Goal: Task Accomplishment & Management: Manage account settings

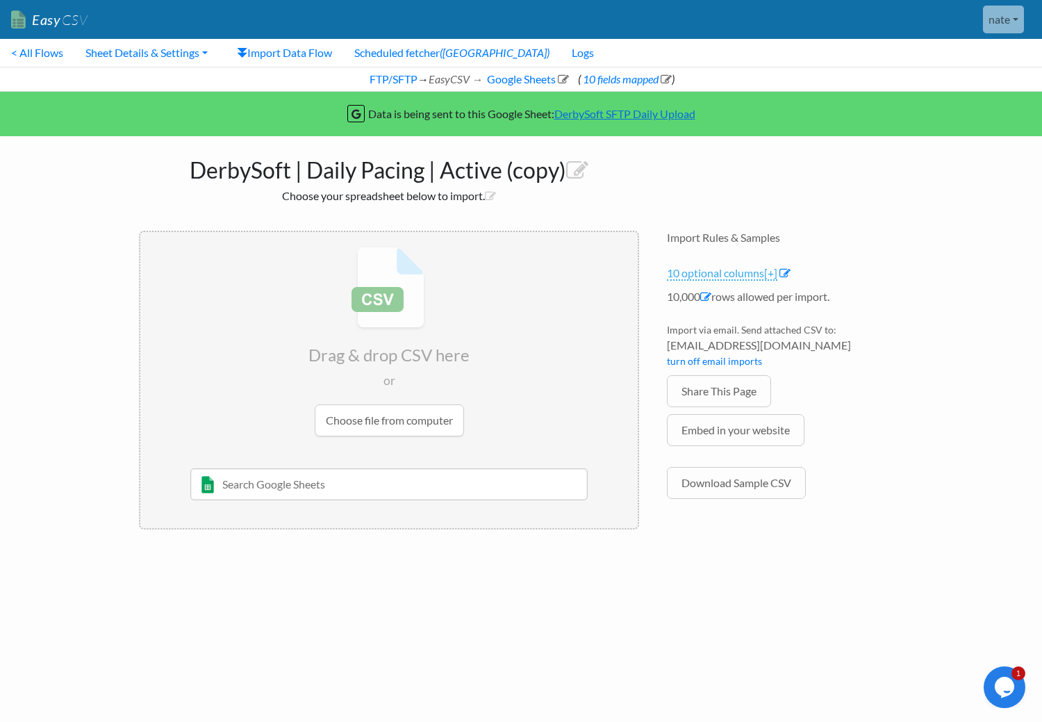
click at [772, 275] on span "[+]" at bounding box center [770, 272] width 13 height 13
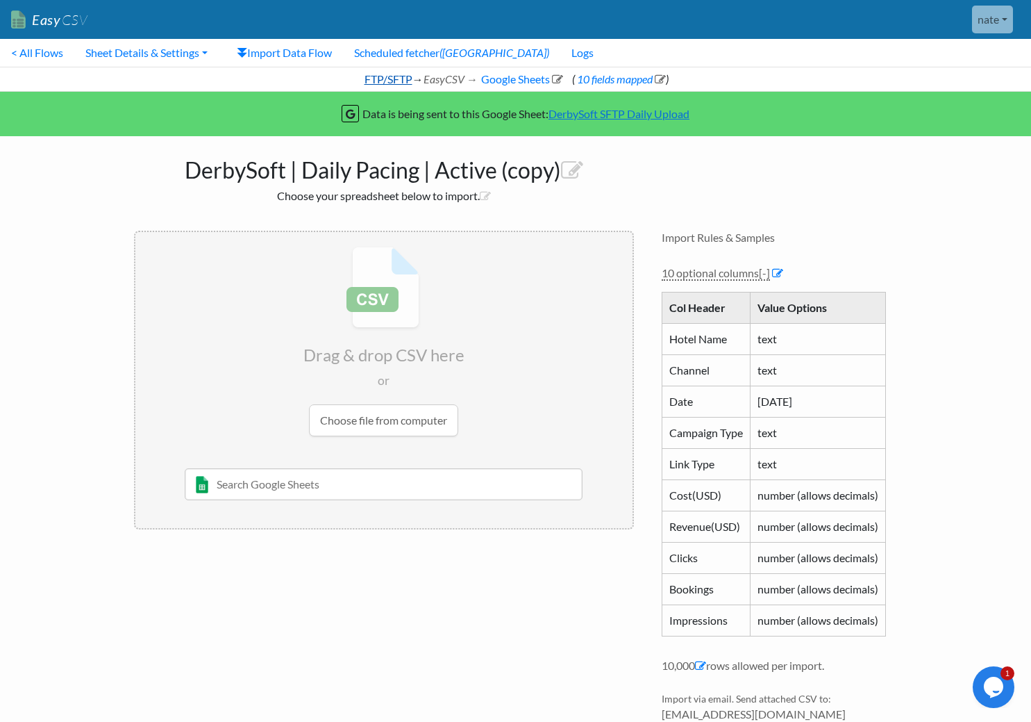
click at [373, 81] on link "FTP/SFTP" at bounding box center [388, 78] width 50 height 13
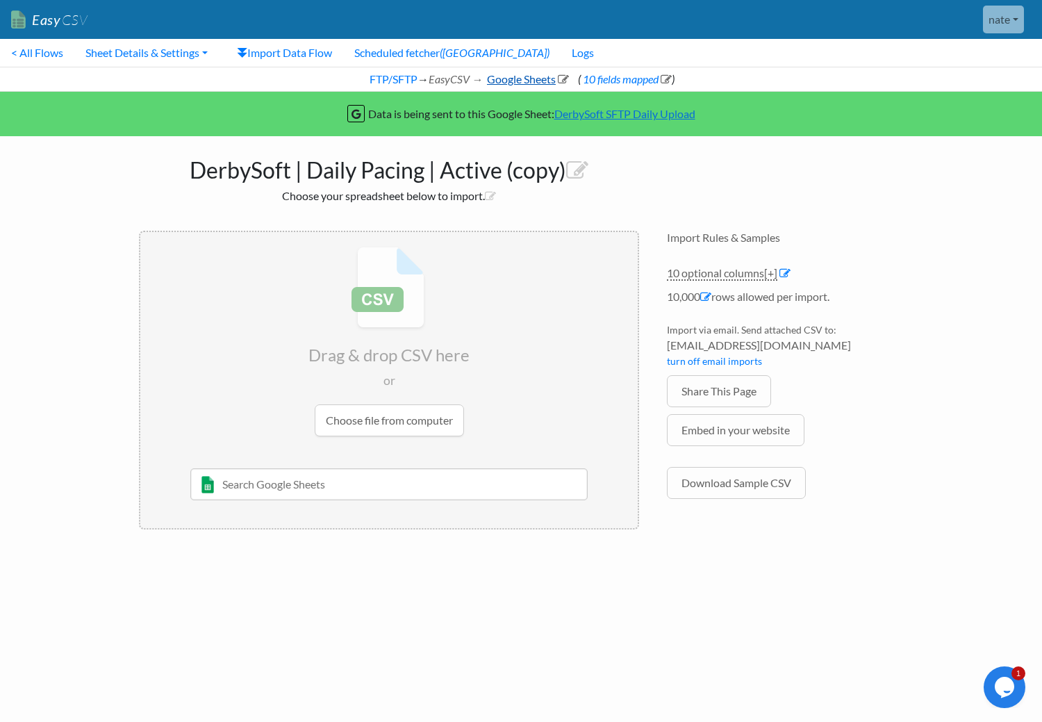
click at [517, 81] on link "Google Sheets" at bounding box center [527, 78] width 84 height 13
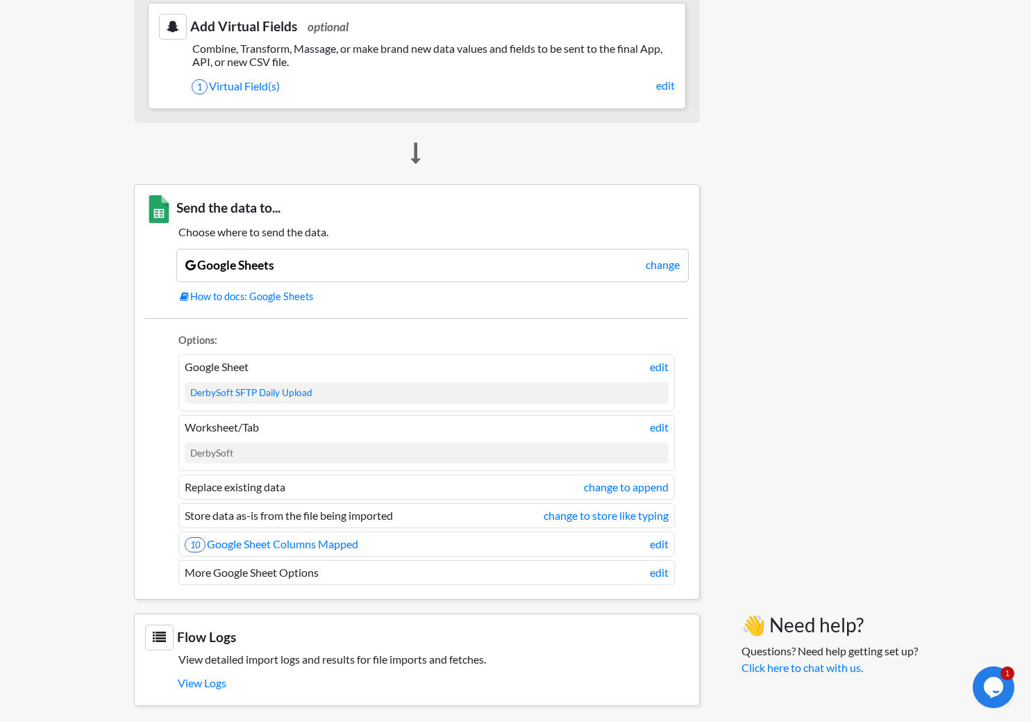
scroll to position [724, 0]
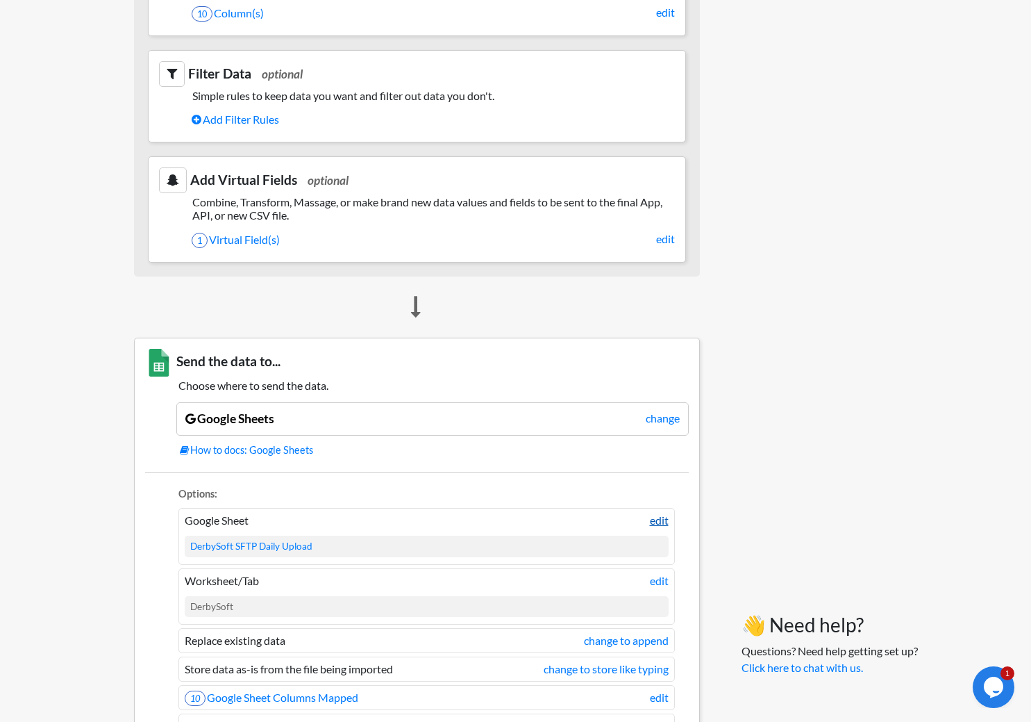
click at [661, 525] on link "edit" at bounding box center [659, 520] width 19 height 17
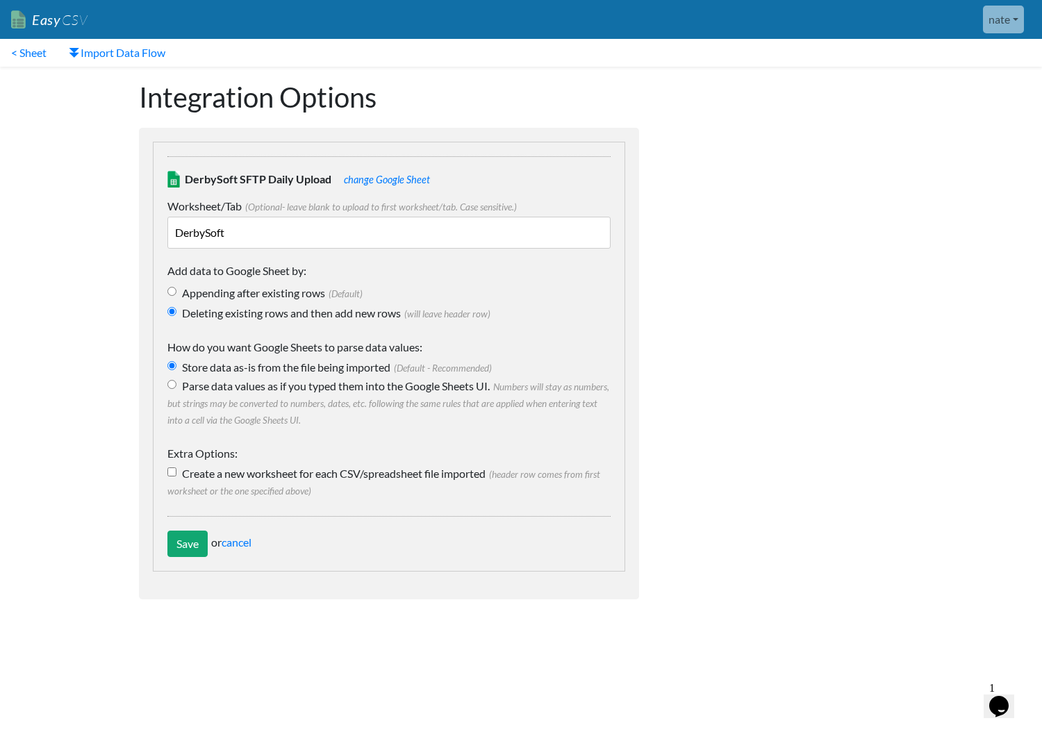
click at [319, 241] on input "DerbySoft" at bounding box center [388, 233] width 443 height 32
click at [354, 183] on link "change Google Sheet" at bounding box center [387, 180] width 86 height 12
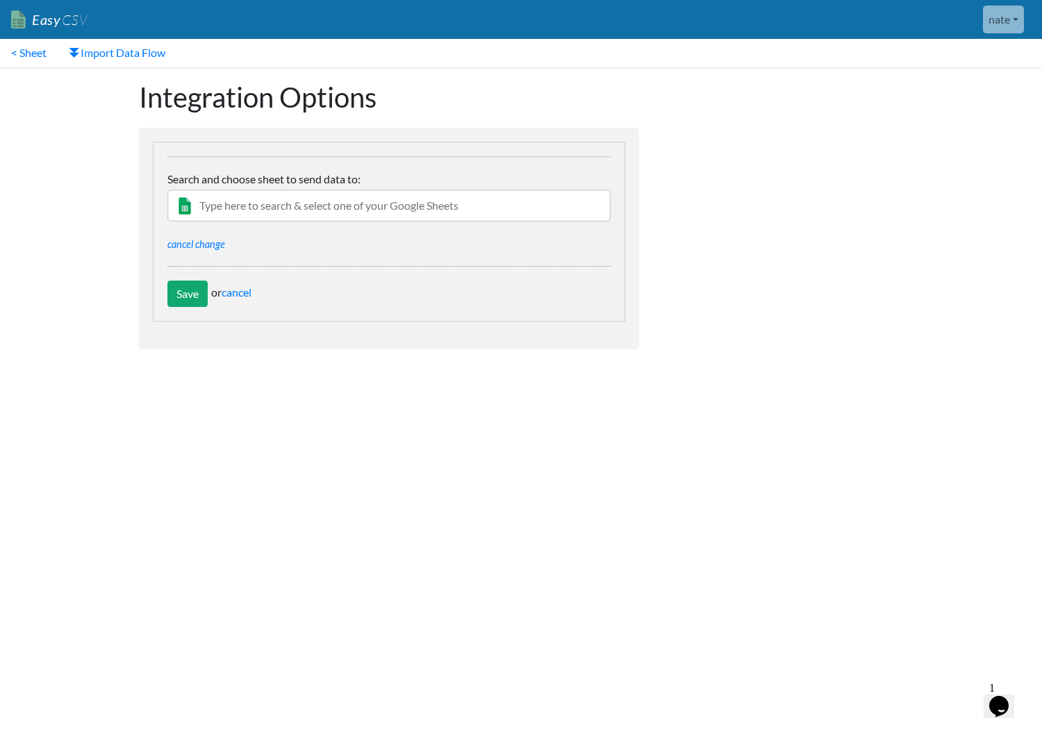
click at [357, 197] on input "text" at bounding box center [388, 206] width 443 height 32
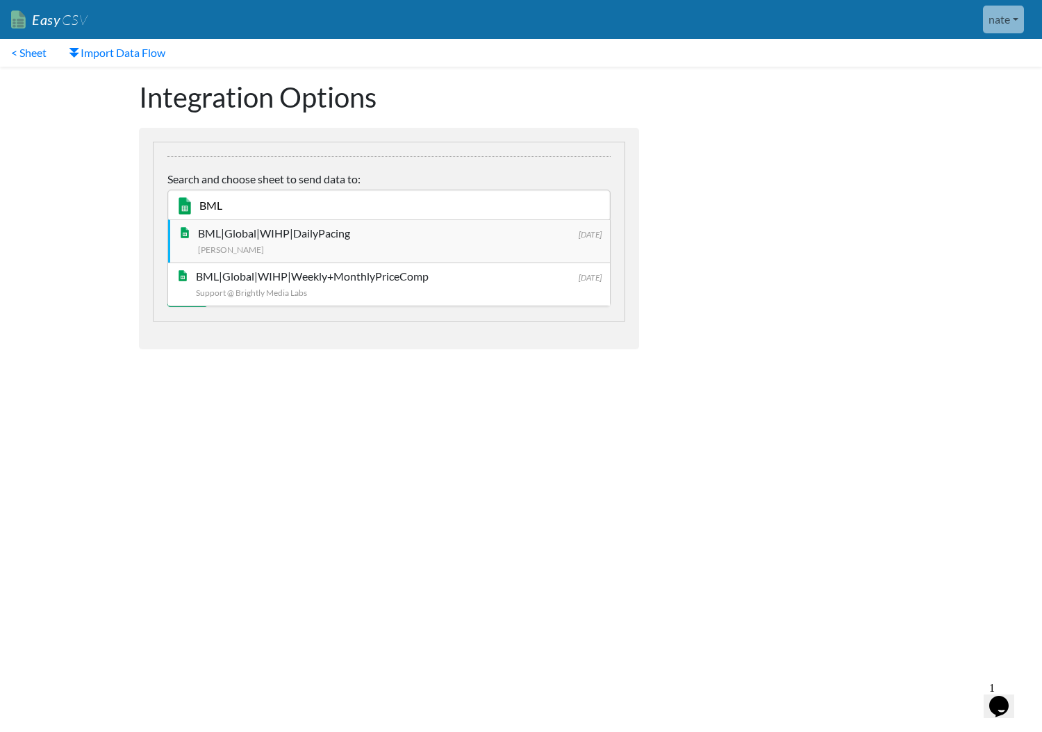
type input "BML"
click at [283, 239] on div "BML|Global|WIHP|DailyPacing" at bounding box center [400, 233] width 404 height 17
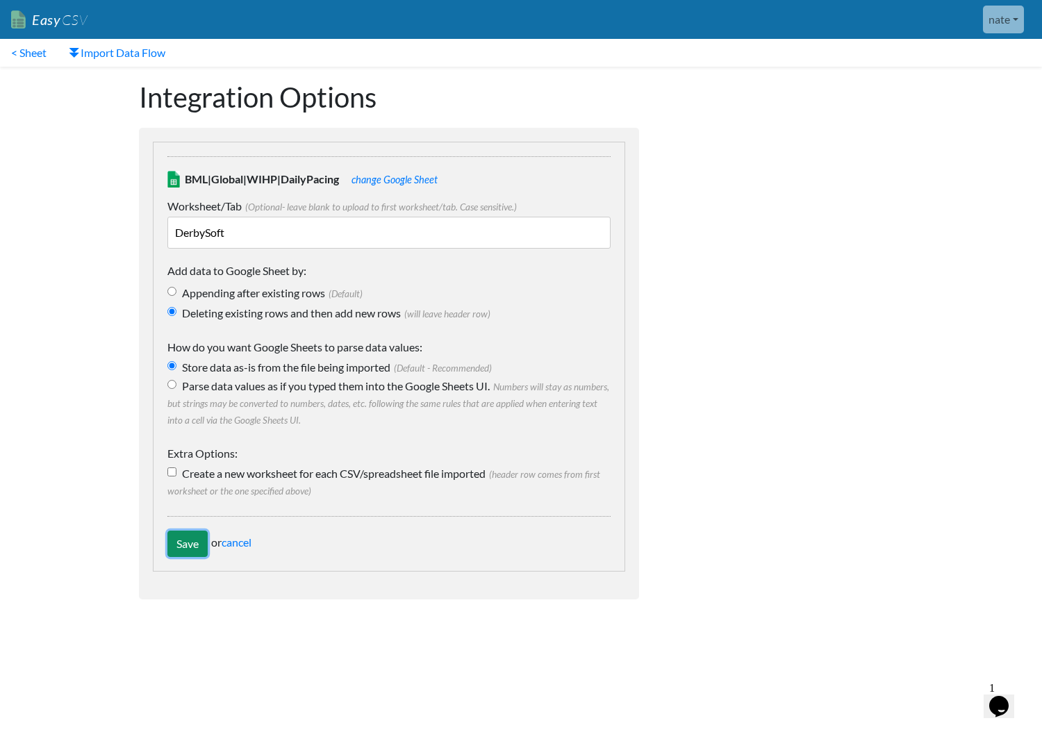
click at [183, 544] on input "Save" at bounding box center [187, 544] width 40 height 26
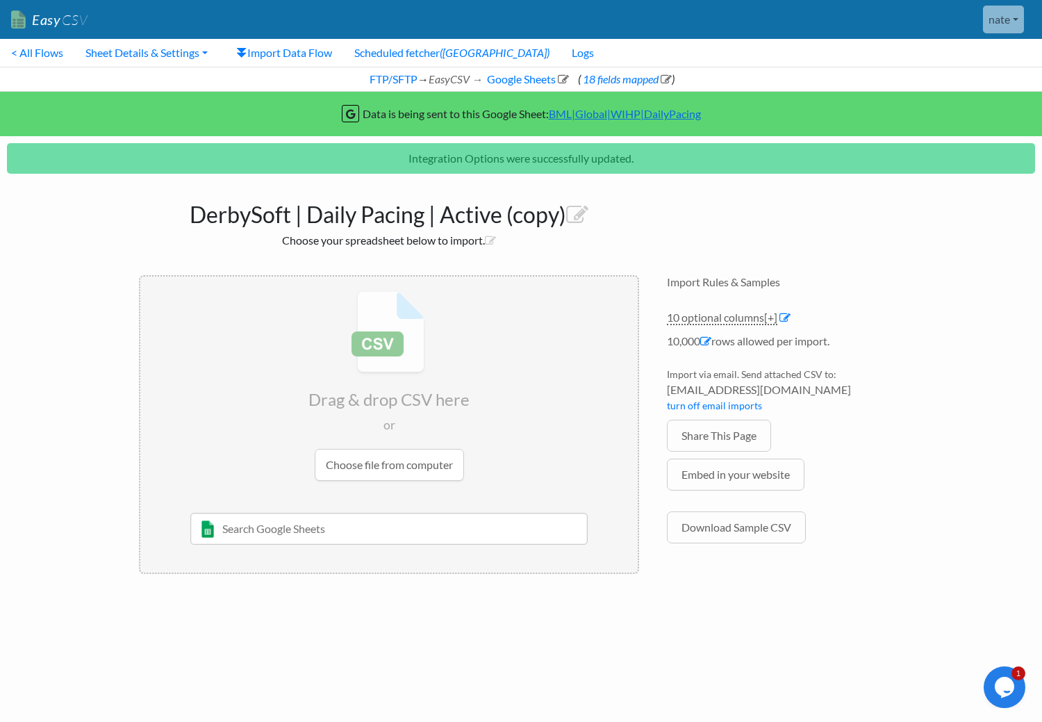
click at [780, 310] on li "10 optional columns [+] Col Header Value Options Hotel Name text Channel text D…" at bounding box center [785, 321] width 236 height 24
click at [770, 320] on span "[+]" at bounding box center [770, 316] width 13 height 13
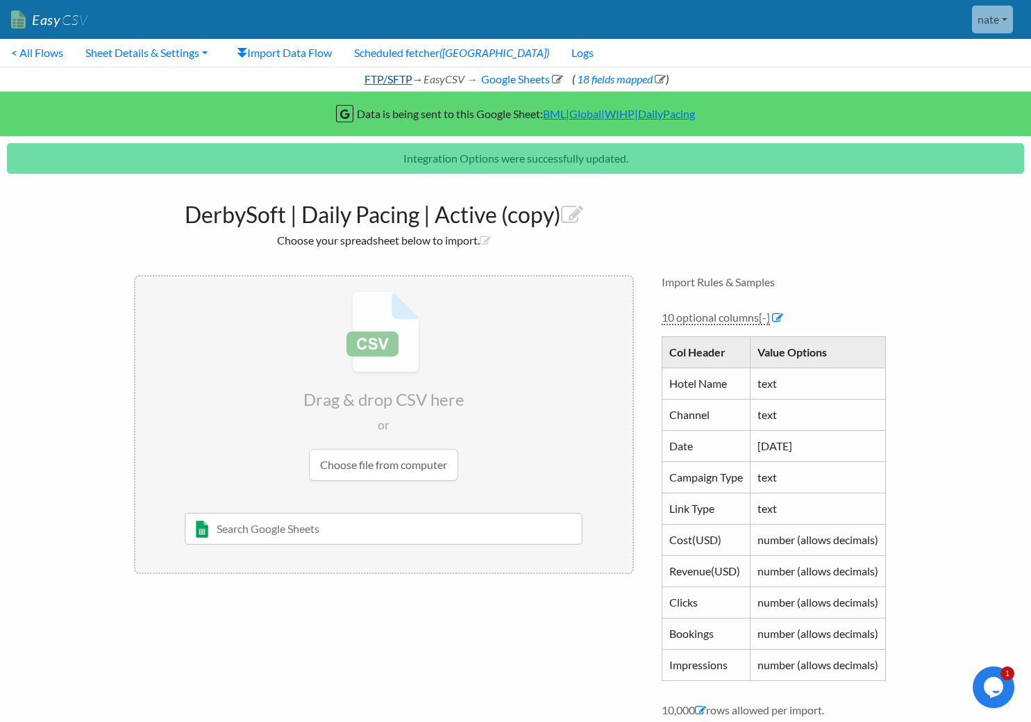
click at [405, 78] on link "FTP/SFTP" at bounding box center [388, 78] width 50 height 13
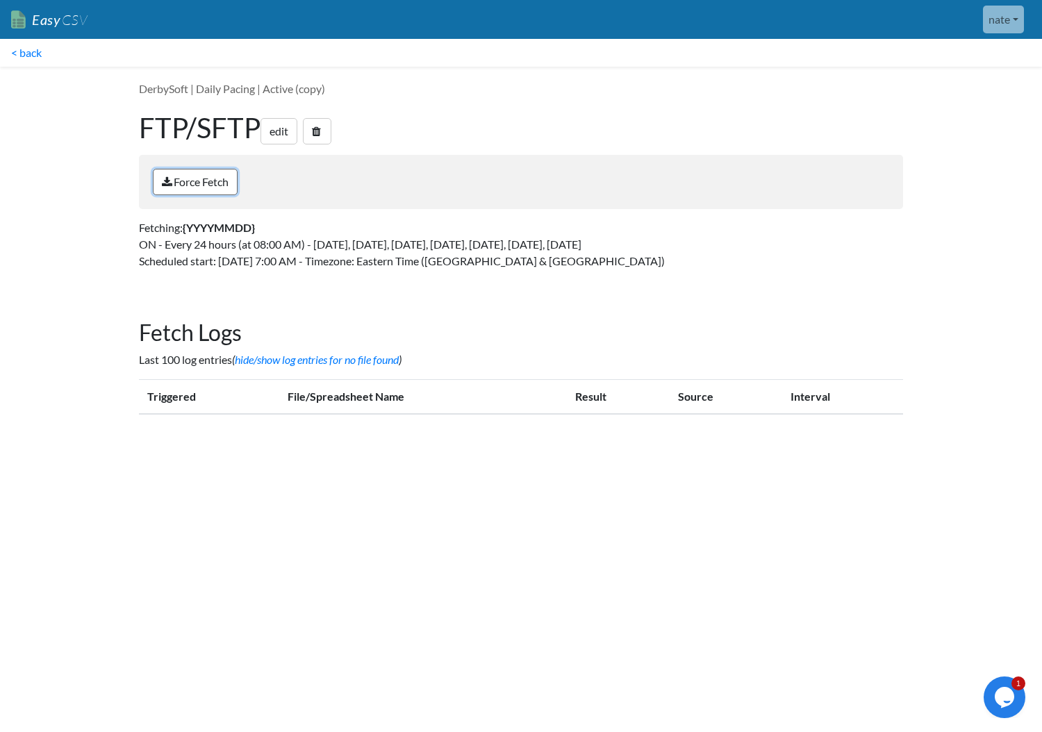
click at [231, 180] on link "Force Fetch" at bounding box center [195, 182] width 85 height 26
click at [275, 124] on link "edit" at bounding box center [278, 131] width 37 height 26
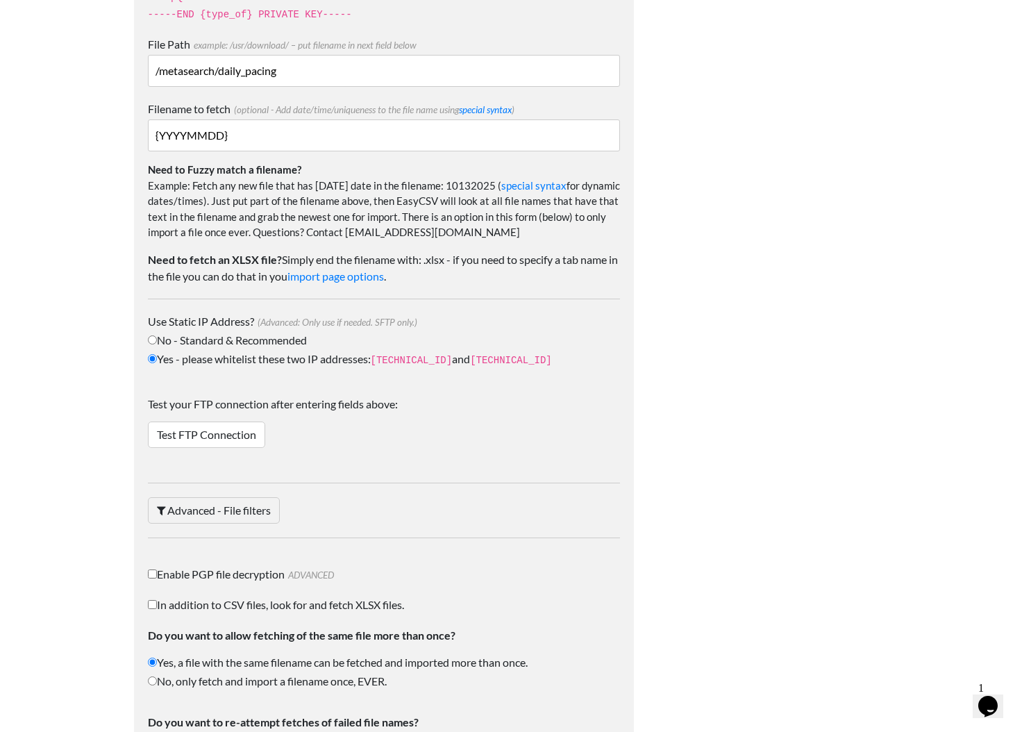
scroll to position [1704, 0]
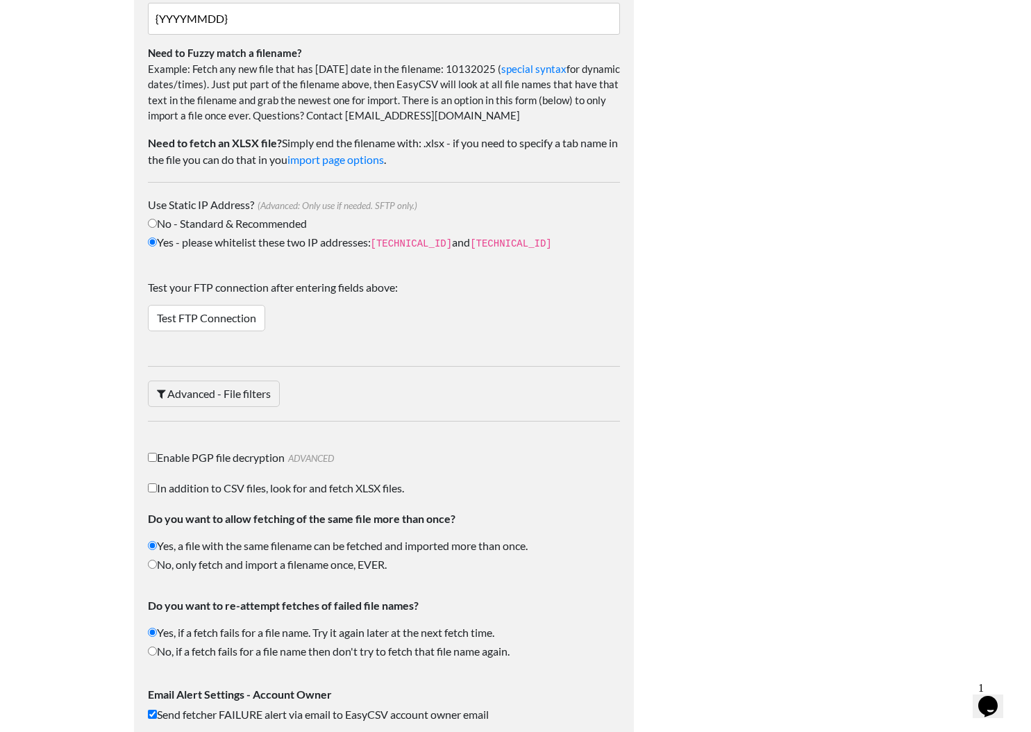
click at [254, 331] on div "Test your FTP connection after entering fields above: Test FTP Connection Conta…" at bounding box center [384, 308] width 472 height 87
click at [240, 317] on link "Test FTP Connection" at bounding box center [206, 318] width 117 height 26
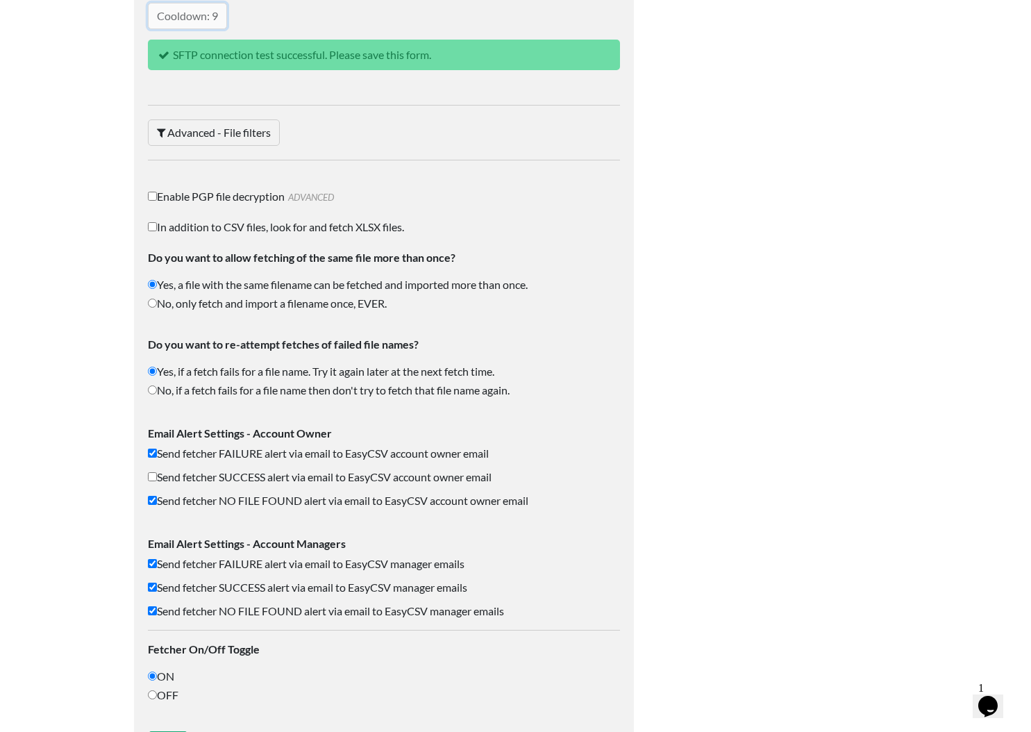
scroll to position [2068, 0]
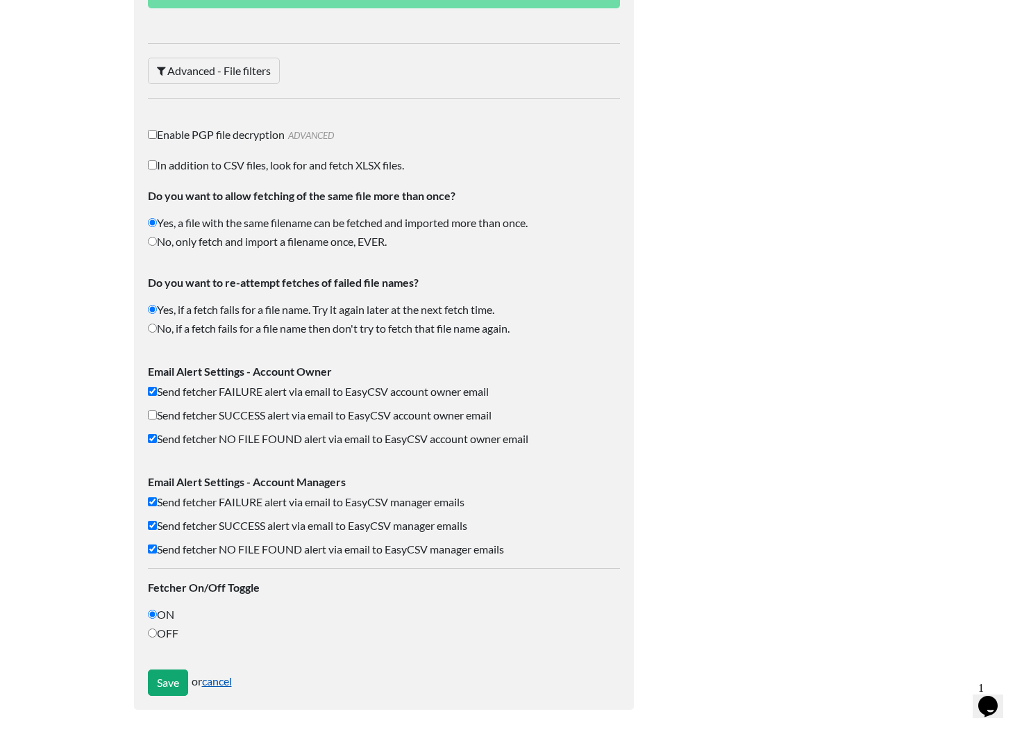
click at [231, 676] on link "cancel" at bounding box center [217, 680] width 30 height 13
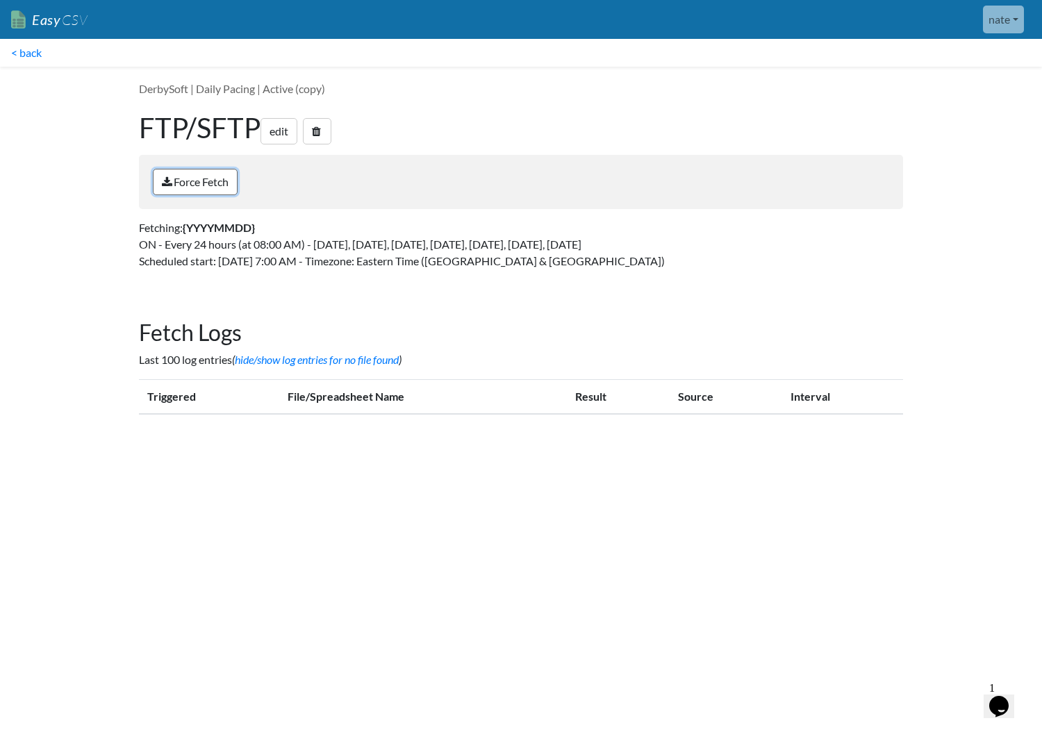
click at [223, 178] on link "Force Fetch" at bounding box center [195, 182] width 85 height 26
click at [279, 133] on link "edit" at bounding box center [278, 131] width 37 height 26
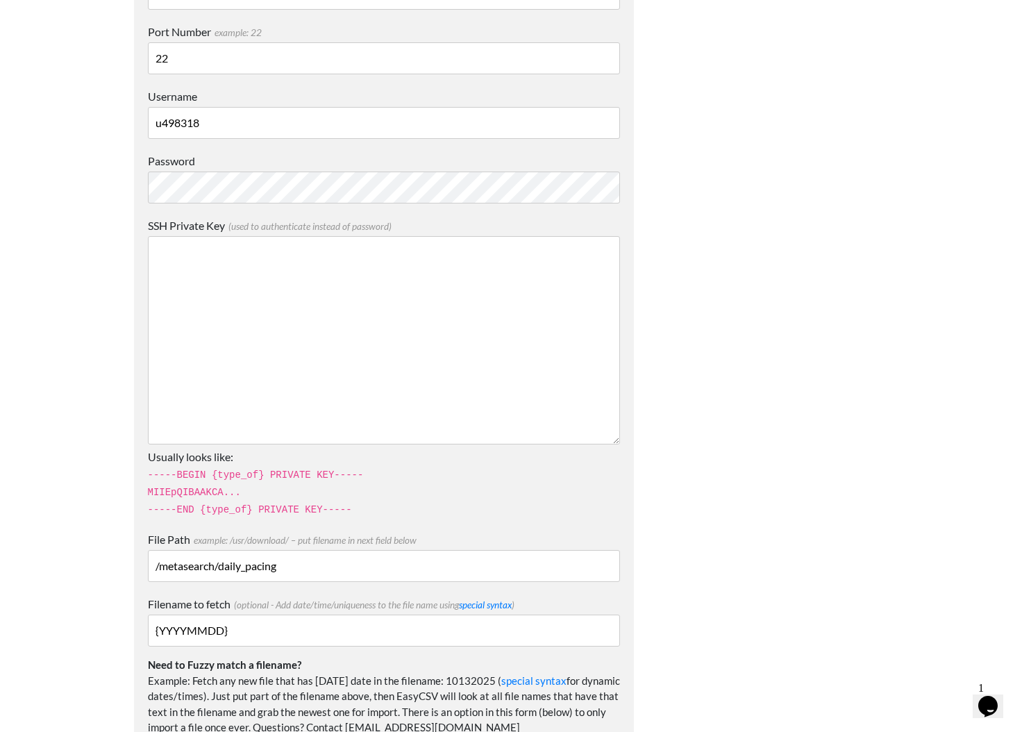
scroll to position [1152, 0]
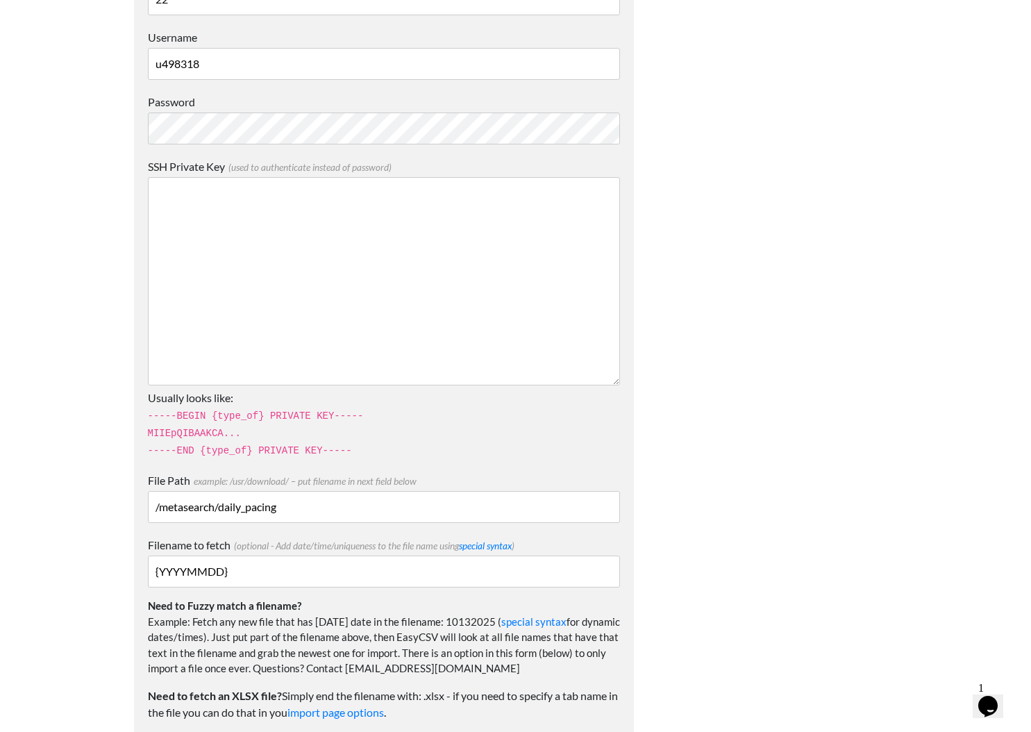
click at [744, 154] on div at bounding box center [780, 257] width 264 height 2684
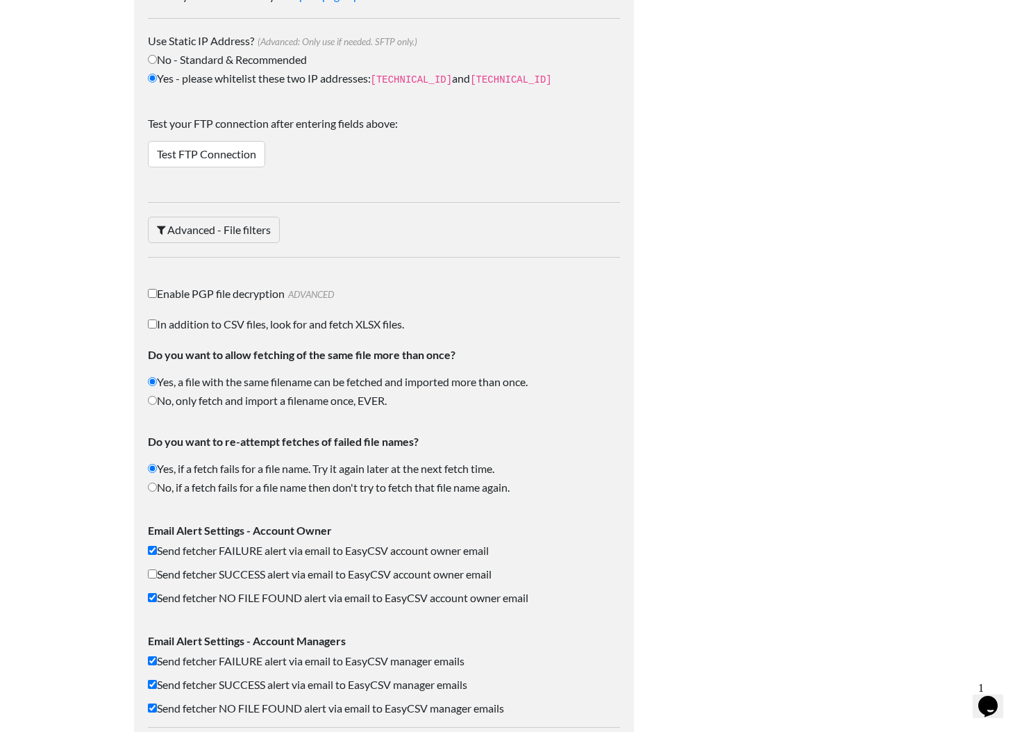
scroll to position [2027, 0]
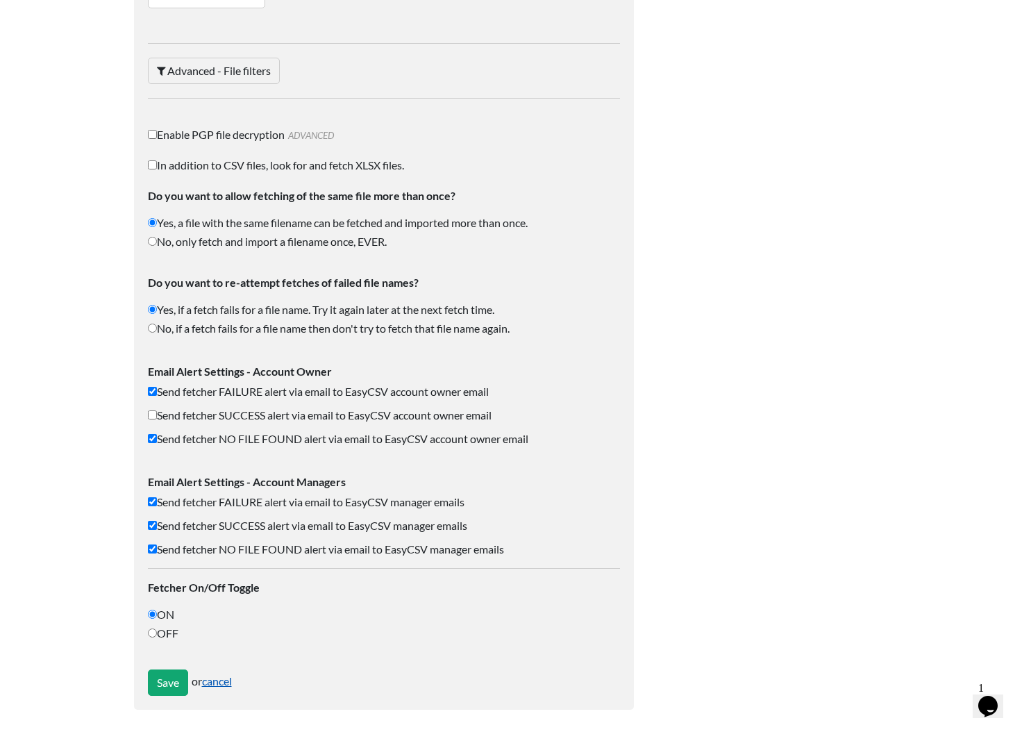
click at [209, 679] on link "cancel" at bounding box center [217, 680] width 30 height 13
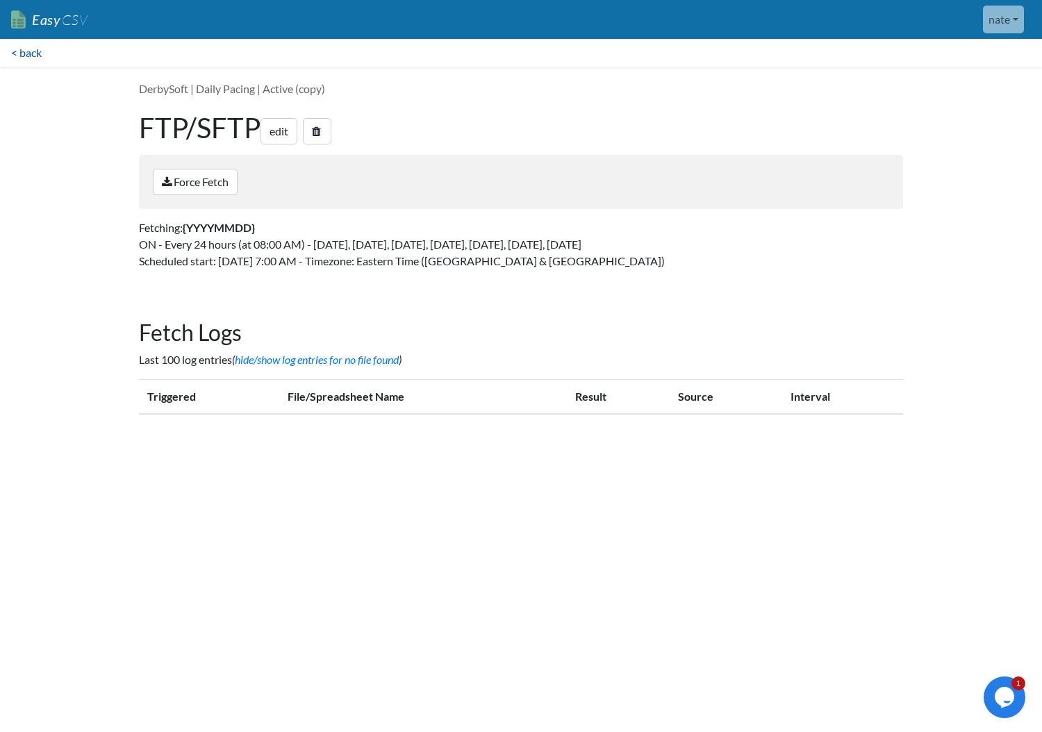
click at [32, 45] on link "< back" at bounding box center [26, 53] width 53 height 28
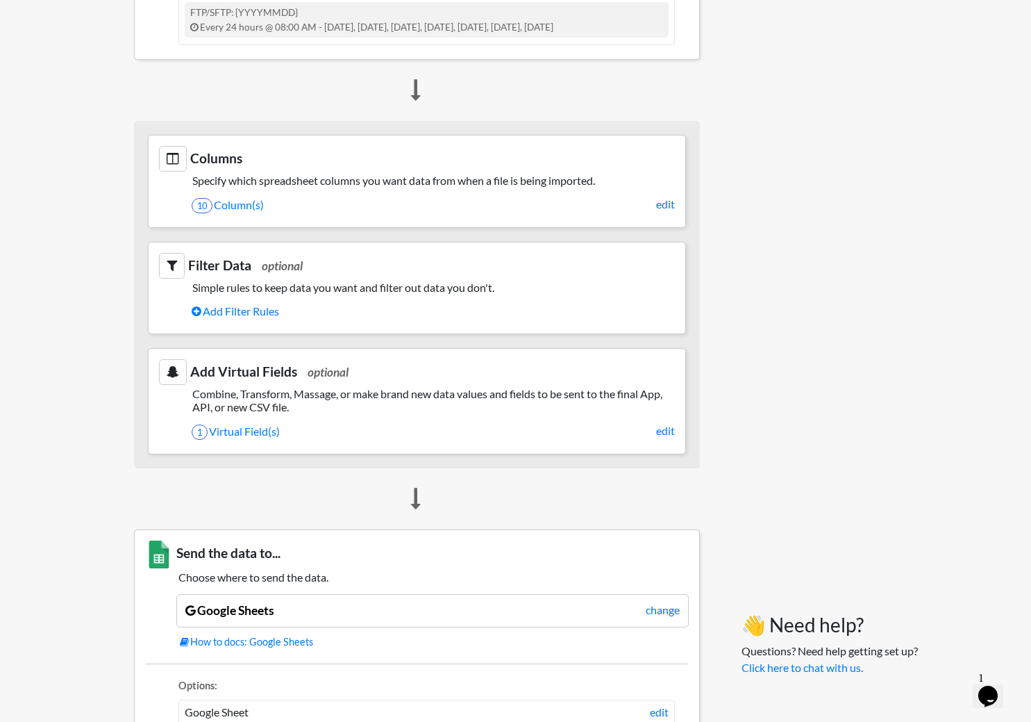
scroll to position [808, 0]
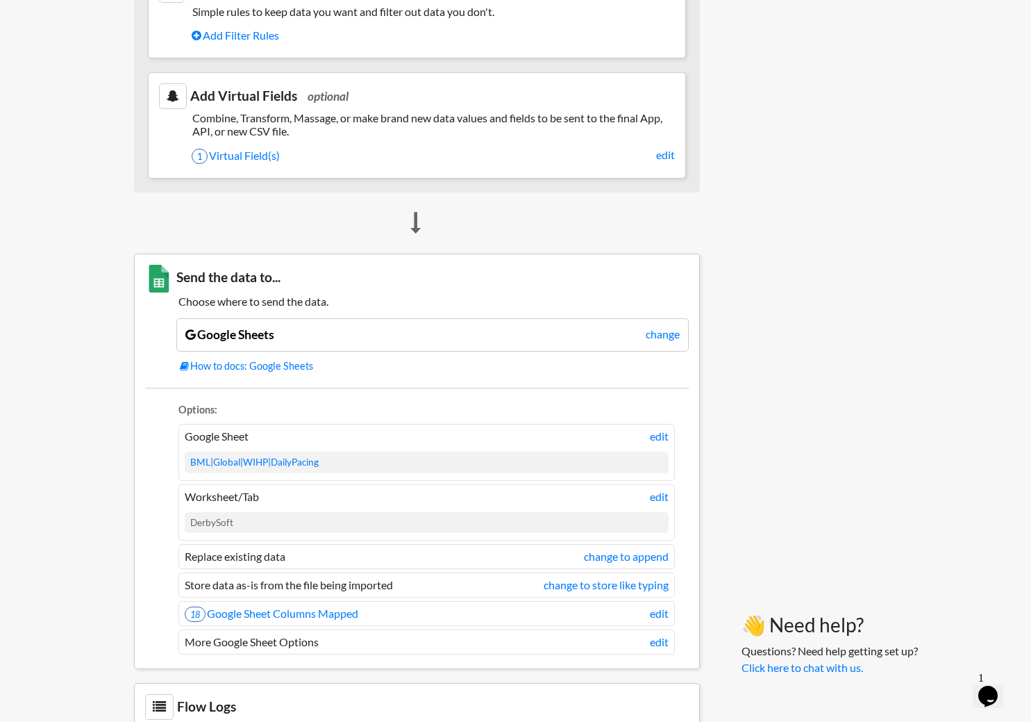
click at [649, 439] on li "Google Sheet edit BML|Global|WIHP|DailyPacing" at bounding box center [426, 452] width 497 height 56
click at [654, 438] on link "edit" at bounding box center [659, 436] width 19 height 17
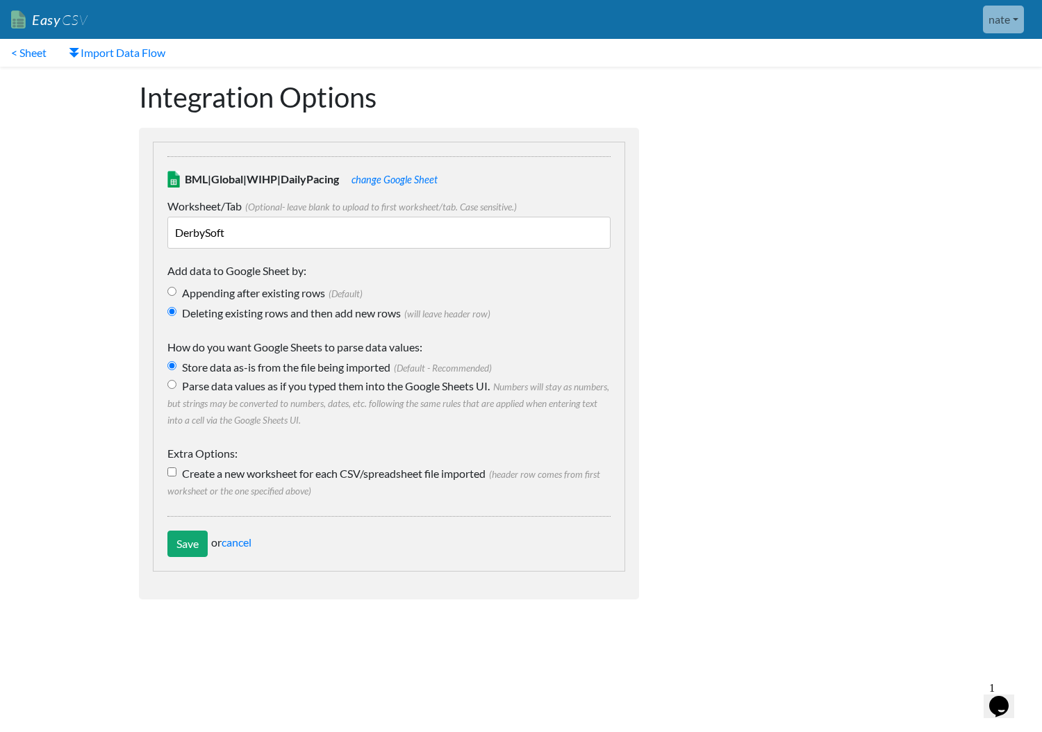
click at [190, 220] on input "DerbySoft" at bounding box center [388, 233] width 443 height 32
type input "Sheet8"
click at [174, 547] on input "Save" at bounding box center [187, 544] width 40 height 26
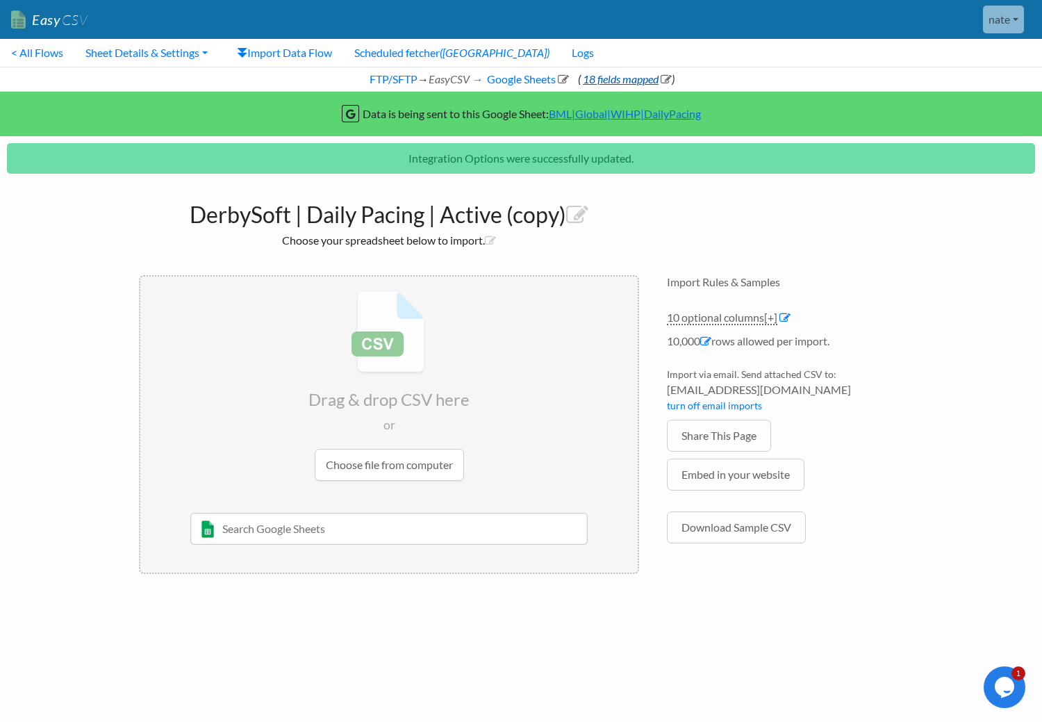
click at [617, 76] on link "18 fields mapped" at bounding box center [626, 78] width 91 height 13
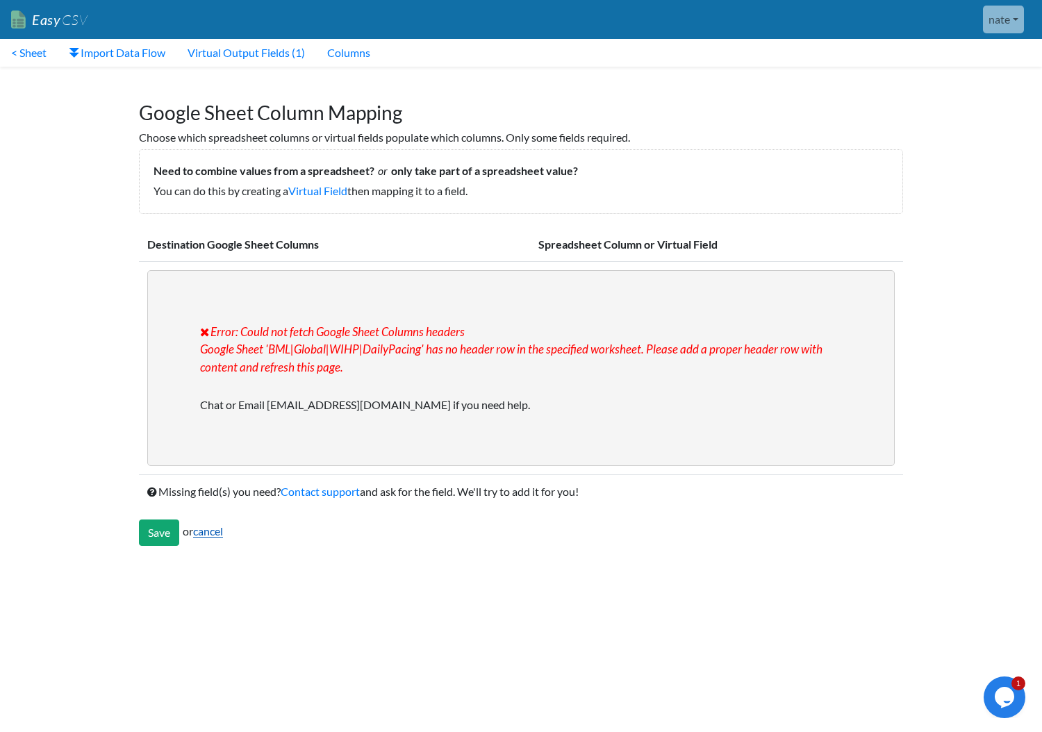
click at [208, 537] on link "cancel" at bounding box center [208, 531] width 30 height 13
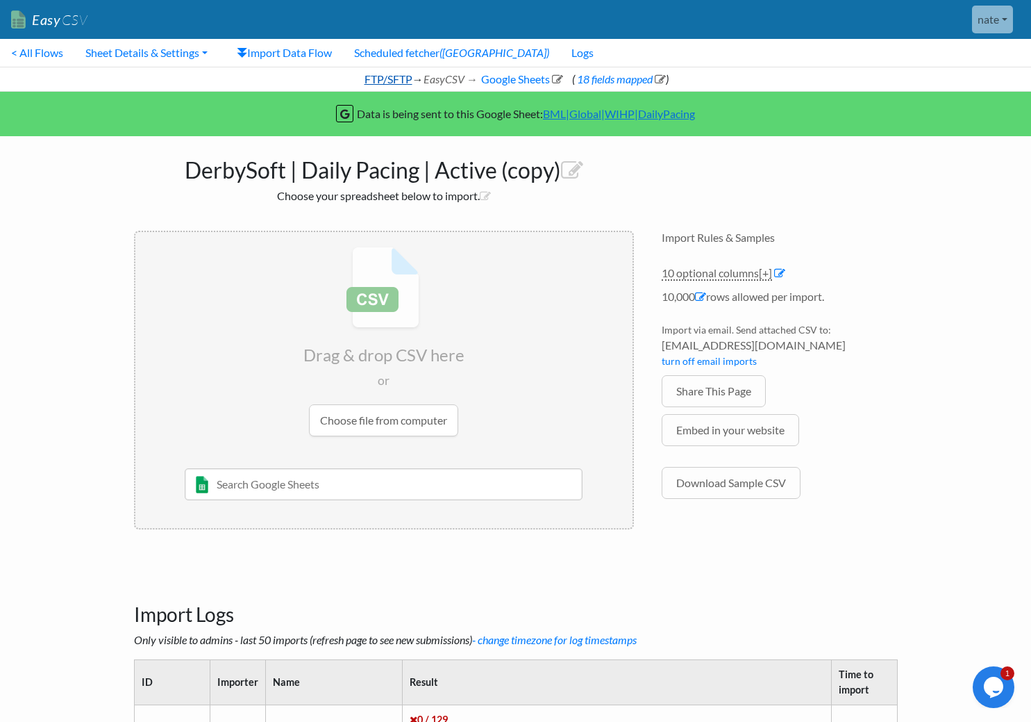
click at [376, 81] on link "FTP/SFTP" at bounding box center [388, 78] width 50 height 13
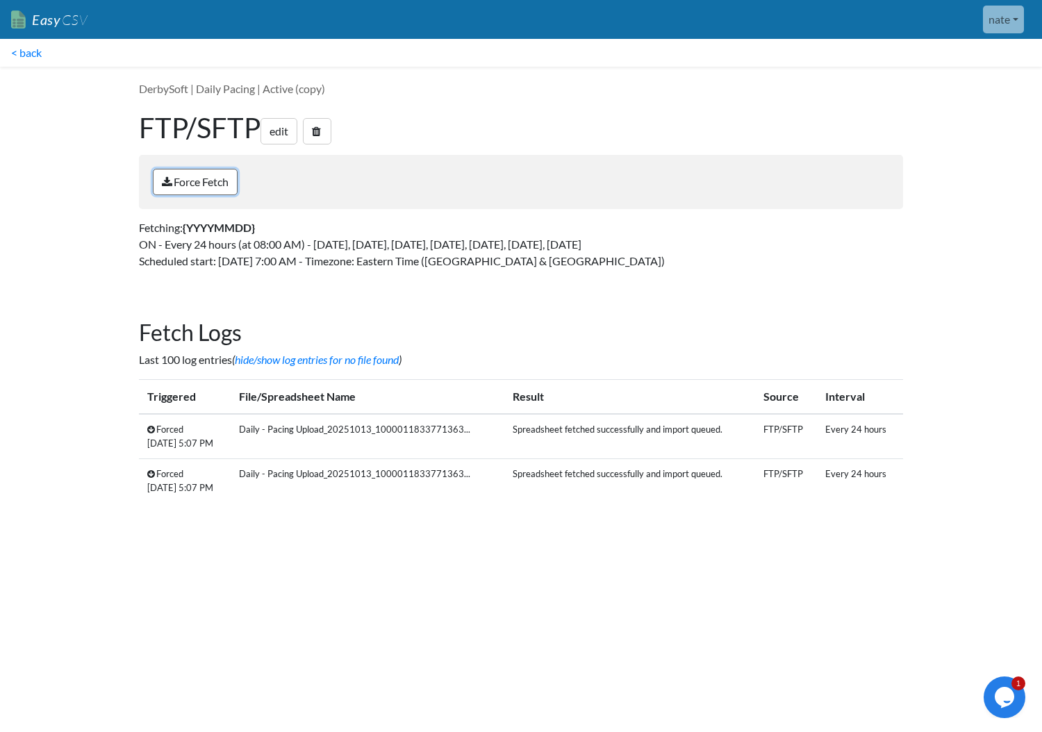
click at [183, 186] on link "Force Fetch" at bounding box center [195, 182] width 85 height 26
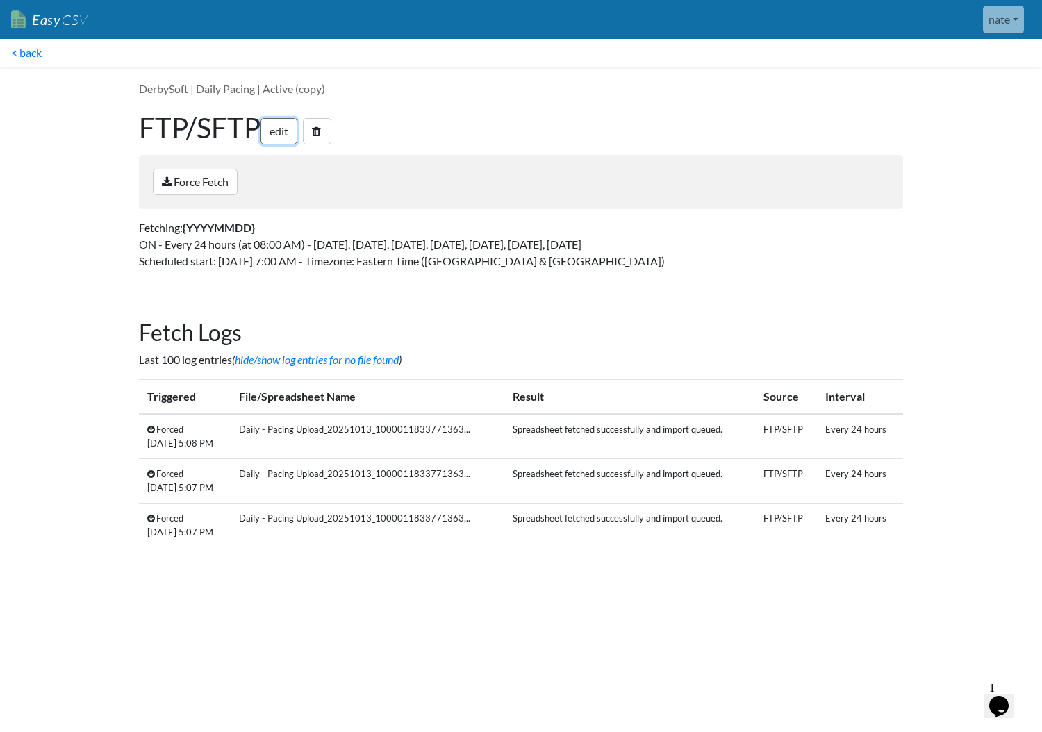
click at [287, 138] on link "edit" at bounding box center [278, 131] width 37 height 26
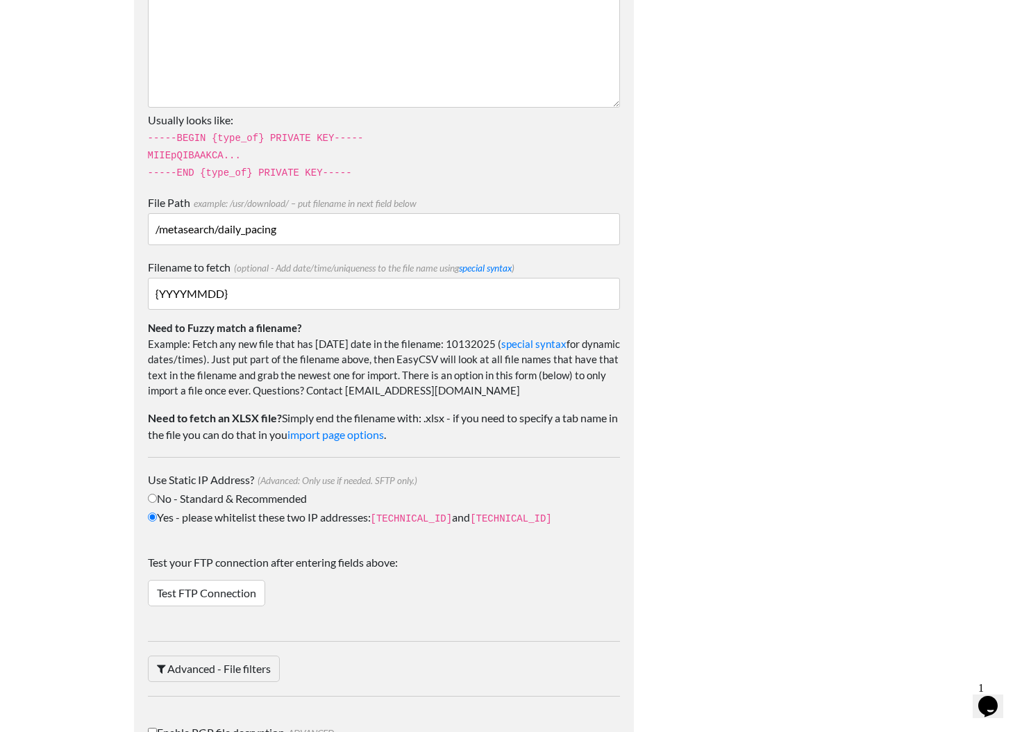
scroll to position [2027, 0]
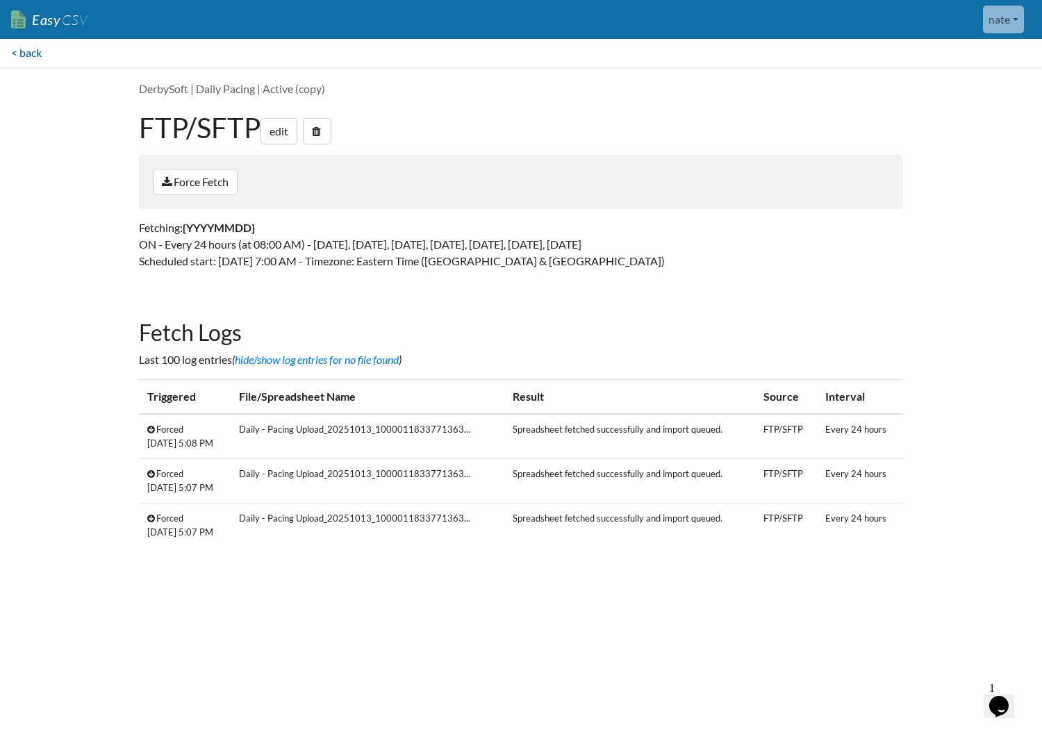
click at [37, 56] on link "< back" at bounding box center [26, 53] width 53 height 28
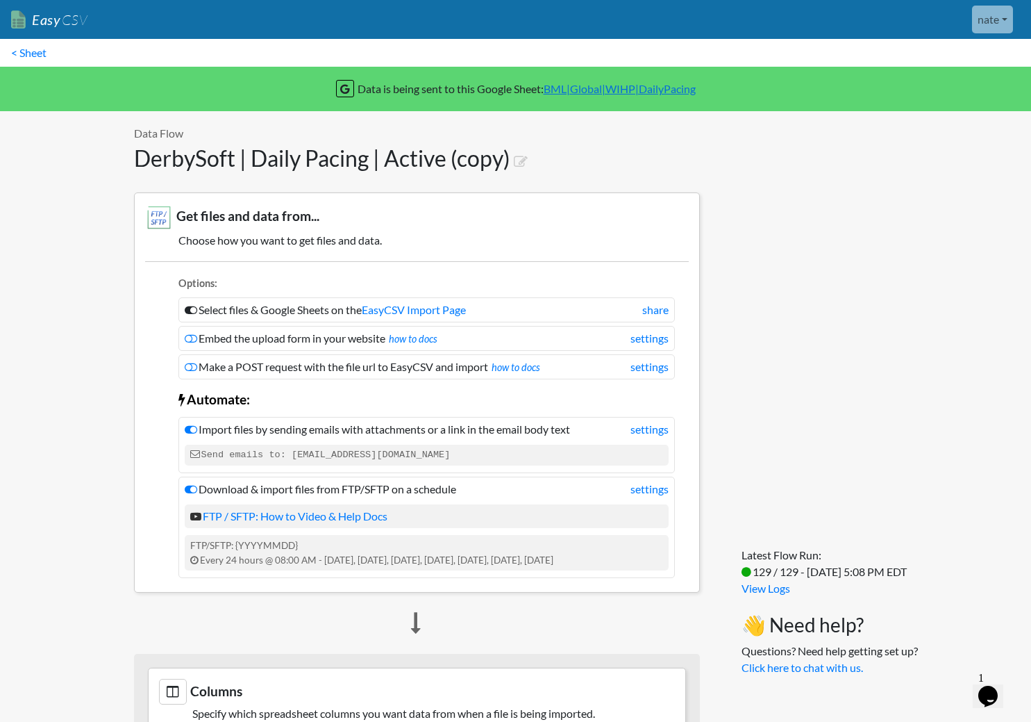
scroll to position [285, 0]
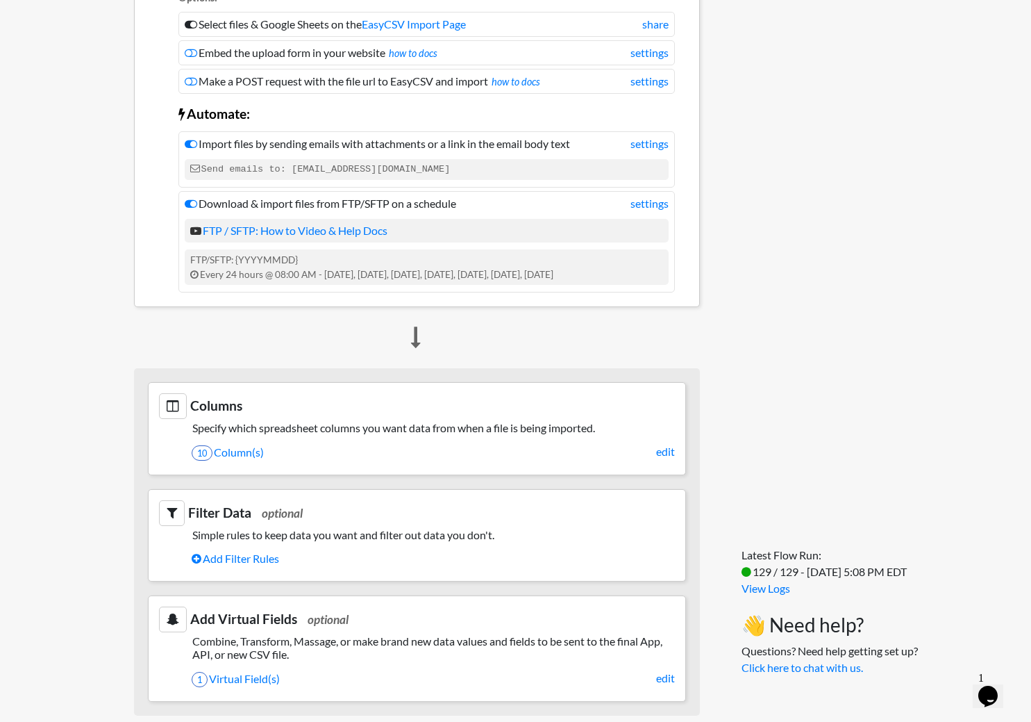
click at [680, 457] on section "Columns Specify which spreadsheet columns you want data from when a file is bei…" at bounding box center [417, 428] width 538 height 92
click at [674, 456] on link "edit" at bounding box center [665, 451] width 19 height 17
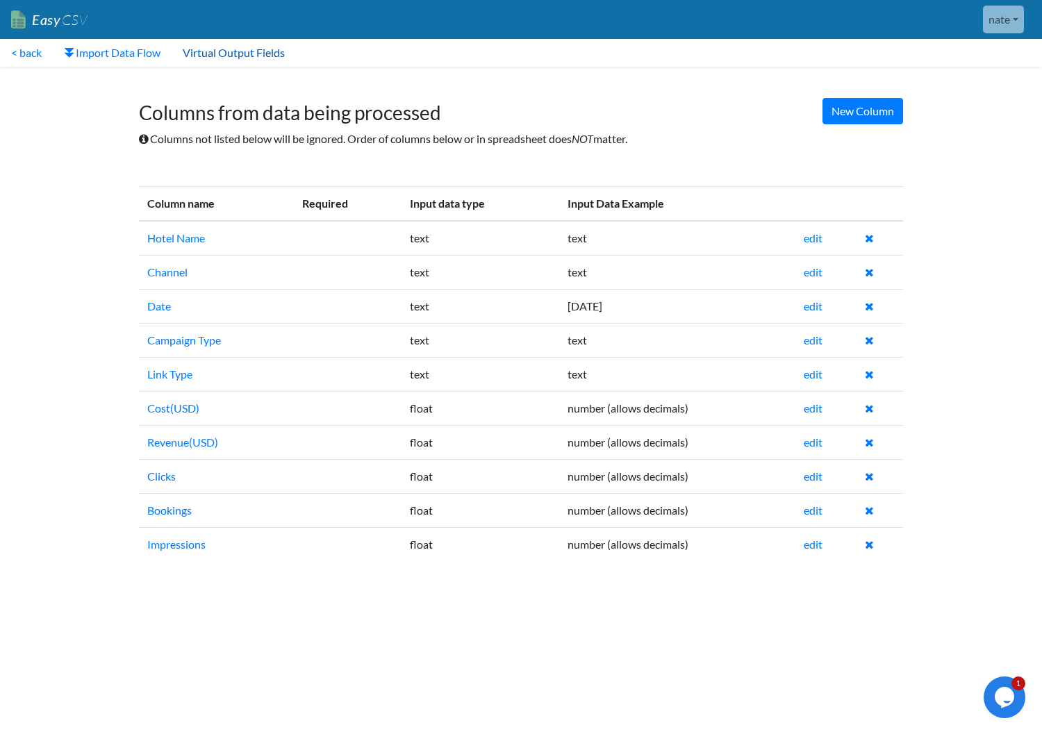
click at [214, 47] on link "Virtual Output Fields" at bounding box center [234, 53] width 124 height 28
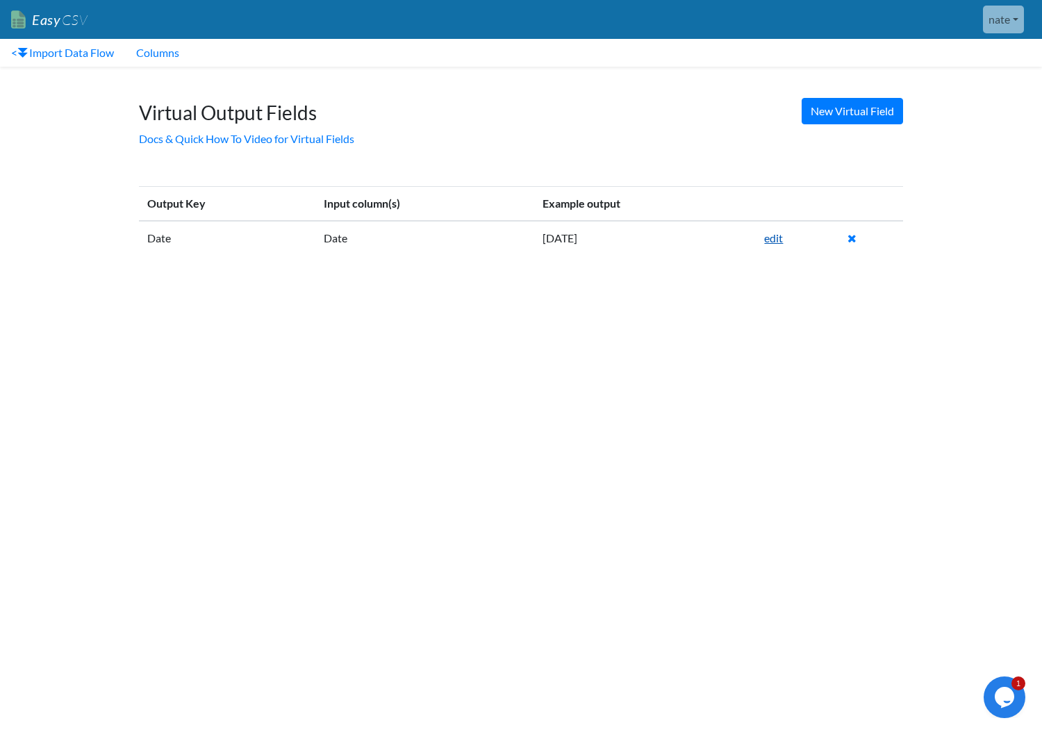
click at [772, 233] on link "edit" at bounding box center [773, 237] width 19 height 13
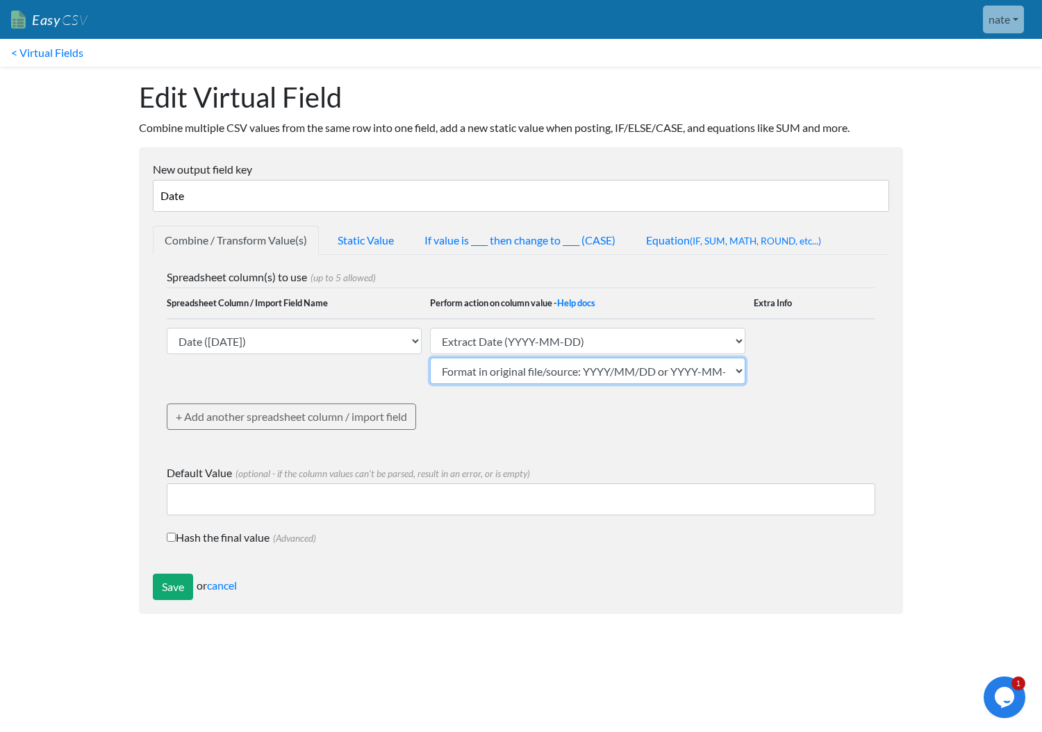
click at [574, 374] on select "Format in original file/source: MM/DD/YYYY or MM-DD-YYYY Format in original fil…" at bounding box center [587, 371] width 315 height 26
click at [407, 353] on select "Hotel Name (text) Channel (text) Date (2025-10-01) Campaign Type (text) Link Ty…" at bounding box center [294, 341] width 255 height 26
click at [167, 328] on select "Hotel Name (text) Channel (text) Date (2025-10-01) Campaign Type (text) Link Ty…" at bounding box center [294, 341] width 255 height 26
click at [686, 343] on select "Value of column/field Upcase Downcase Sentence case (first letter is capitalize…" at bounding box center [587, 341] width 315 height 26
click at [430, 328] on select "Value of column/field Upcase Downcase Sentence case (first letter is capitalize…" at bounding box center [587, 341] width 315 height 26
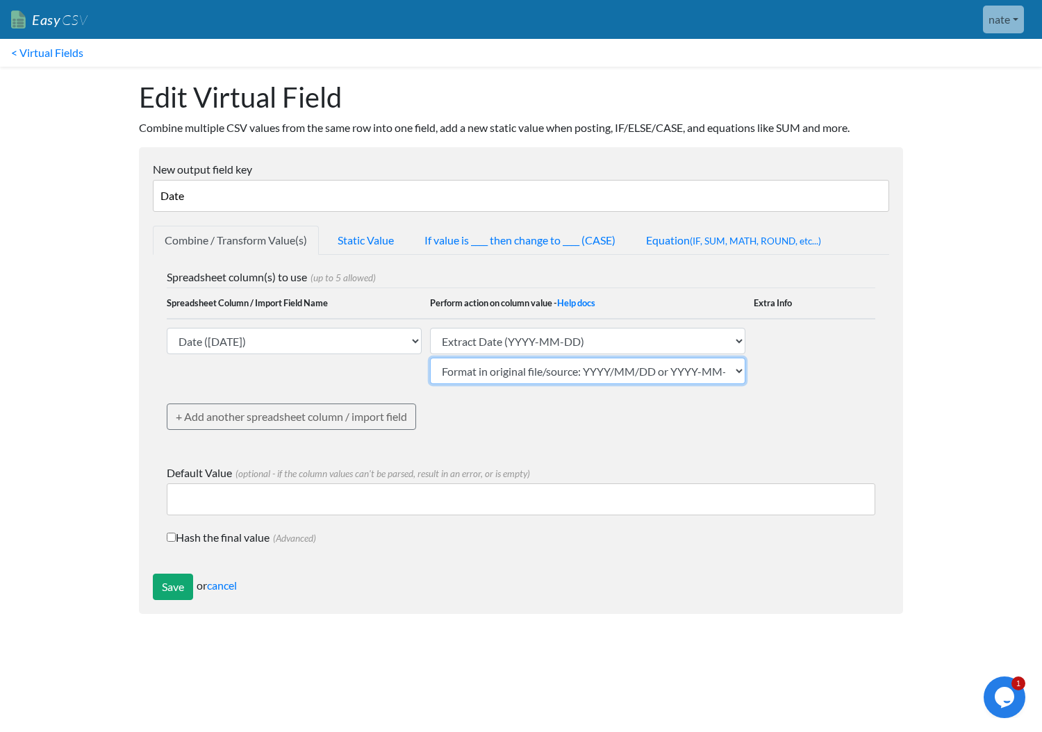
click at [670, 375] on select "Format in original file/source: MM/DD/YYYY or MM-DD-YYYY Format in original fil…" at bounding box center [587, 371] width 315 height 26
click at [430, 358] on select "Format in original file/source: MM/DD/YYYY or MM-DD-YYYY Format in original fil…" at bounding box center [587, 371] width 315 height 26
click at [237, 589] on link "cancel" at bounding box center [222, 585] width 30 height 13
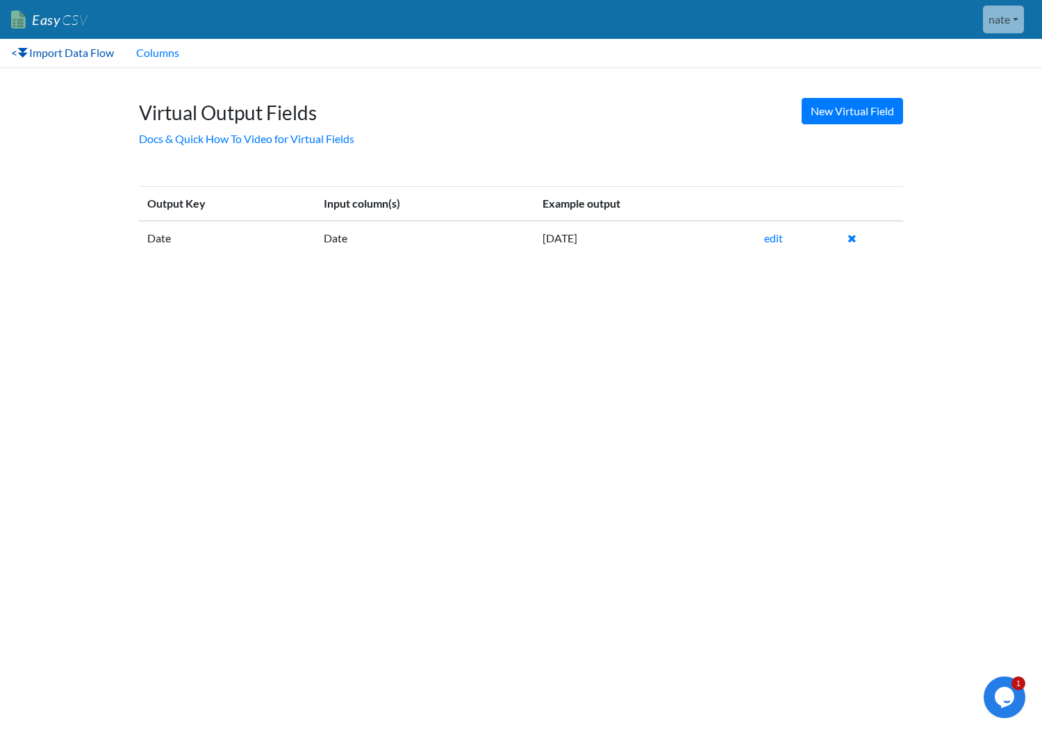
click at [78, 44] on link "< Import Data Flow" at bounding box center [62, 53] width 125 height 28
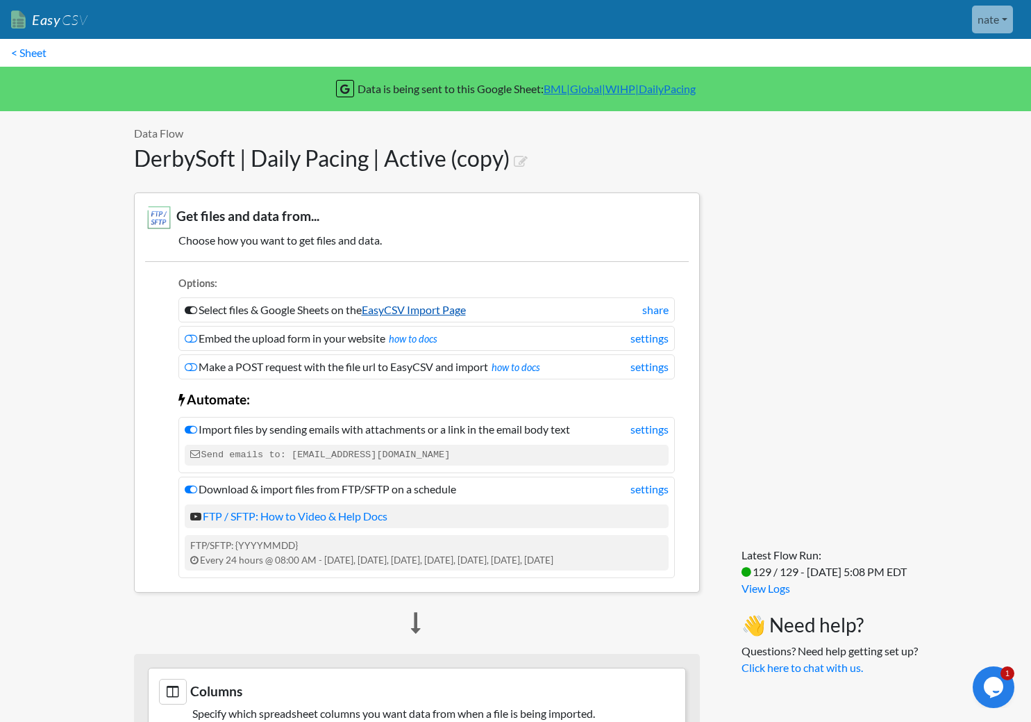
click at [385, 309] on link "EasyCSV Import Page" at bounding box center [414, 309] width 104 height 13
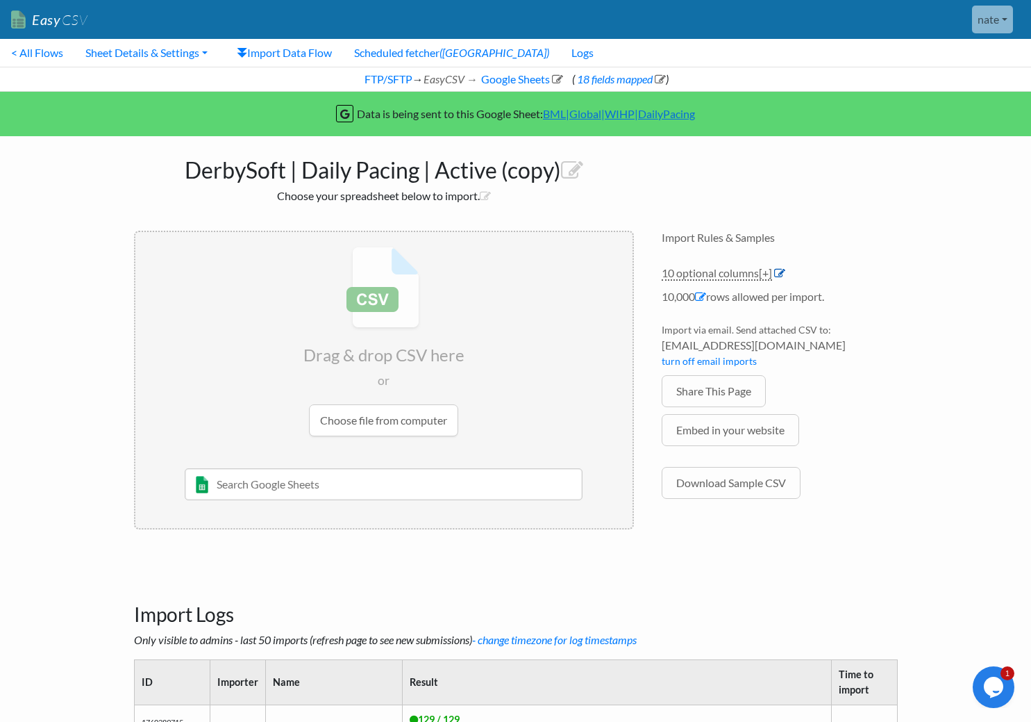
click at [781, 274] on icon at bounding box center [779, 272] width 11 height 11
click at [138, 53] on link "Sheet Details & Settings" at bounding box center [146, 53] width 144 height 28
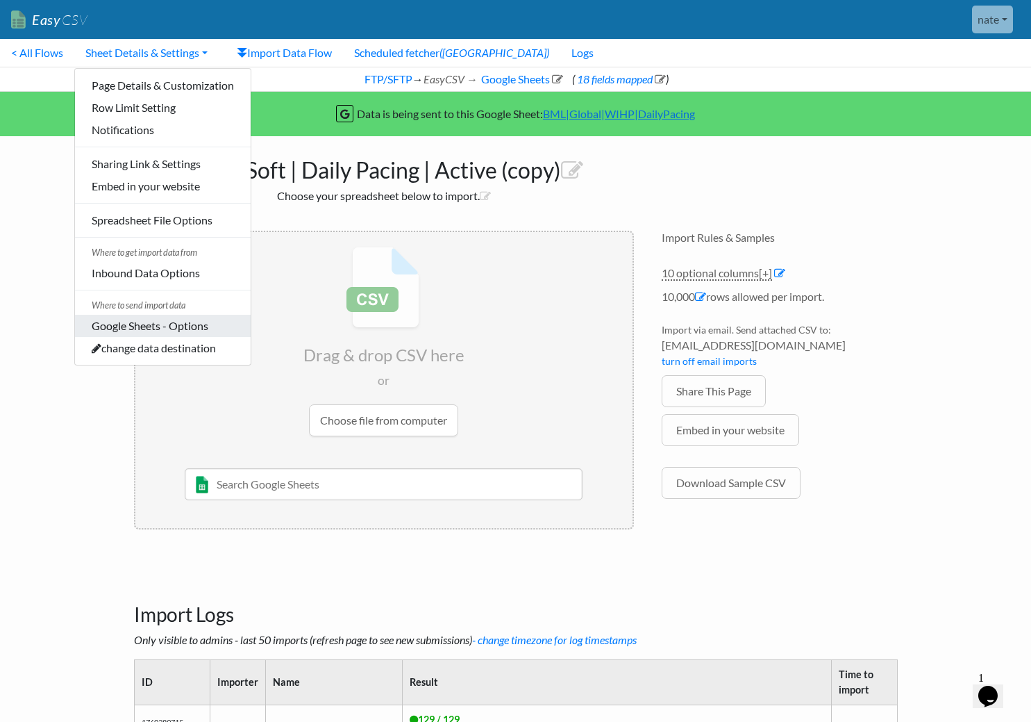
click at [201, 326] on link "Google Sheets - Options" at bounding box center [163, 326] width 176 height 22
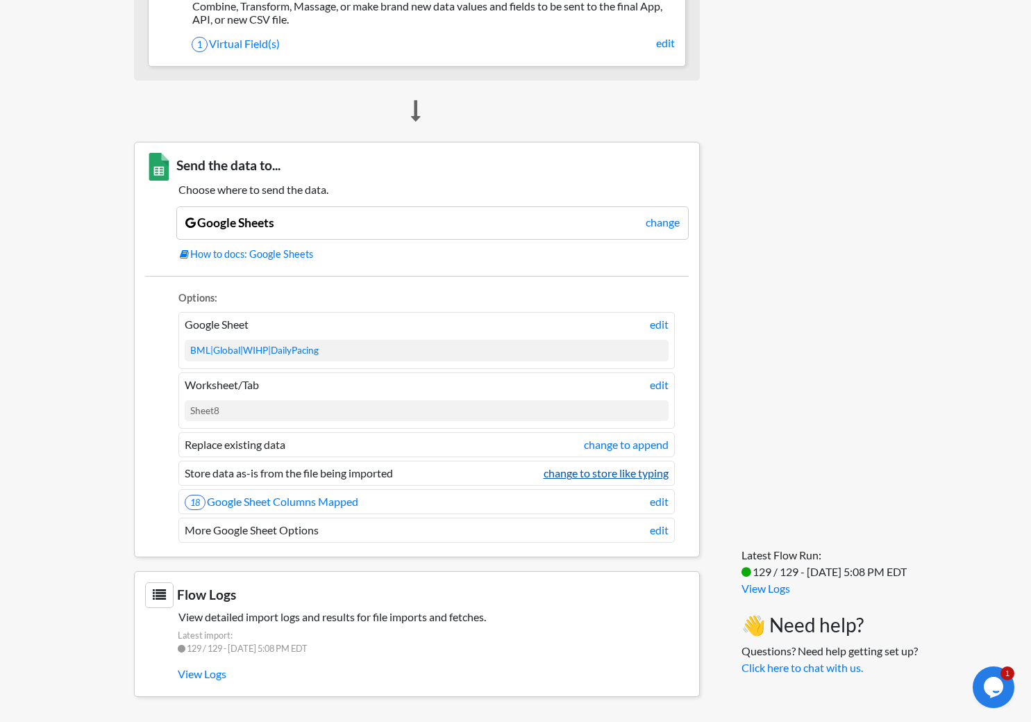
click at [565, 471] on link "change to store like typing" at bounding box center [606, 473] width 125 height 17
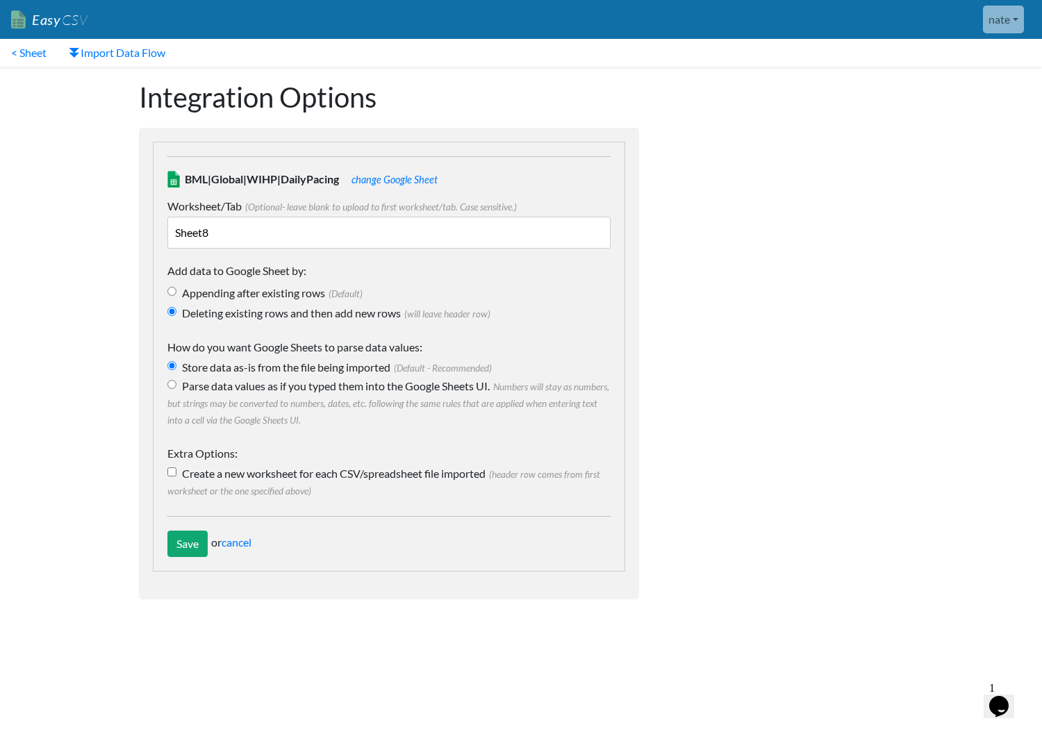
click at [322, 389] on label "Parse data values as if you typed them into the Google Sheets UI. Numbers will …" at bounding box center [388, 403] width 443 height 50
click at [176, 389] on input "Parse data values as if you typed them into the Google Sheets UI. Numbers will …" at bounding box center [171, 384] width 9 height 9
radio input "true"
drag, startPoint x: 526, startPoint y: 382, endPoint x: 501, endPoint y: 401, distance: 31.7
click at [501, 401] on icon "Numbers will stay as numbers, but strings may be converted to numbers, dates, e…" at bounding box center [388, 403] width 442 height 44
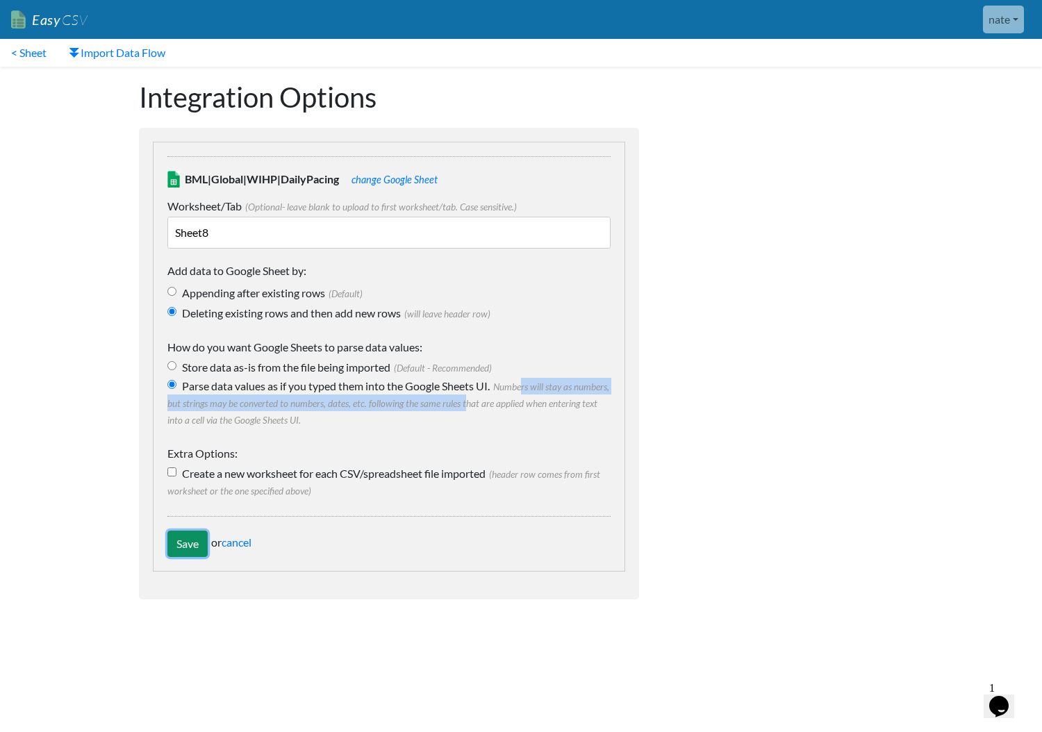
click at [183, 546] on input "Save" at bounding box center [187, 544] width 40 height 26
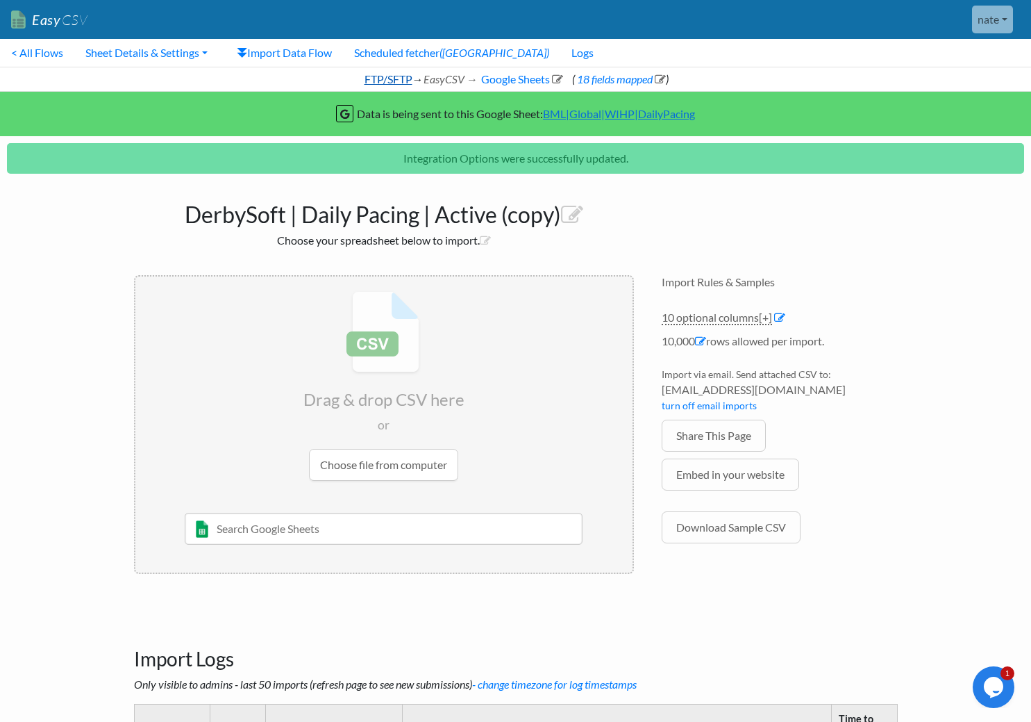
click at [386, 82] on link "FTP/SFTP" at bounding box center [388, 78] width 50 height 13
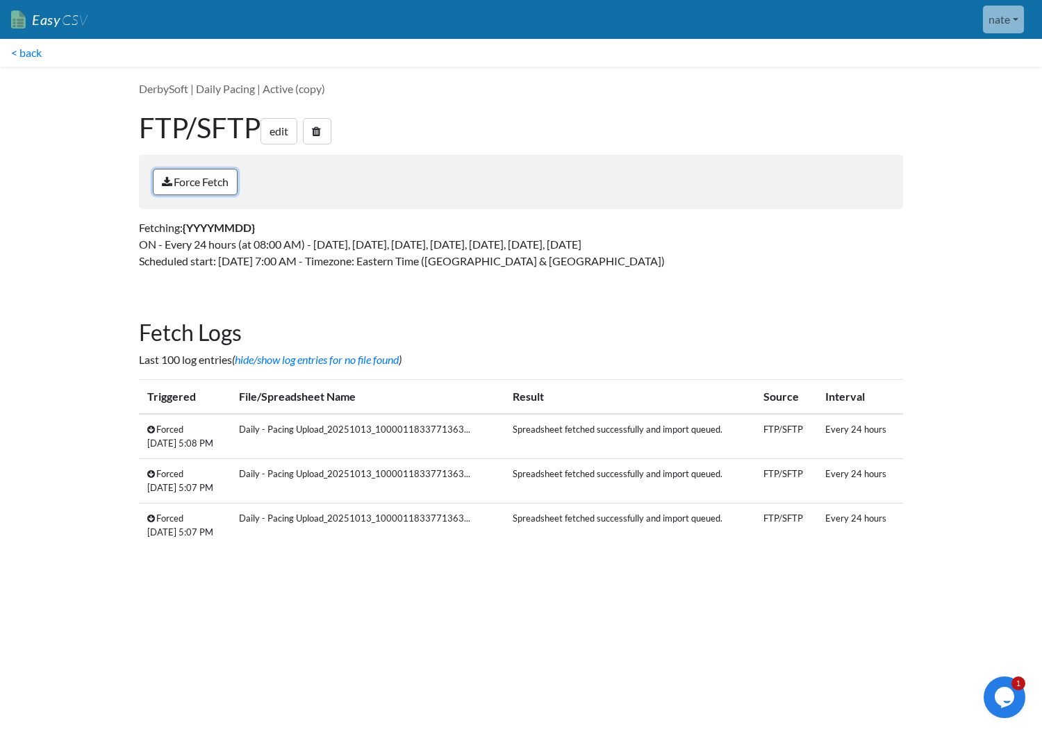
click at [194, 188] on link "Force Fetch" at bounding box center [195, 182] width 85 height 26
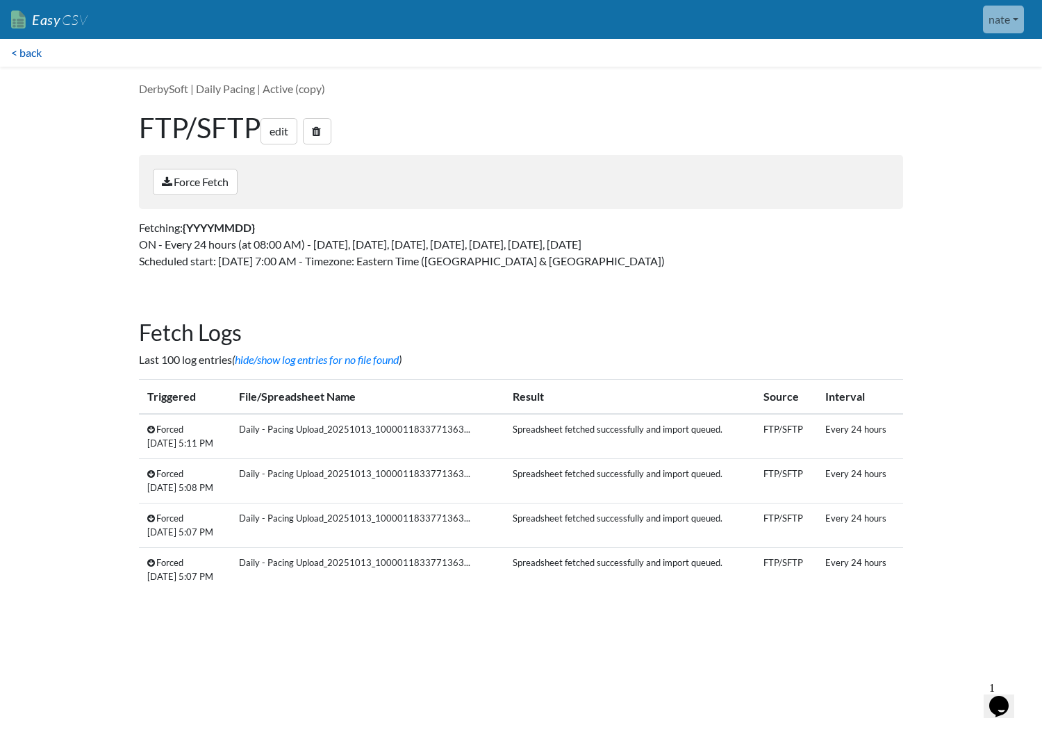
click at [28, 42] on link "< back" at bounding box center [26, 53] width 53 height 28
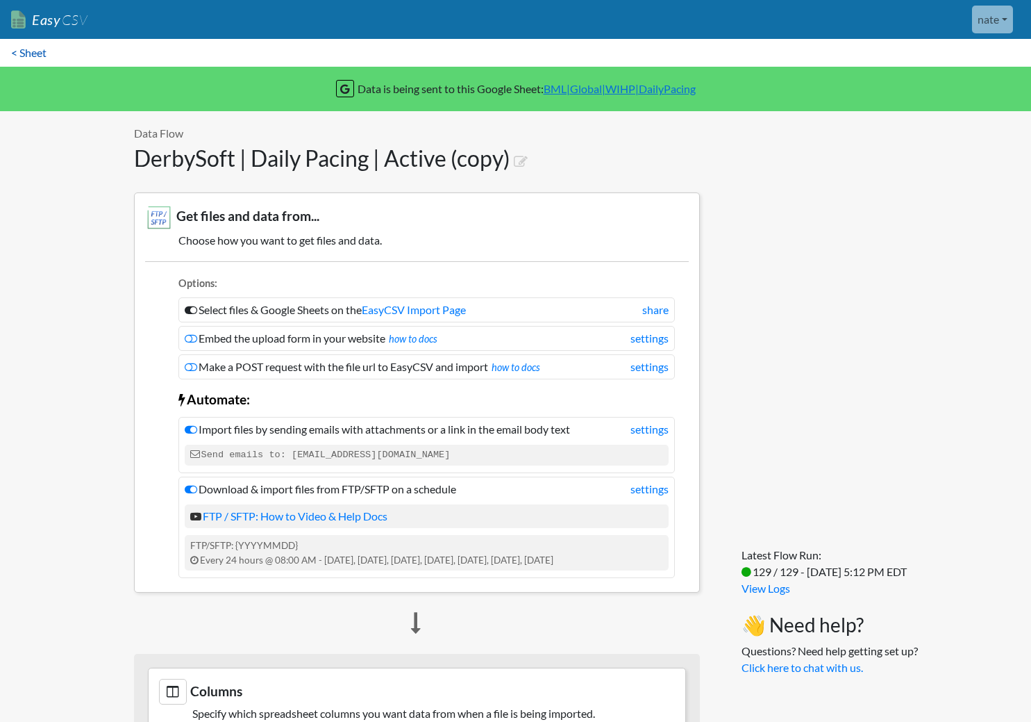
drag, startPoint x: 0, startPoint y: 0, endPoint x: 28, endPoint y: 47, distance: 54.8
click at [28, 47] on link "< Sheet" at bounding box center [29, 53] width 58 height 28
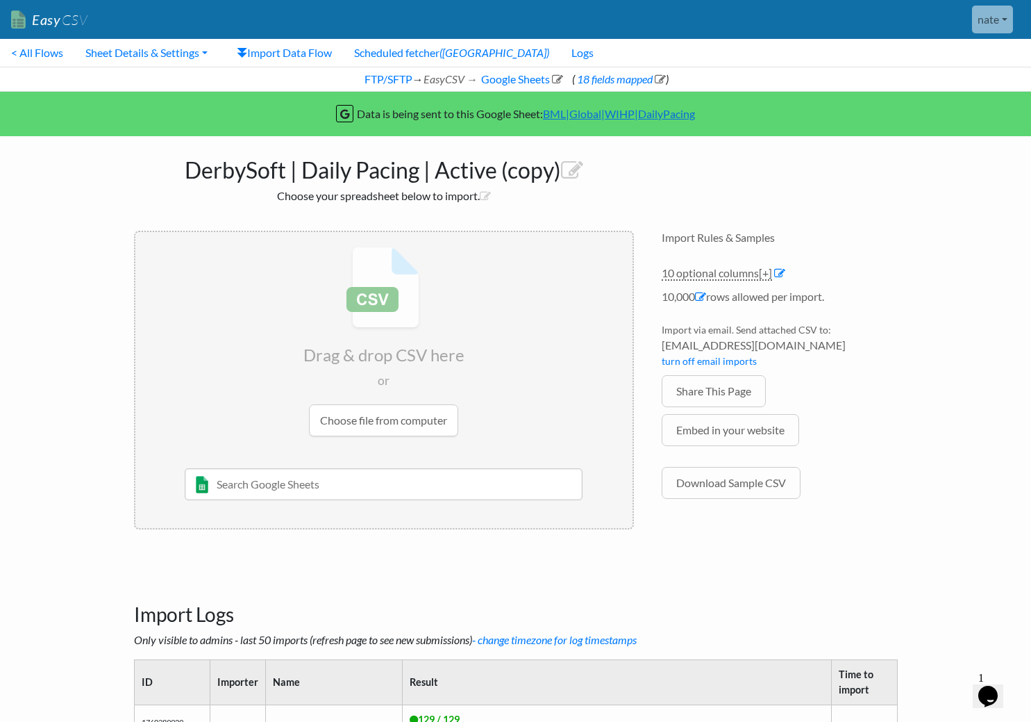
click at [28, 47] on link "< All Flows" at bounding box center [37, 53] width 74 height 28
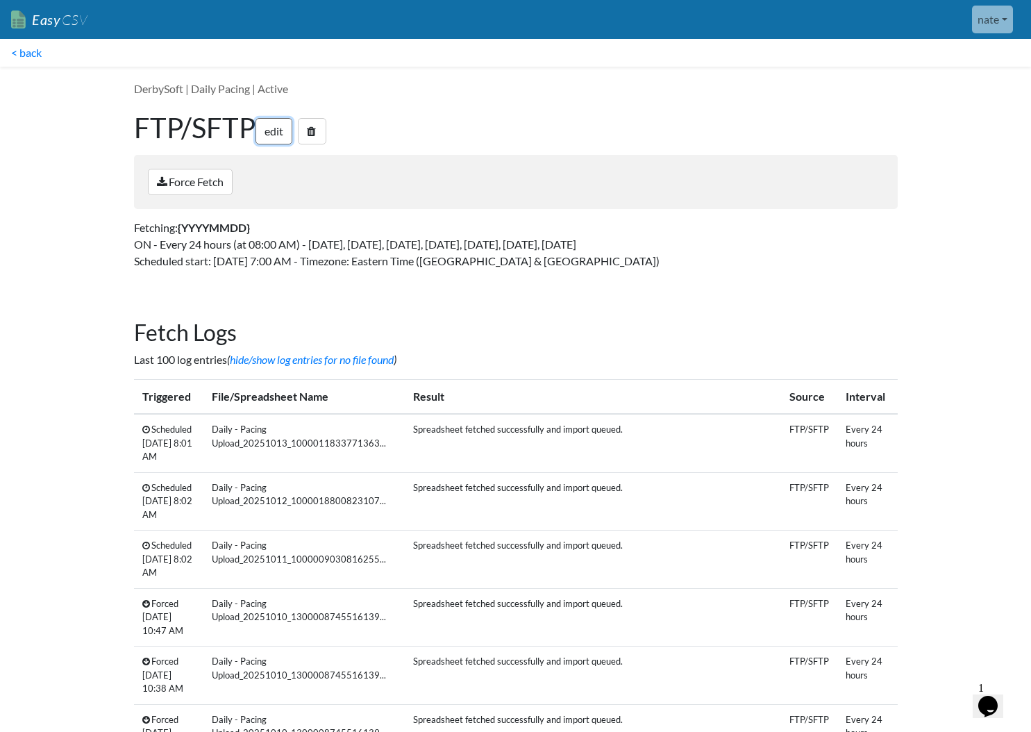
click at [283, 142] on link "edit" at bounding box center [274, 131] width 37 height 26
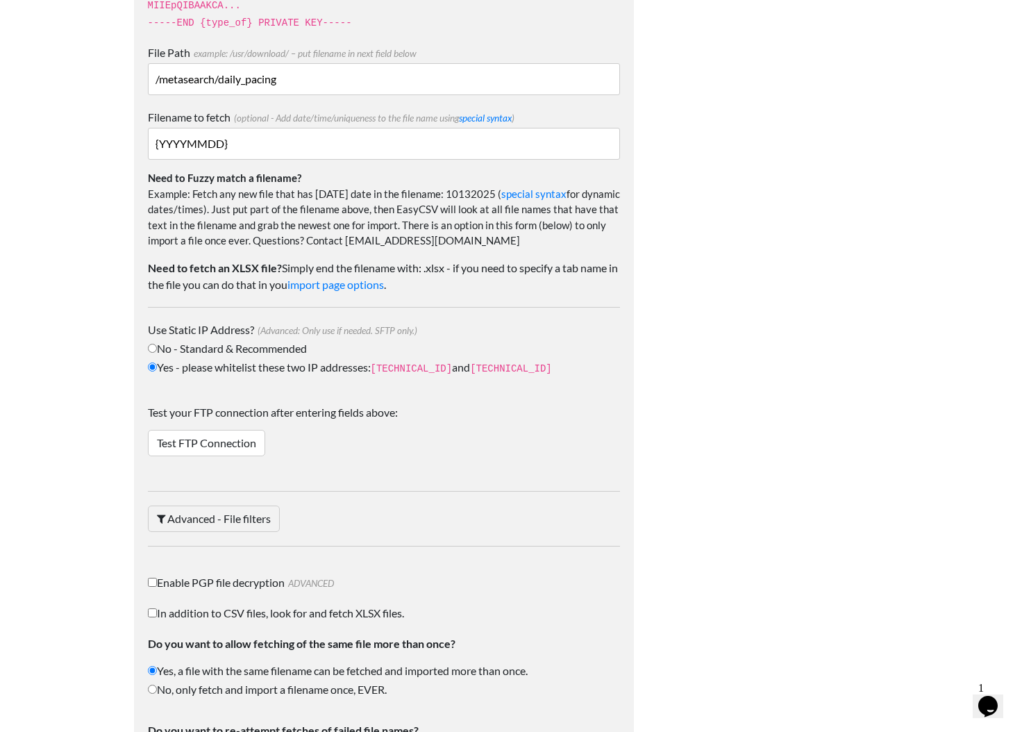
scroll to position [2027, 0]
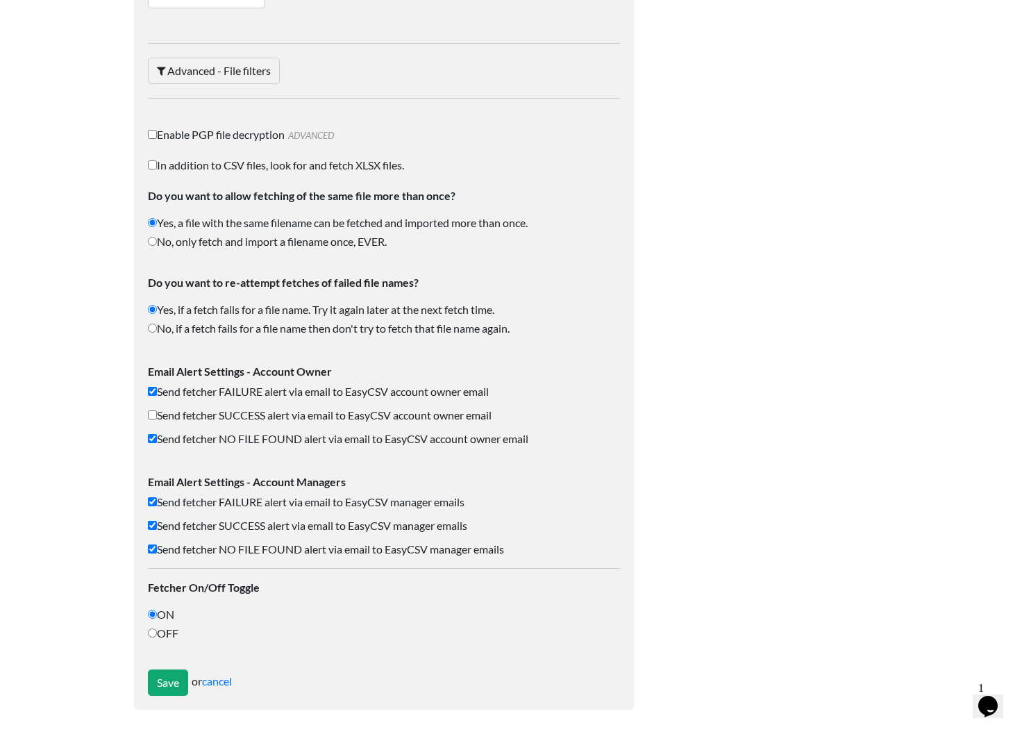
click at [167, 636] on label "OFF" at bounding box center [384, 633] width 472 height 17
click at [157, 636] on input "OFF" at bounding box center [152, 633] width 9 height 9
radio input "true"
click at [157, 679] on input "Save" at bounding box center [168, 683] width 40 height 26
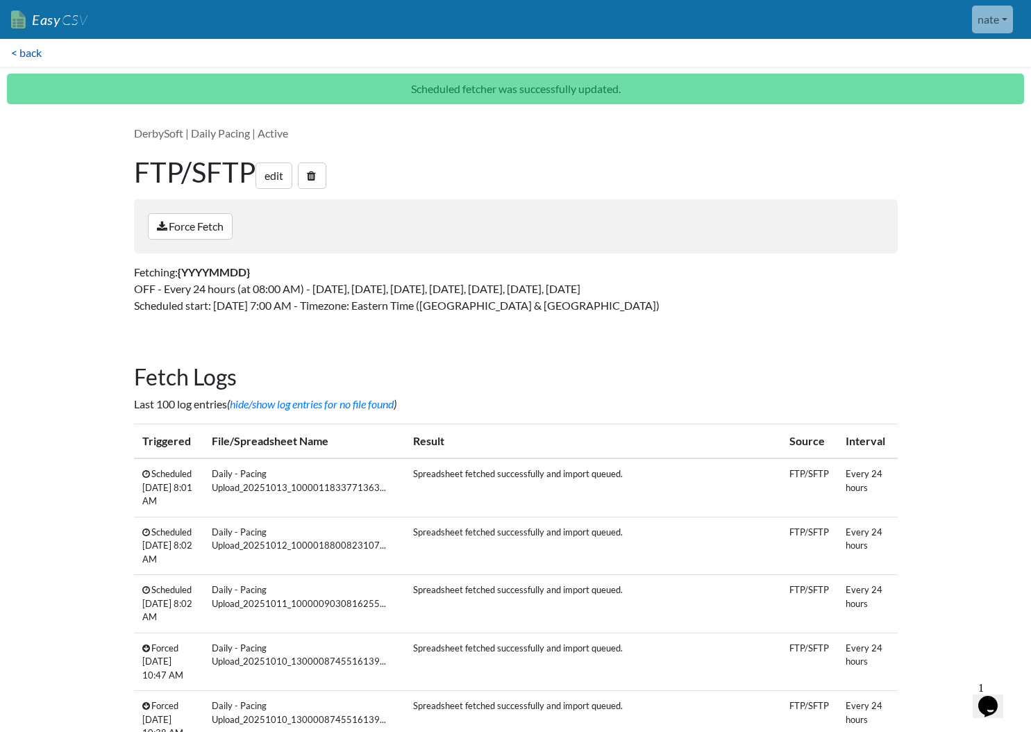
click at [17, 50] on link "< back" at bounding box center [26, 53] width 53 height 28
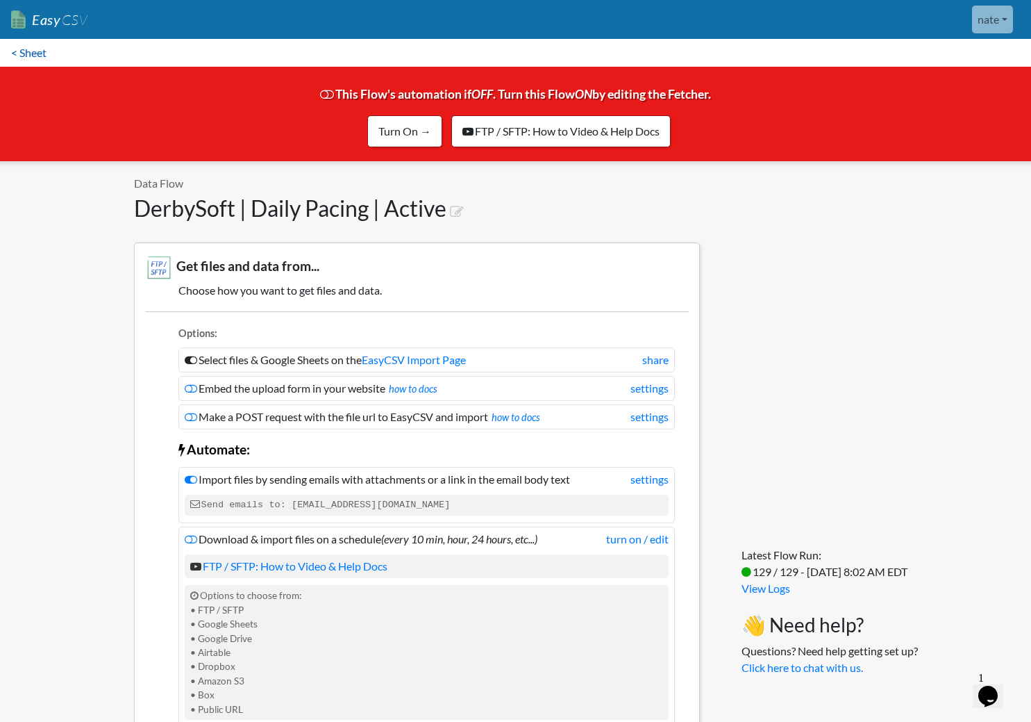
click at [33, 52] on link "< Sheet" at bounding box center [29, 53] width 58 height 28
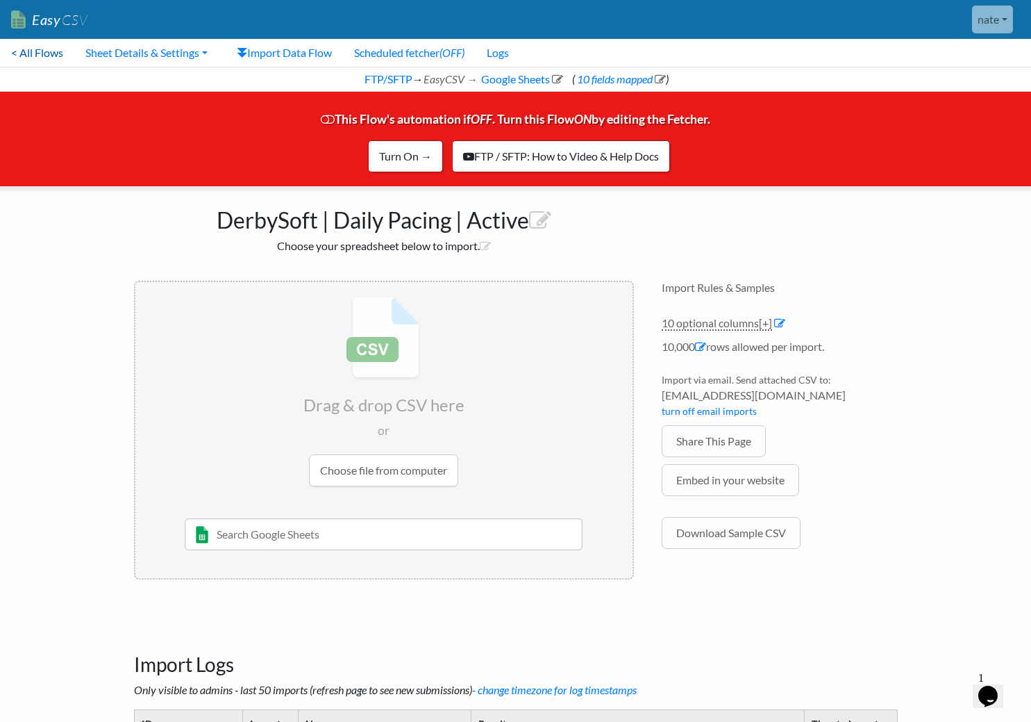
click at [40, 51] on link "< All Flows" at bounding box center [37, 53] width 74 height 28
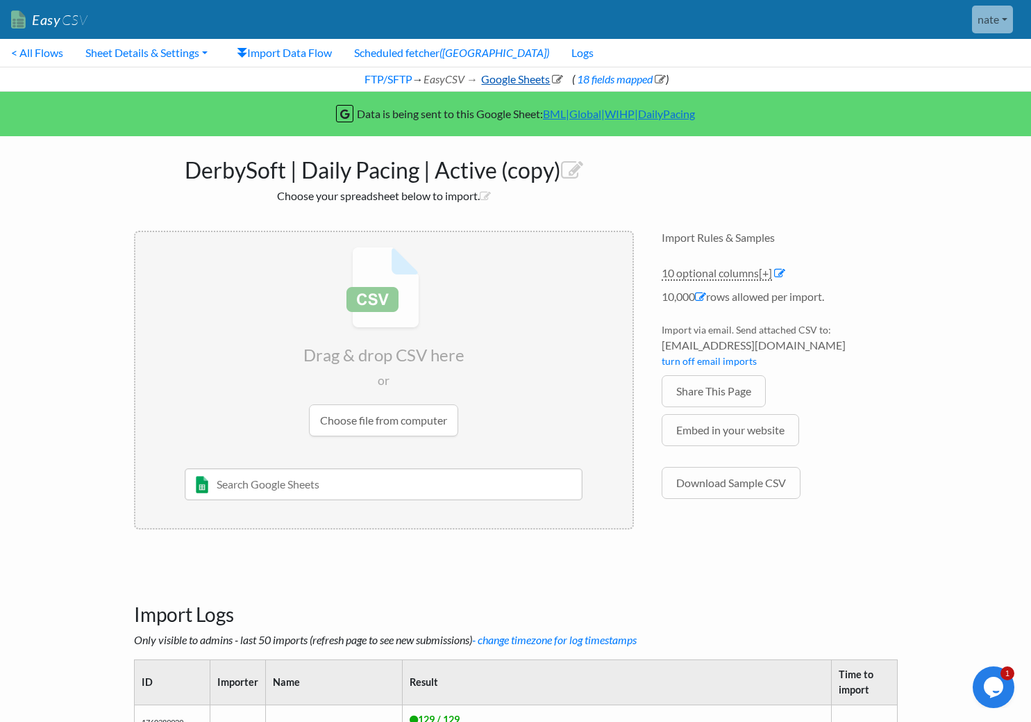
click at [487, 83] on link "Google Sheets" at bounding box center [521, 78] width 84 height 13
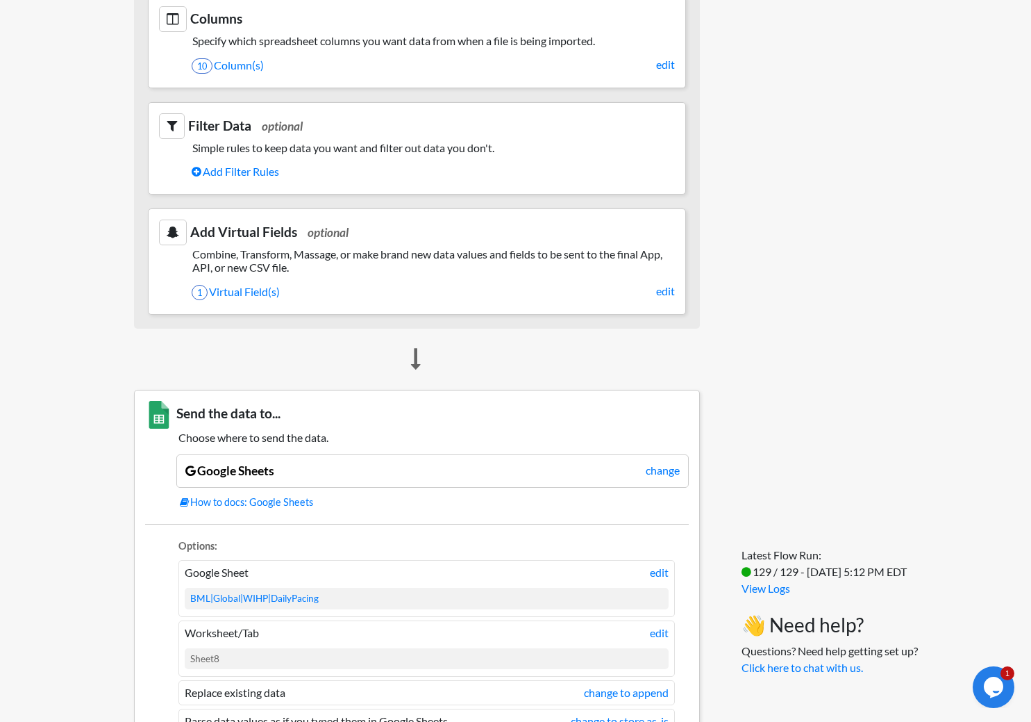
scroll to position [920, 0]
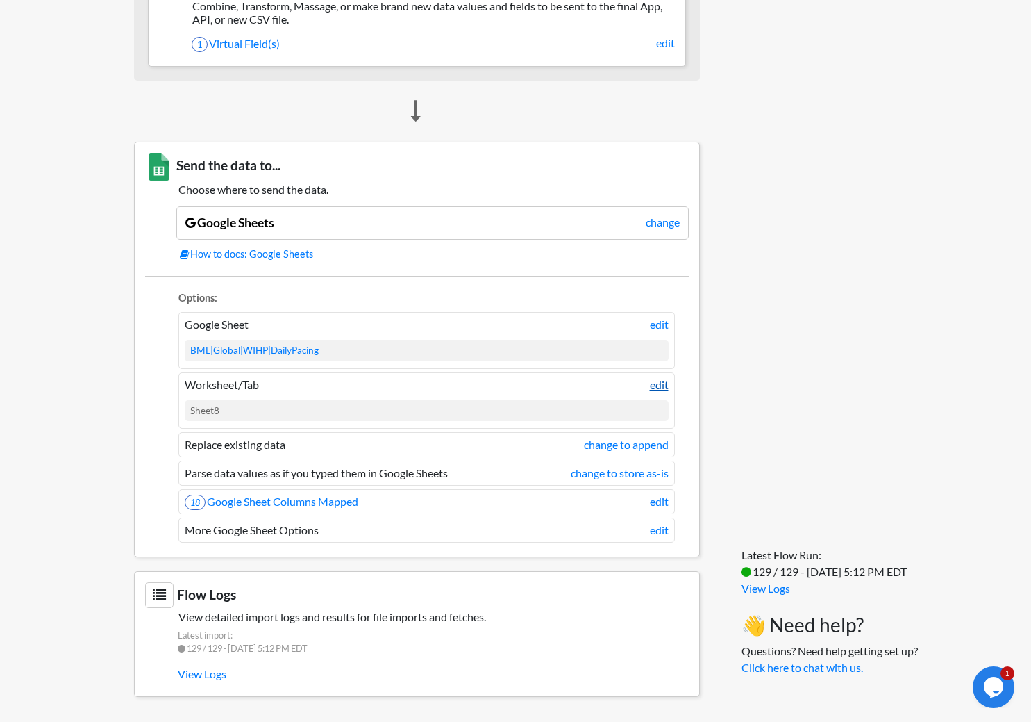
click at [650, 390] on link "edit" at bounding box center [659, 384] width 19 height 17
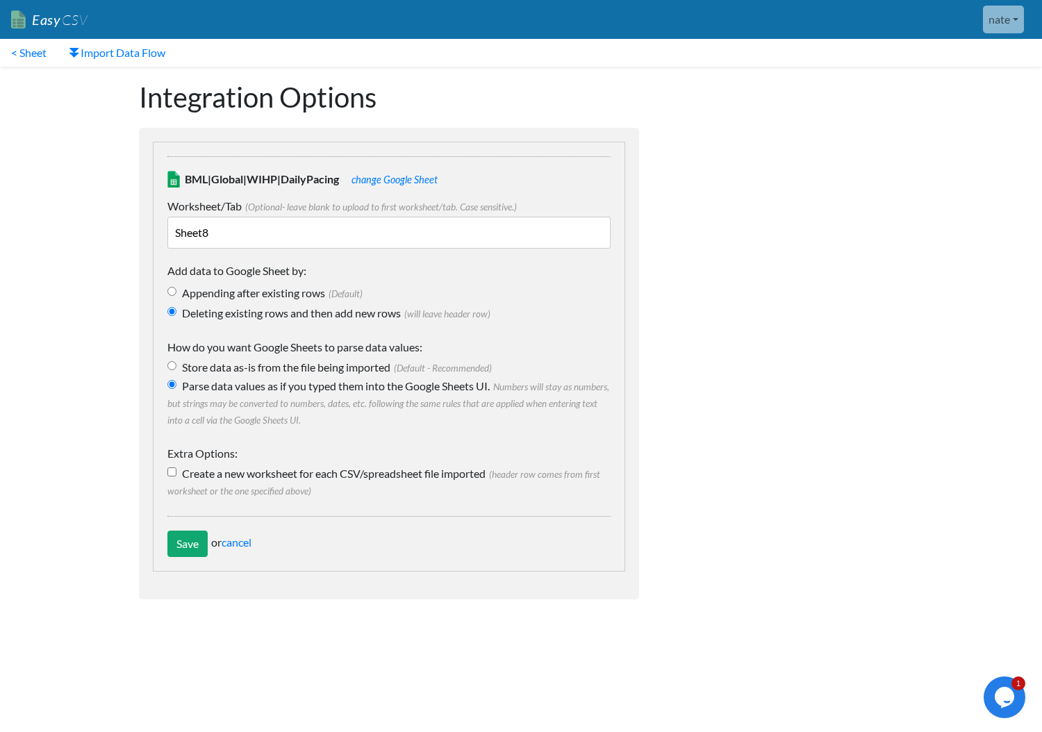
click at [373, 246] on input "Sheet8" at bounding box center [388, 233] width 443 height 32
type input "DerbySoft"
click at [182, 556] on input "Save" at bounding box center [187, 544] width 40 height 26
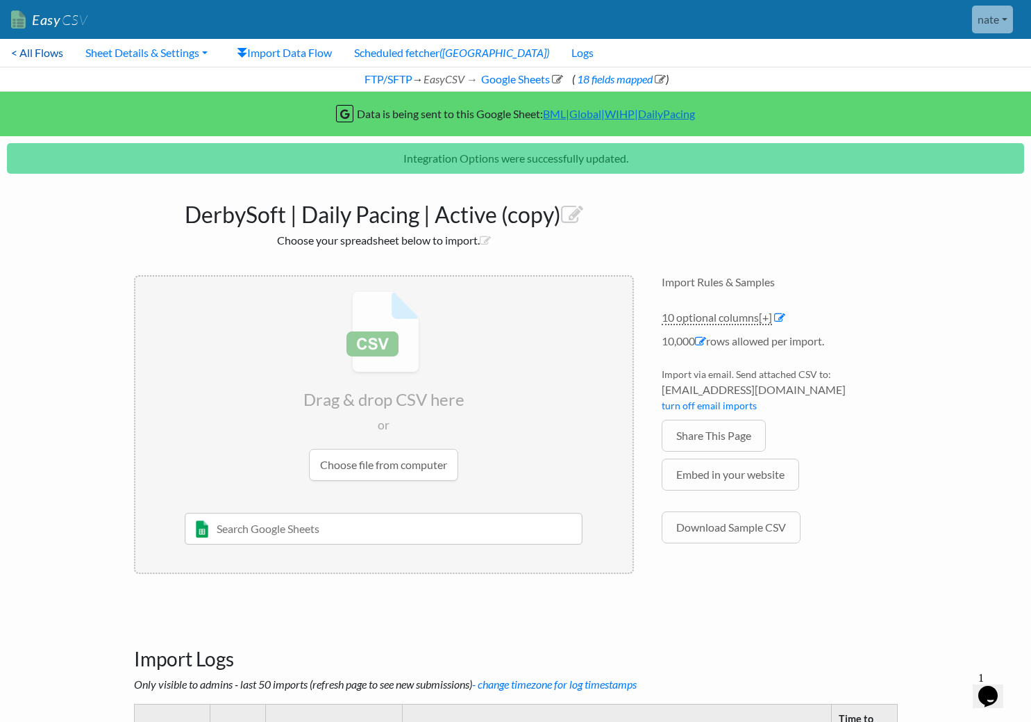
drag, startPoint x: 26, startPoint y: 45, endPoint x: 34, endPoint y: 56, distance: 12.9
click at [26, 45] on link "< All Flows" at bounding box center [37, 53] width 74 height 28
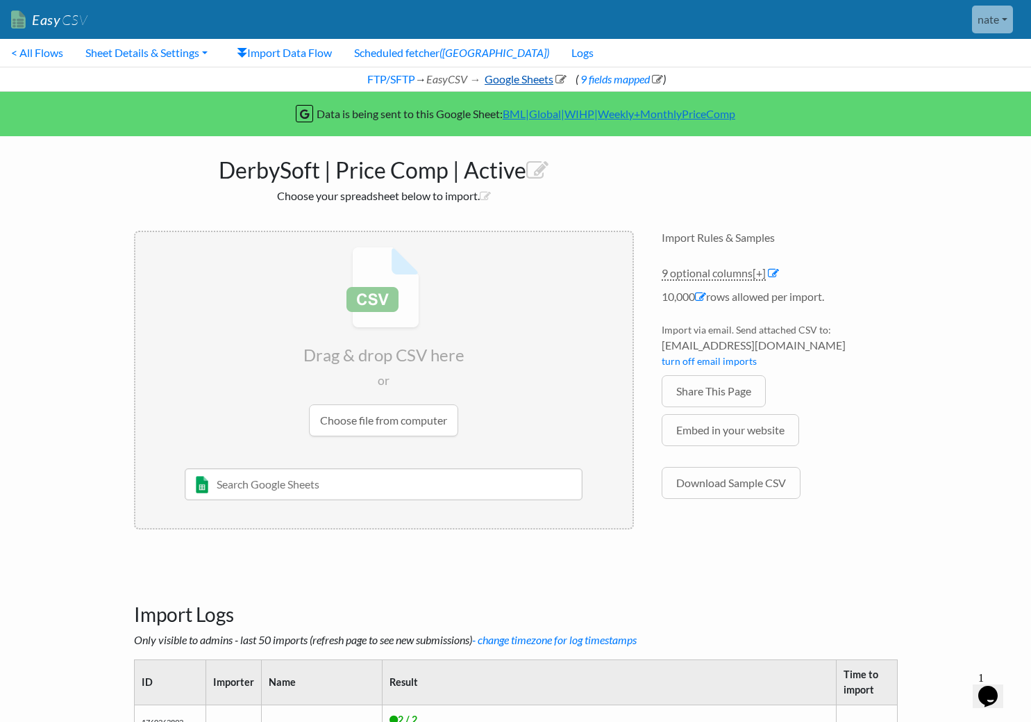
click at [494, 72] on link "Google Sheets" at bounding box center [525, 78] width 84 height 13
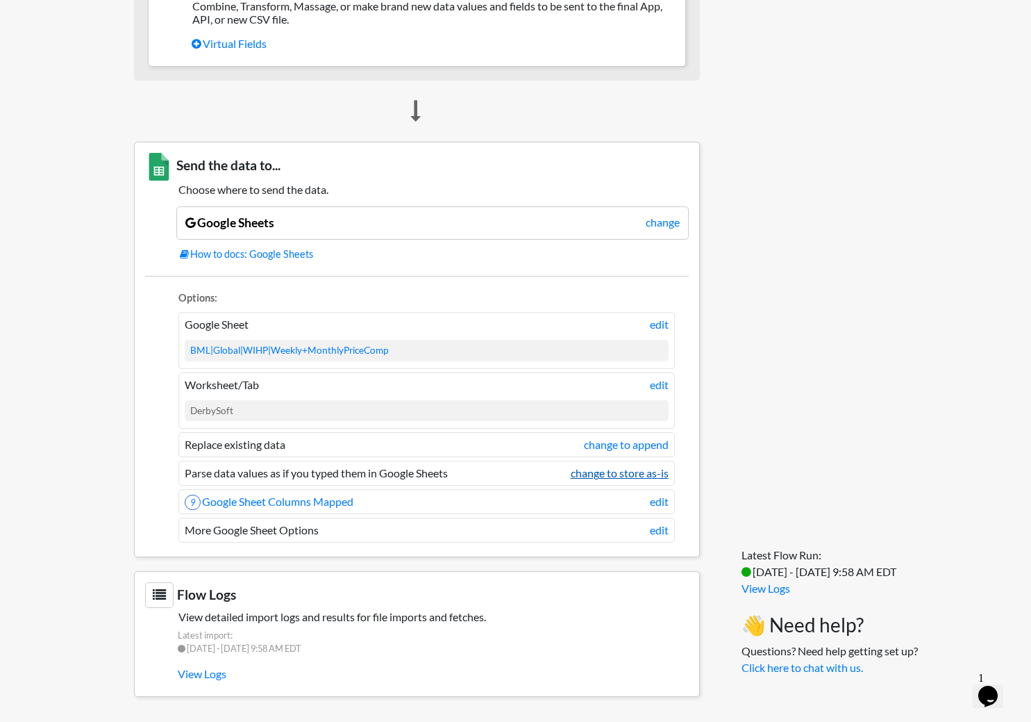
click at [605, 481] on link "change to store as-is" at bounding box center [620, 473] width 98 height 17
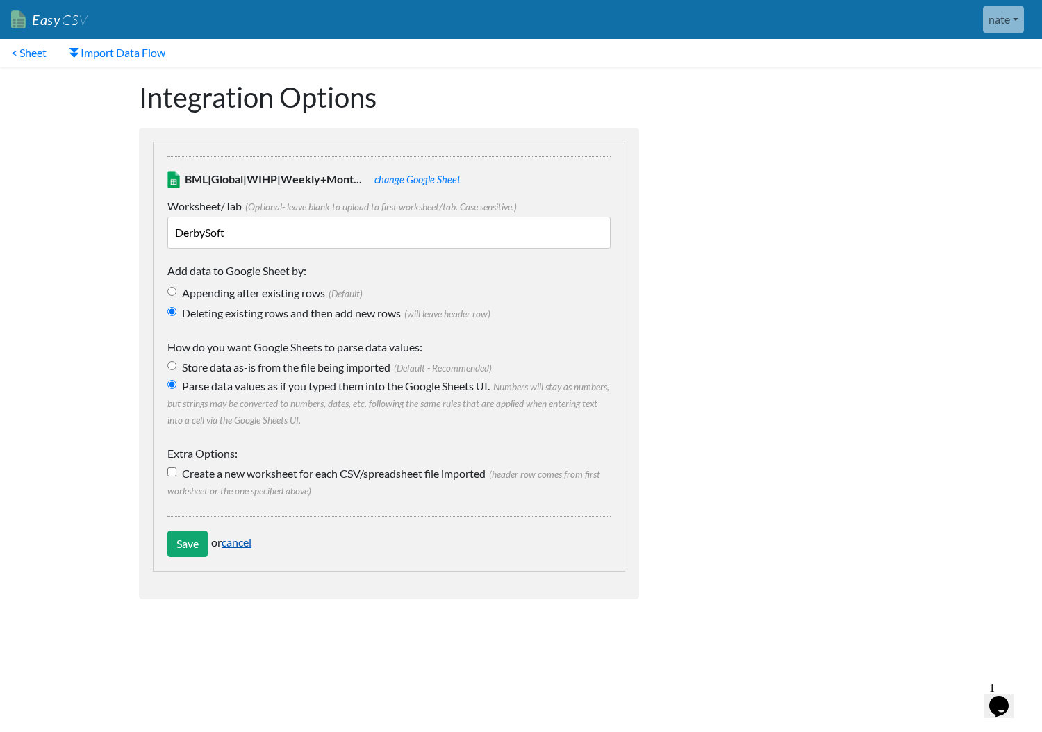
click at [245, 546] on link "cancel" at bounding box center [237, 541] width 30 height 13
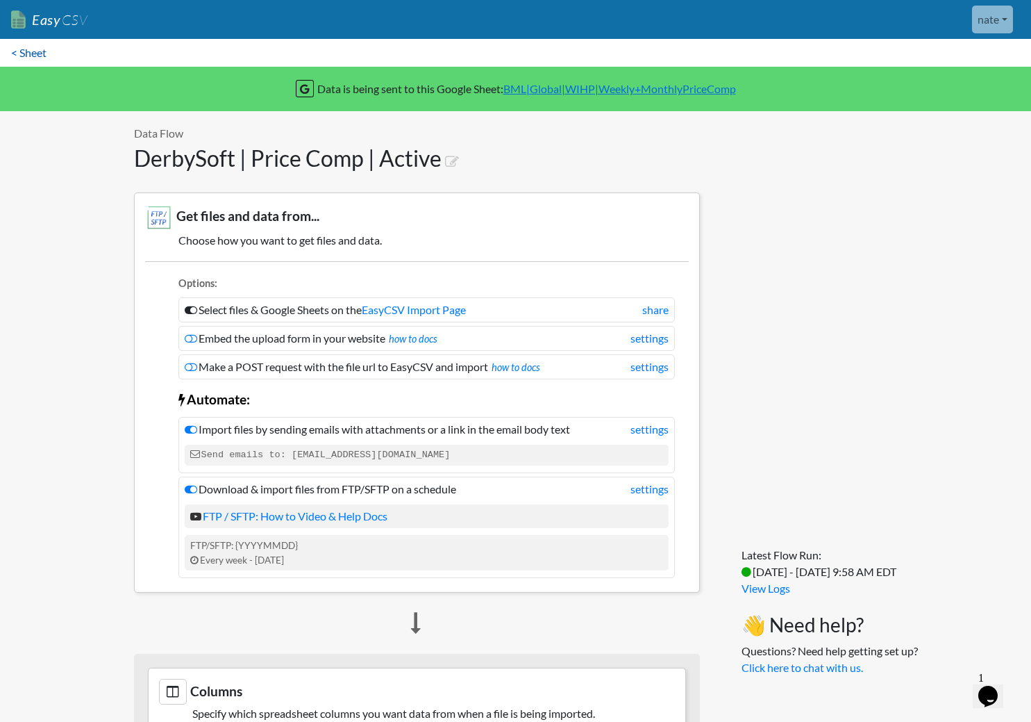
click at [32, 56] on link "< Sheet" at bounding box center [29, 53] width 58 height 28
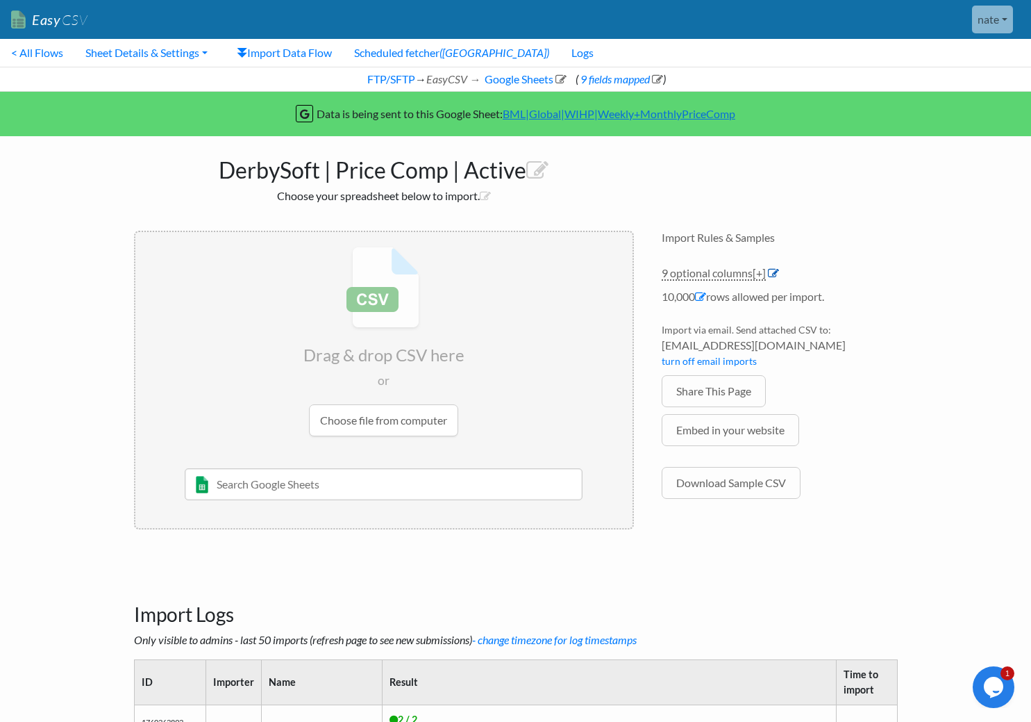
click at [770, 275] on icon at bounding box center [773, 272] width 11 height 11
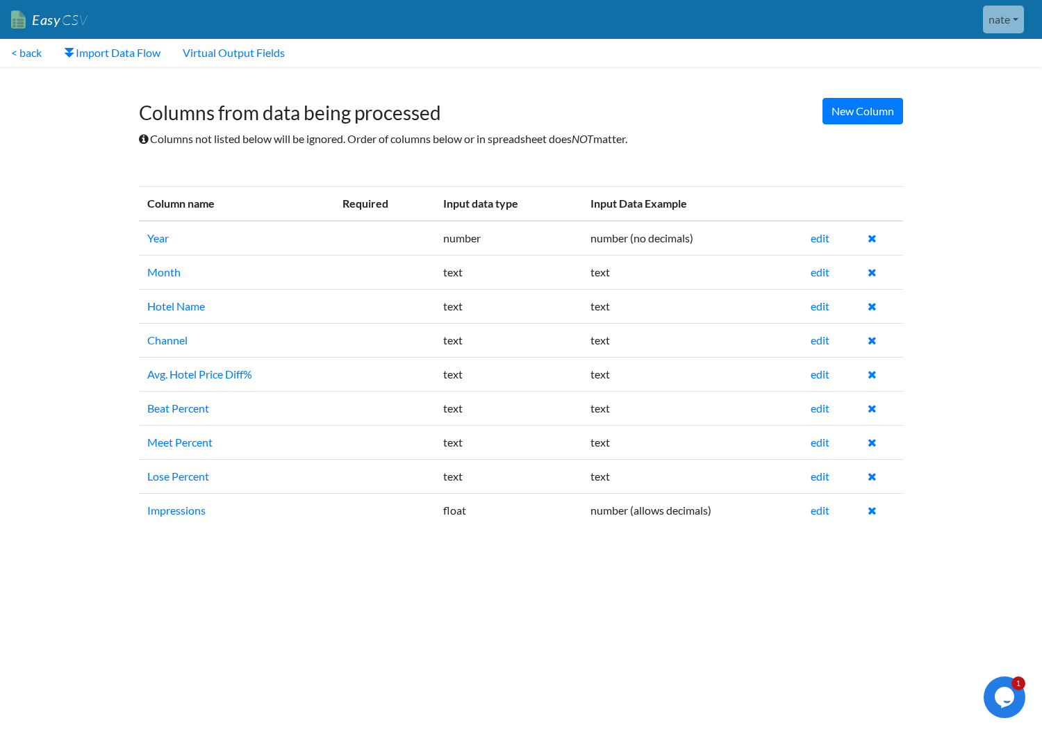
click at [41, 22] on link "Easy CSV" at bounding box center [49, 20] width 76 height 28
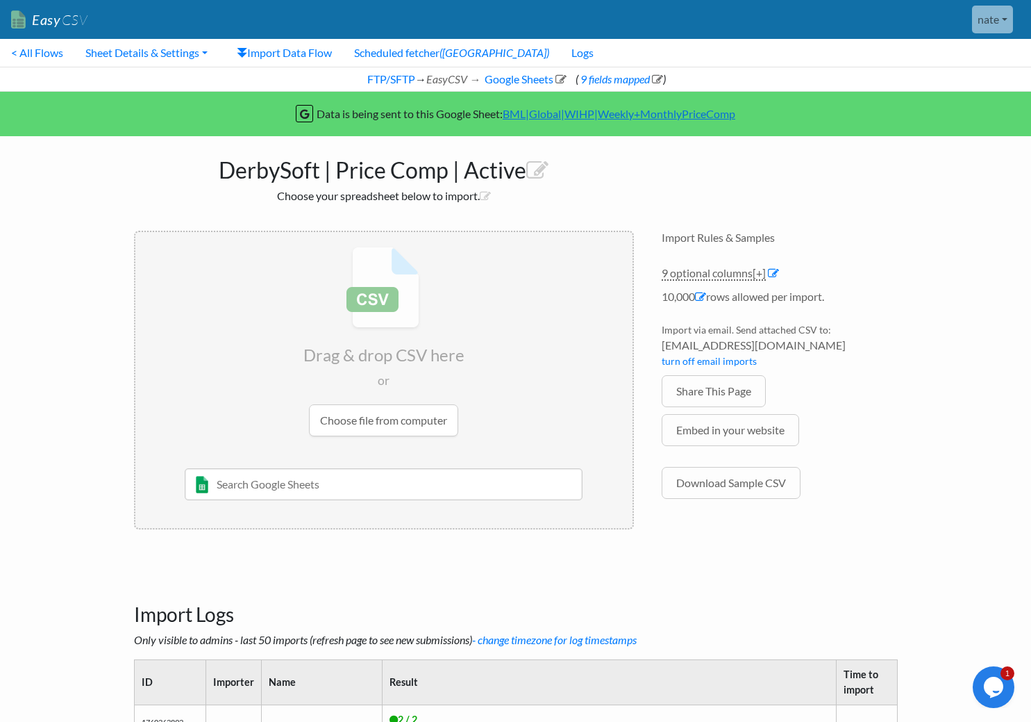
click at [385, 86] on div "FTP/SFTP → EasyCSV → Google Sheets ( 9 fields mapped )" at bounding box center [515, 79] width 1031 height 25
click at [388, 80] on link "FTP/SFTP" at bounding box center [390, 78] width 50 height 13
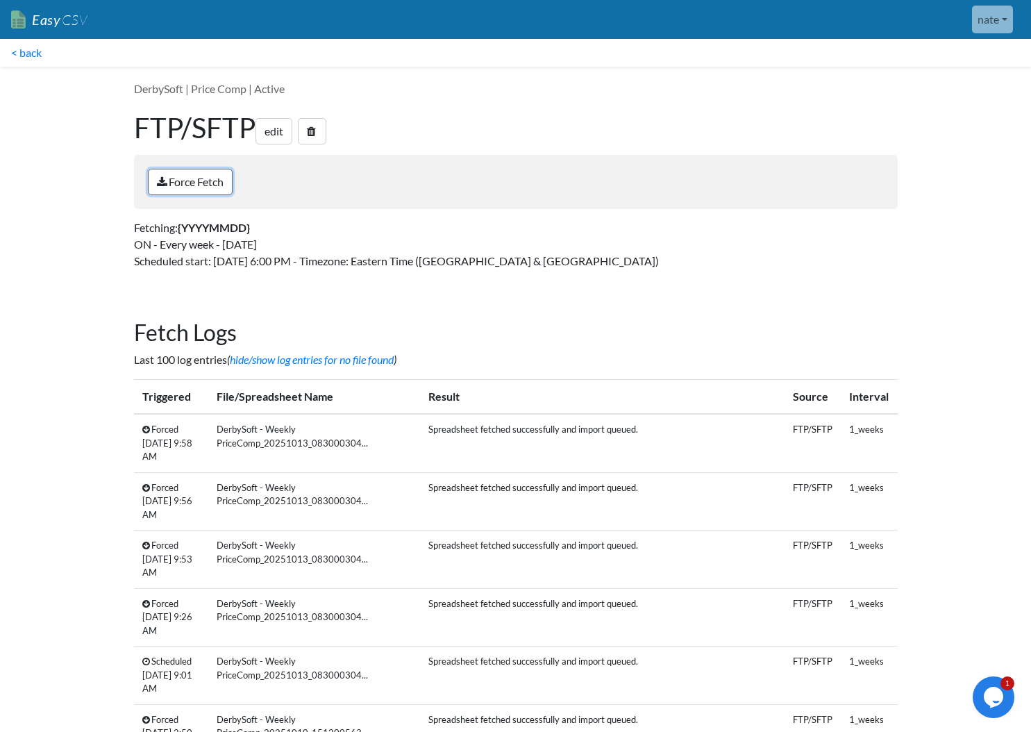
click at [190, 187] on link "Force Fetch" at bounding box center [190, 182] width 85 height 26
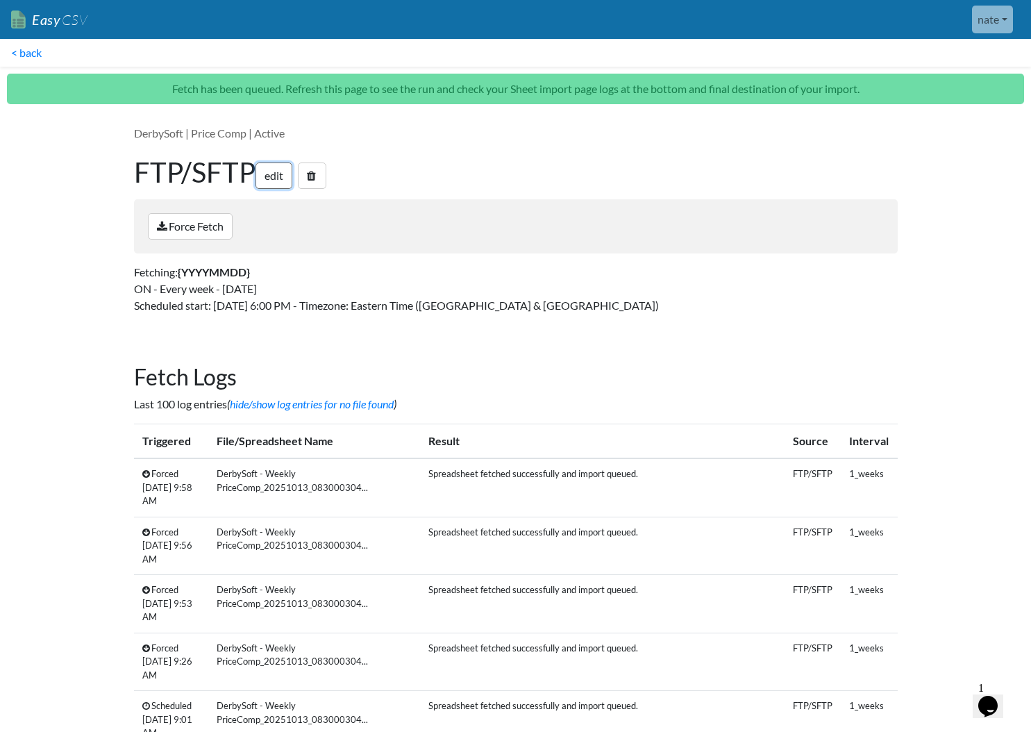
click at [271, 174] on link "edit" at bounding box center [274, 176] width 37 height 26
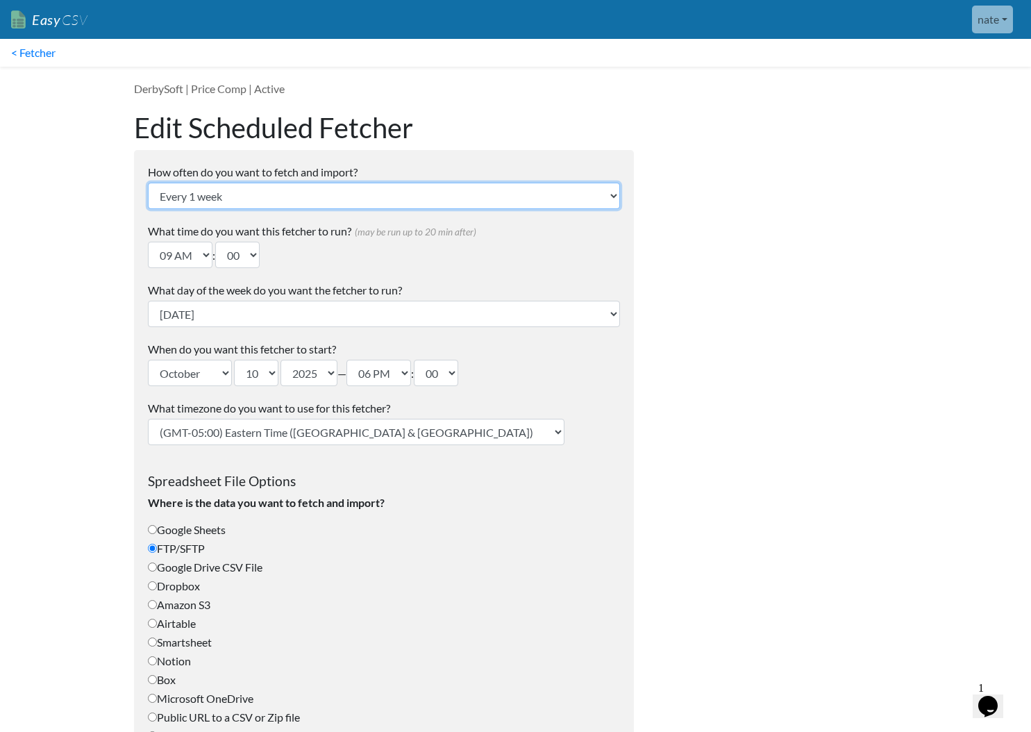
click at [265, 187] on select "Every 24 hours Every 4 hours Every hour Every 10-20 minutes Every 1 week Every …" at bounding box center [384, 196] width 472 height 26
select select "24_hrs"
click at [148, 183] on select "Every 24 hours Every 4 hours Every hour Every 10-20 minutes Every 1 week Every …" at bounding box center [384, 196] width 472 height 26
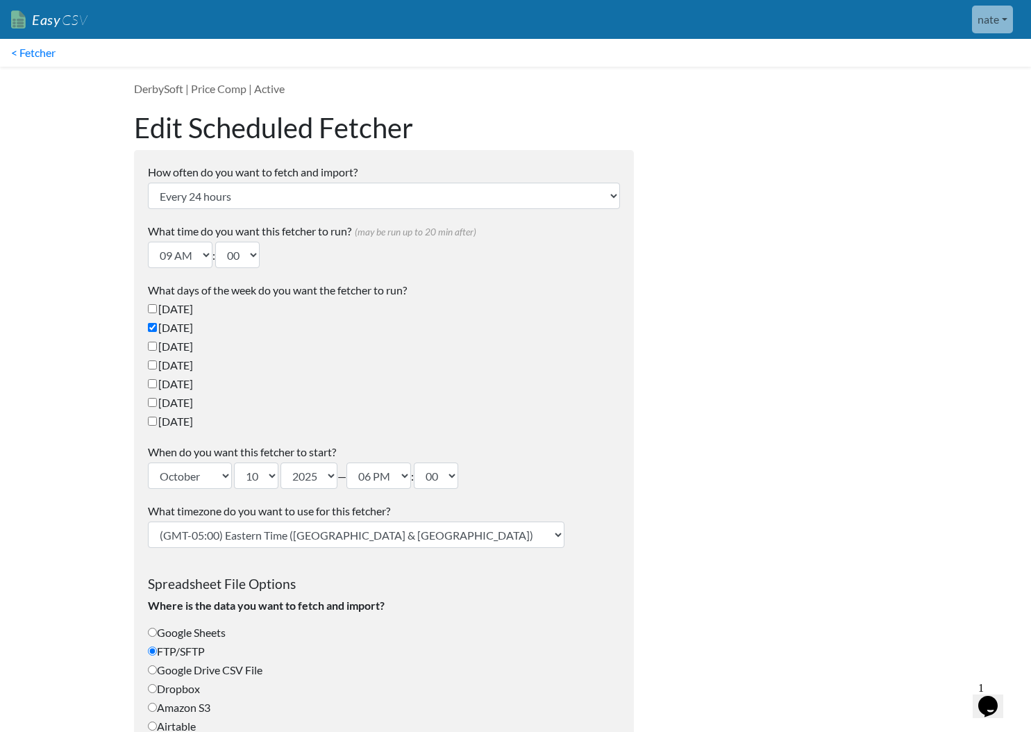
click at [174, 350] on label "Tuesday" at bounding box center [384, 346] width 472 height 17
click at [157, 350] on input "Tuesday" at bounding box center [152, 346] width 9 height 9
checkbox input "true"
click at [173, 369] on label "Wednesday" at bounding box center [384, 365] width 472 height 17
click at [157, 369] on input "Wednesday" at bounding box center [152, 364] width 9 height 9
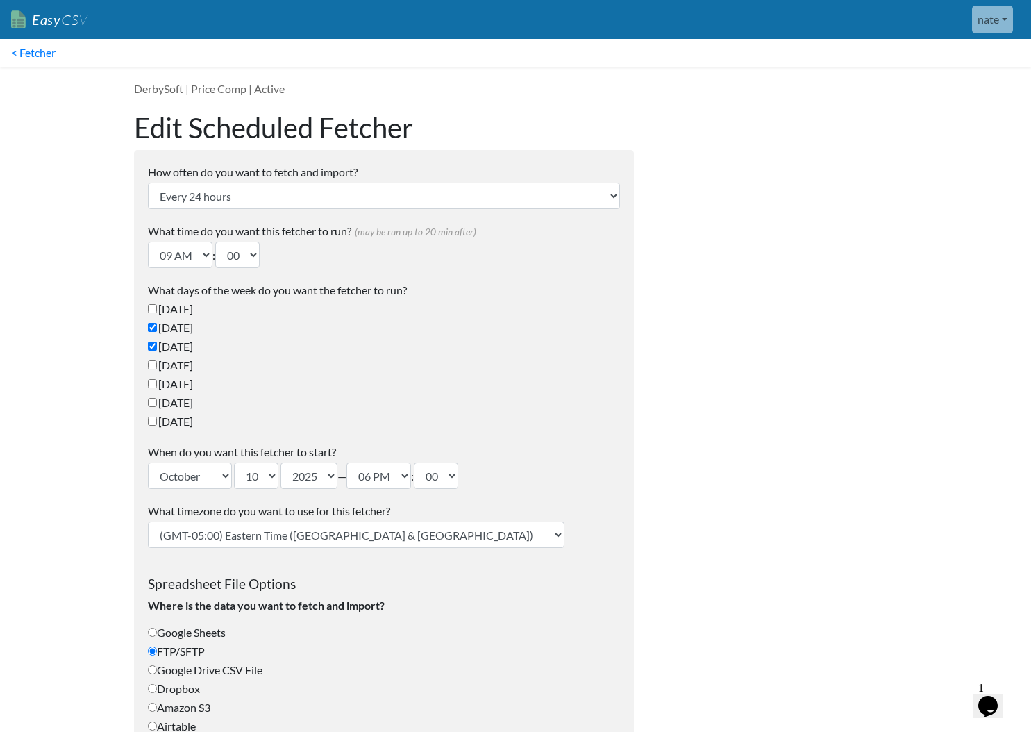
checkbox input "true"
click at [170, 390] on label "[DATE]" at bounding box center [384, 384] width 472 height 17
click at [157, 388] on input "[DATE]" at bounding box center [152, 383] width 9 height 9
checkbox input "true"
click at [169, 404] on label "[DATE]" at bounding box center [384, 402] width 472 height 17
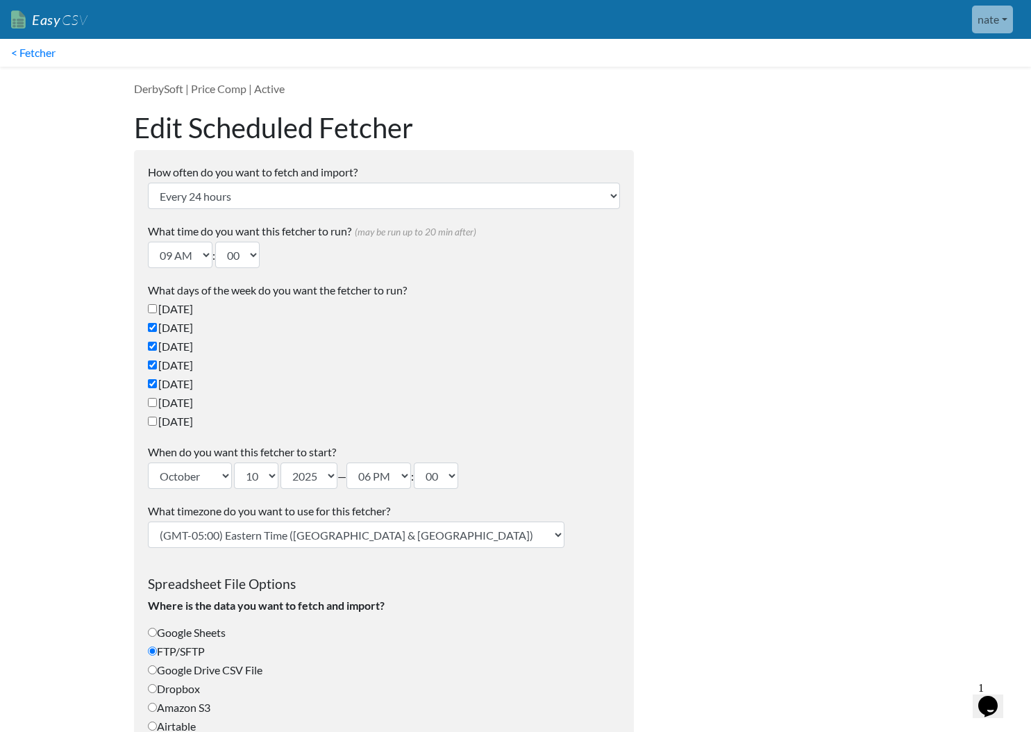
click at [157, 404] on input "[DATE]" at bounding box center [152, 402] width 9 height 9
checkbox input "true"
click at [167, 422] on label "[DATE]" at bounding box center [384, 421] width 472 height 17
click at [157, 422] on input "[DATE]" at bounding box center [152, 421] width 9 height 9
checkbox input "true"
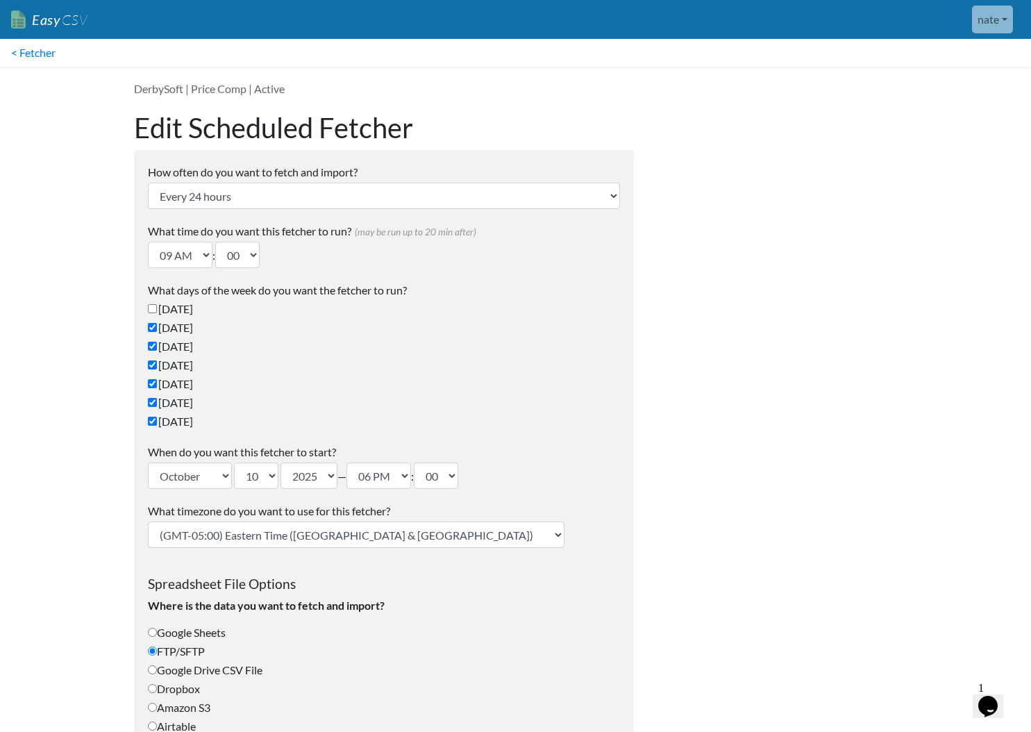
click at [172, 310] on label "[DATE]" at bounding box center [384, 309] width 472 height 17
click at [157, 310] on input "[DATE]" at bounding box center [152, 308] width 9 height 9
checkbox input "true"
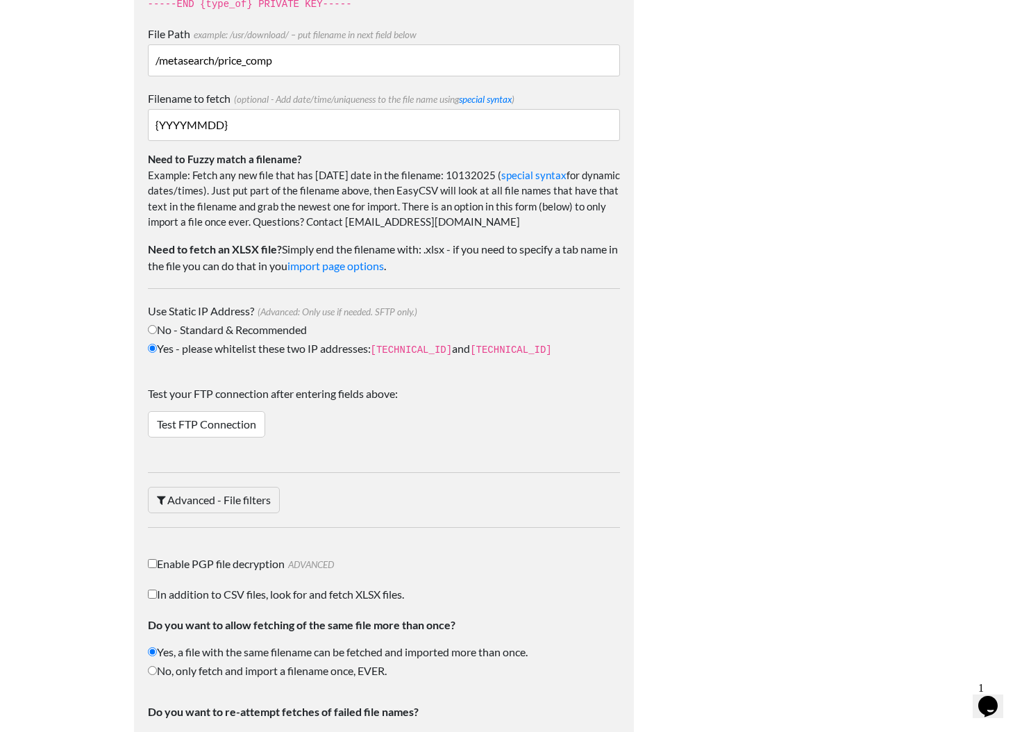
scroll to position [2027, 0]
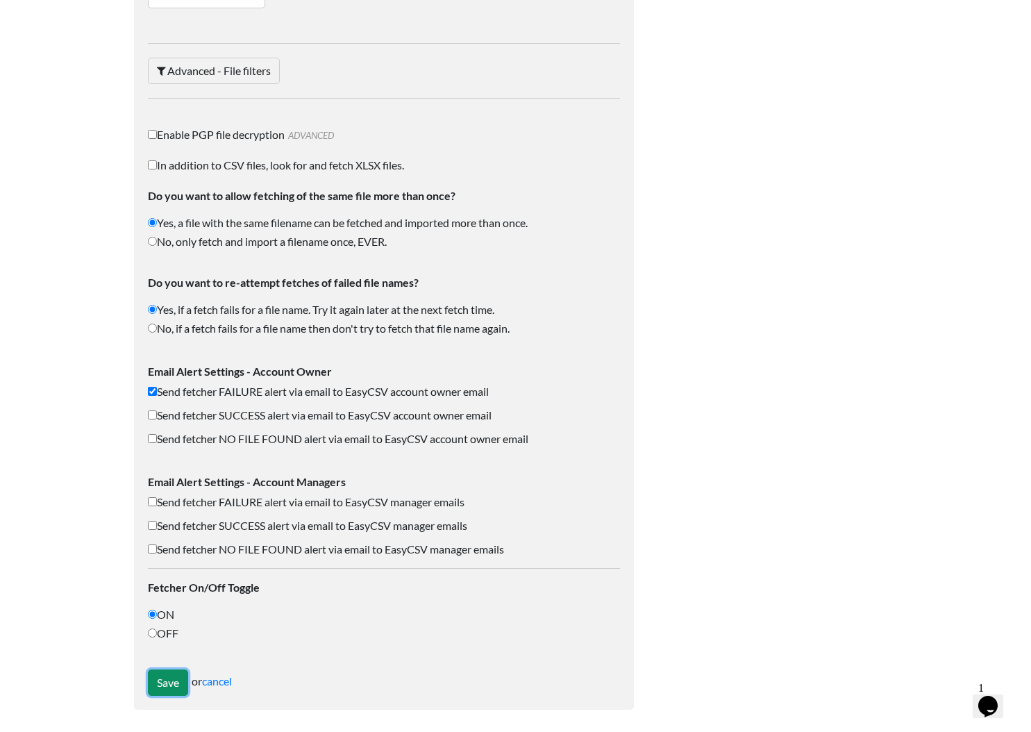
click at [164, 685] on input "Save" at bounding box center [168, 683] width 40 height 26
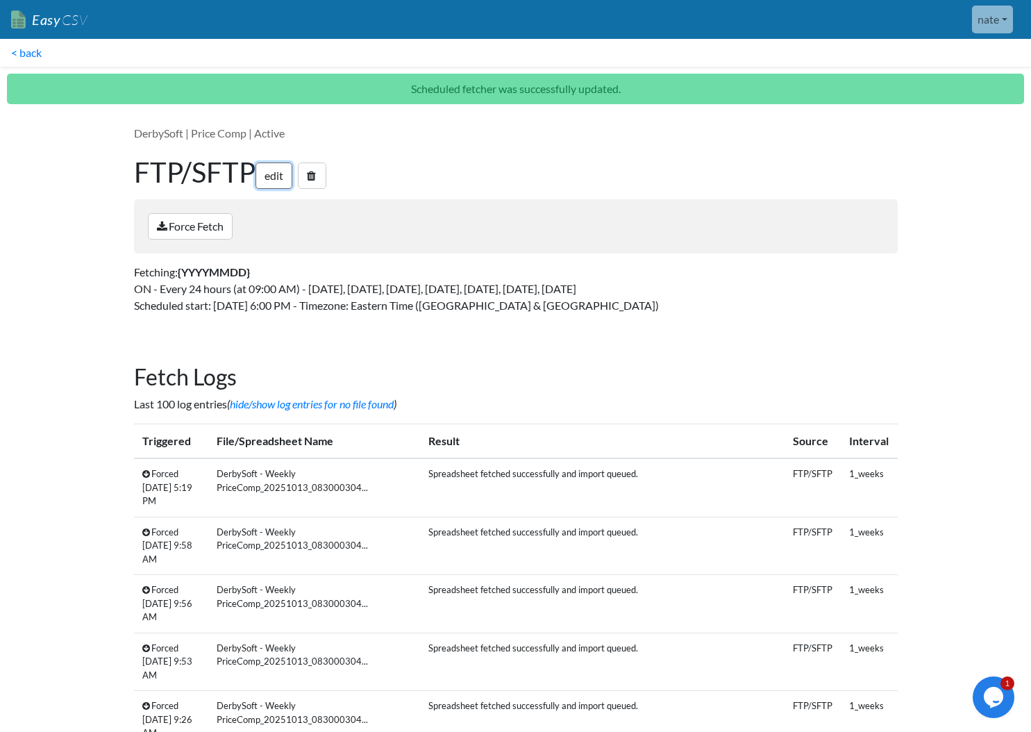
drag, startPoint x: 279, startPoint y: 176, endPoint x: 267, endPoint y: 186, distance: 15.2
click at [279, 176] on link "edit" at bounding box center [274, 176] width 37 height 26
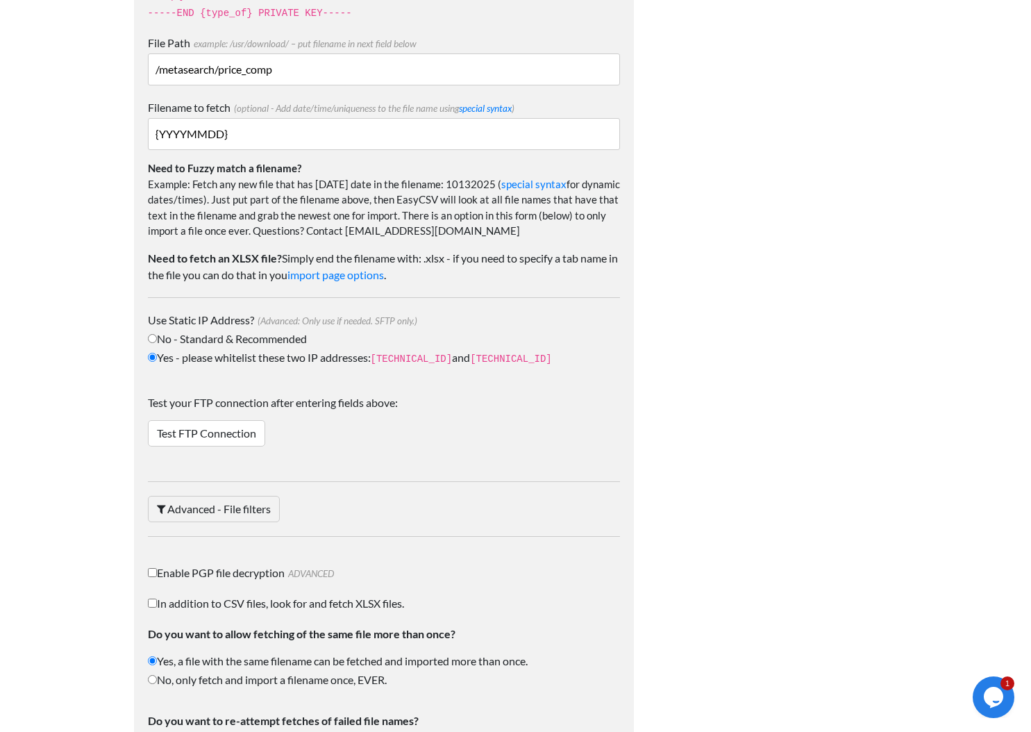
scroll to position [2027, 0]
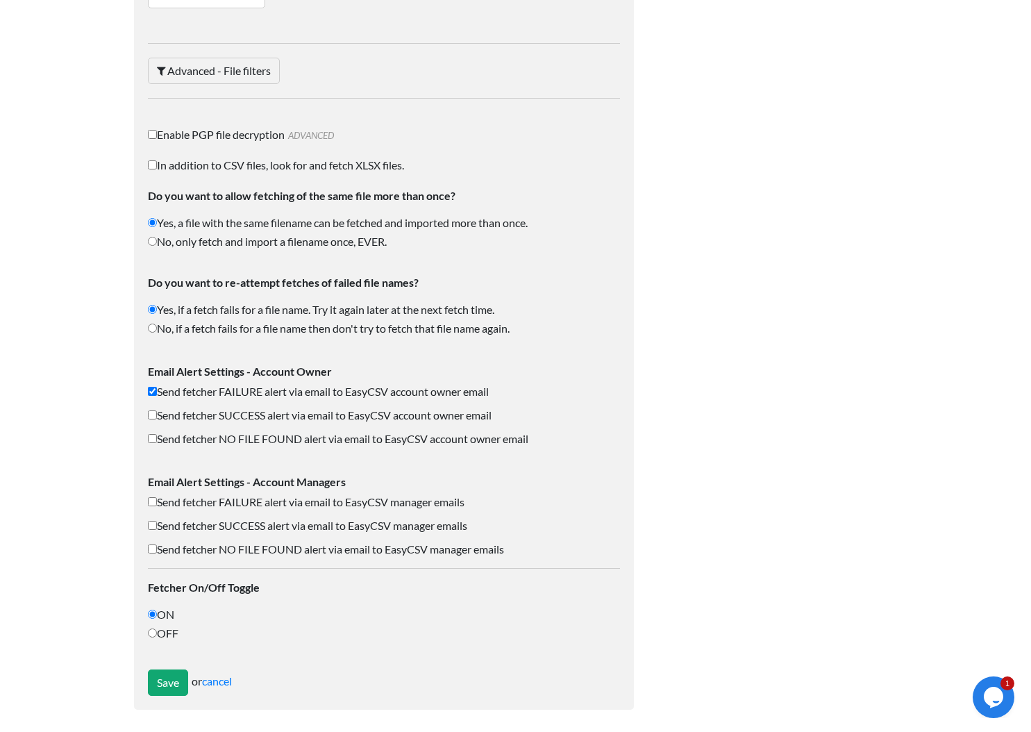
click at [228, 502] on label "Send fetcher FAILURE alert via email to EasyCSV manager emails" at bounding box center [384, 502] width 472 height 17
click at [157, 502] on input "Send fetcher FAILURE alert via email to EasyCSV manager emails" at bounding box center [152, 501] width 9 height 9
checkbox input "true"
click at [221, 542] on label "Send fetcher NO FILE FOUND alert via email to EasyCSV manager emails" at bounding box center [384, 549] width 472 height 17
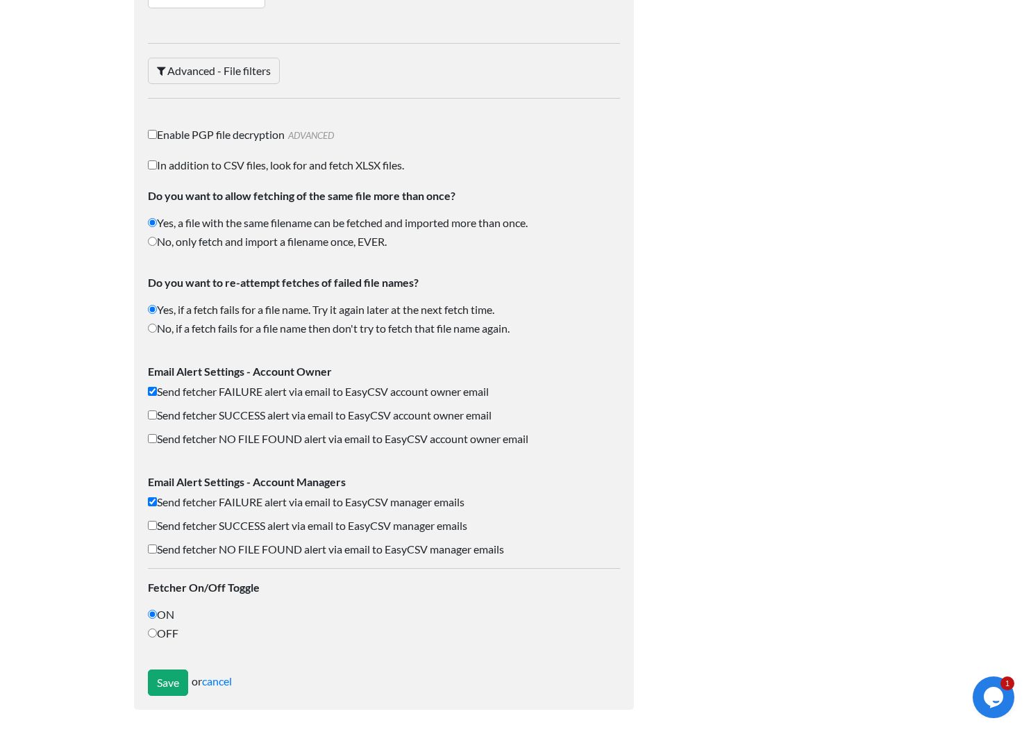
click at [157, 545] on input "Send fetcher NO FILE FOUND alert via email to EasyCSV manager emails" at bounding box center [152, 549] width 9 height 9
checkbox input "true"
click at [227, 524] on label "Send fetcher SUCCESS alert via email to EasyCSV manager emails" at bounding box center [384, 525] width 472 height 17
click at [157, 524] on input "Send fetcher SUCCESS alert via email to EasyCSV manager emails" at bounding box center [152, 525] width 9 height 9
click at [219, 524] on label "Send fetcher SUCCESS alert via email to EasyCSV manager emails" at bounding box center [384, 525] width 472 height 17
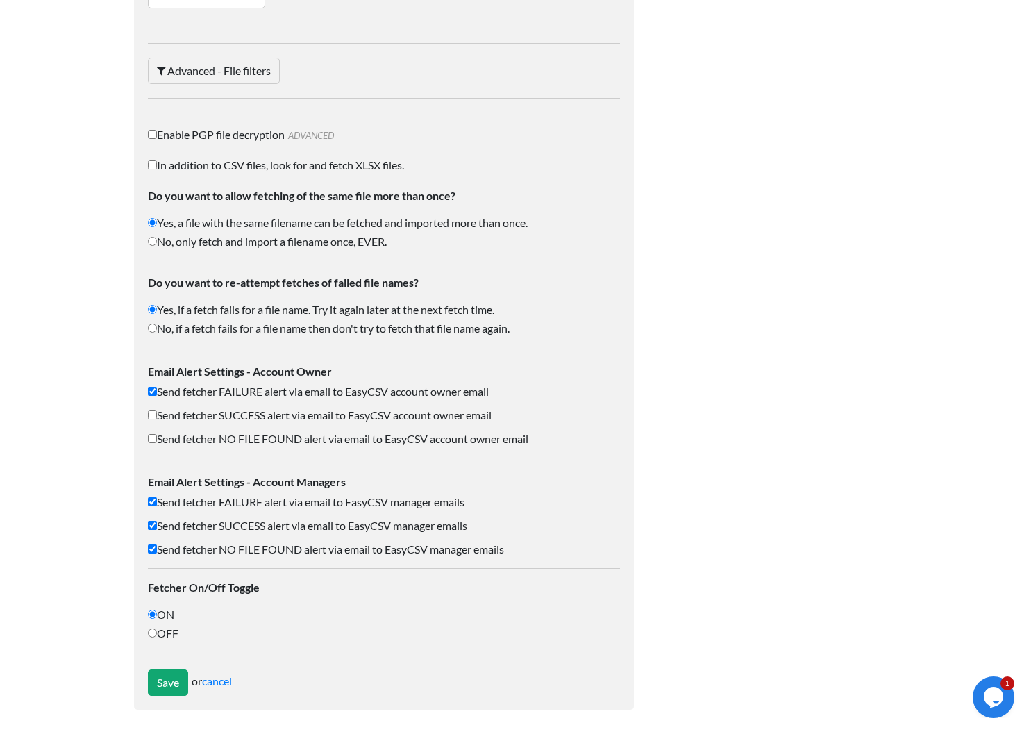
click at [157, 524] on input "Send fetcher SUCCESS alert via email to EasyCSV manager emails" at bounding box center [152, 525] width 9 height 9
checkbox input "false"
click at [215, 543] on label "Send fetcher NO FILE FOUND alert via email to EasyCSV manager emails" at bounding box center [384, 549] width 472 height 17
click at [157, 545] on input "Send fetcher NO FILE FOUND alert via email to EasyCSV manager emails" at bounding box center [152, 549] width 9 height 9
checkbox input "false"
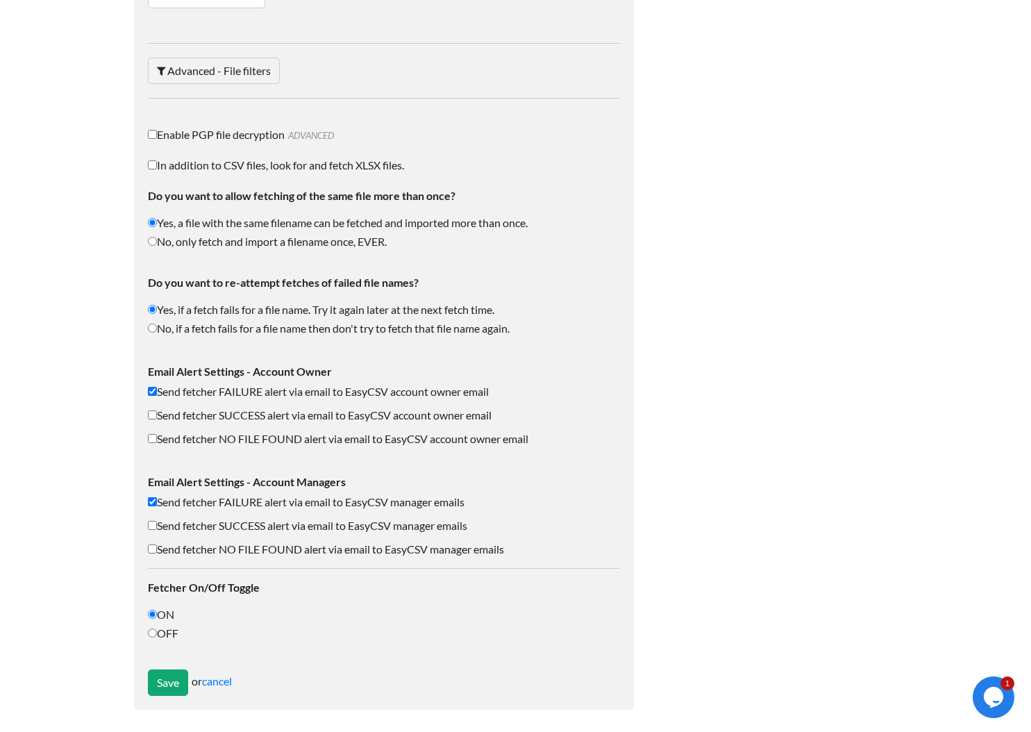
click at [225, 504] on label "Send fetcher FAILURE alert via email to EasyCSV manager emails" at bounding box center [384, 502] width 472 height 17
click at [157, 504] on input "Send fetcher FAILURE alert via email to EasyCSV manager emails" at bounding box center [152, 501] width 9 height 9
checkbox input "false"
click at [222, 433] on label "Send fetcher NO FILE FOUND alert via email to EasyCSV account owner email" at bounding box center [384, 439] width 472 height 17
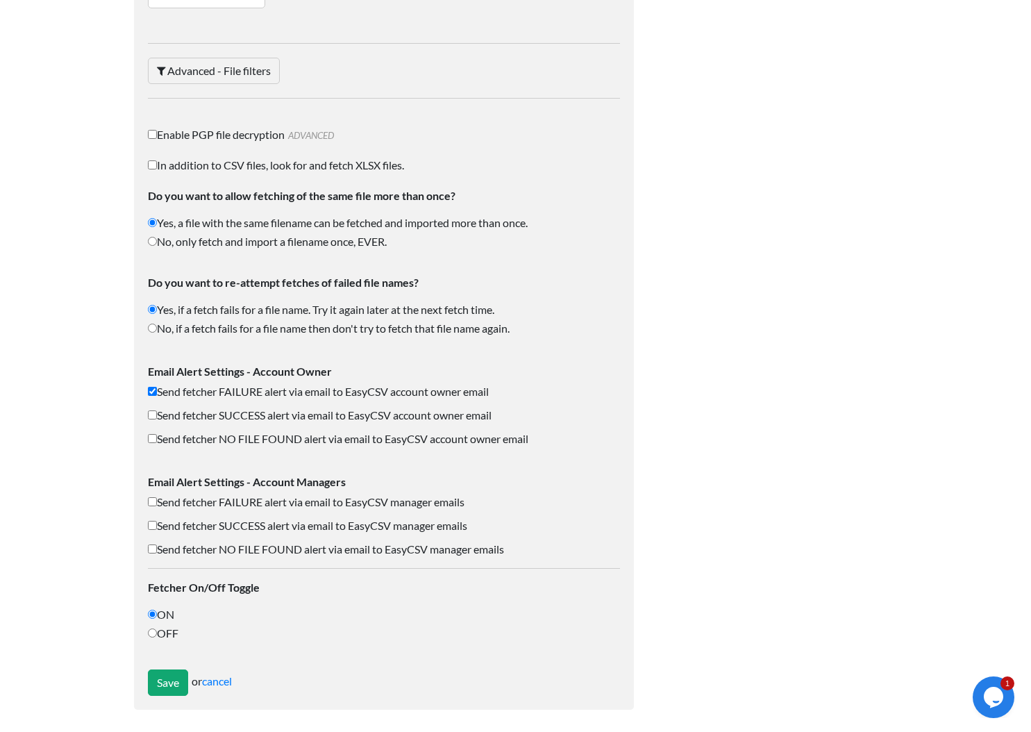
click at [157, 434] on input "Send fetcher NO FILE FOUND alert via email to EasyCSV account owner email" at bounding box center [152, 438] width 9 height 9
checkbox input "true"
click at [165, 692] on input "Save" at bounding box center [168, 683] width 40 height 26
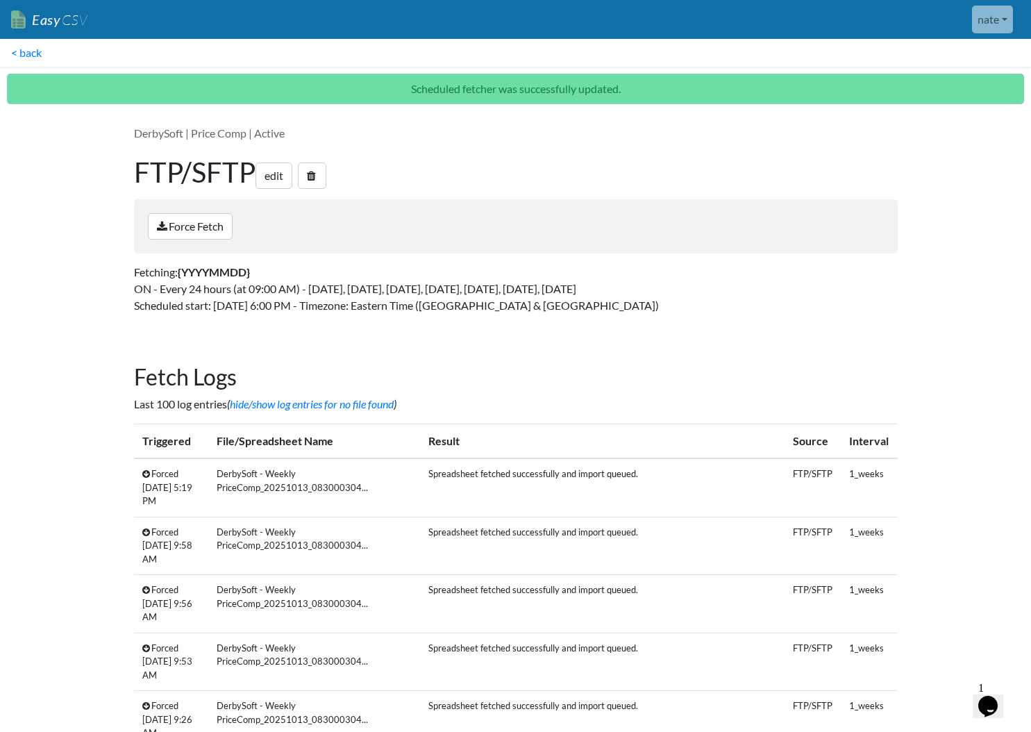
click at [49, 26] on link "Easy CSV" at bounding box center [49, 20] width 76 height 28
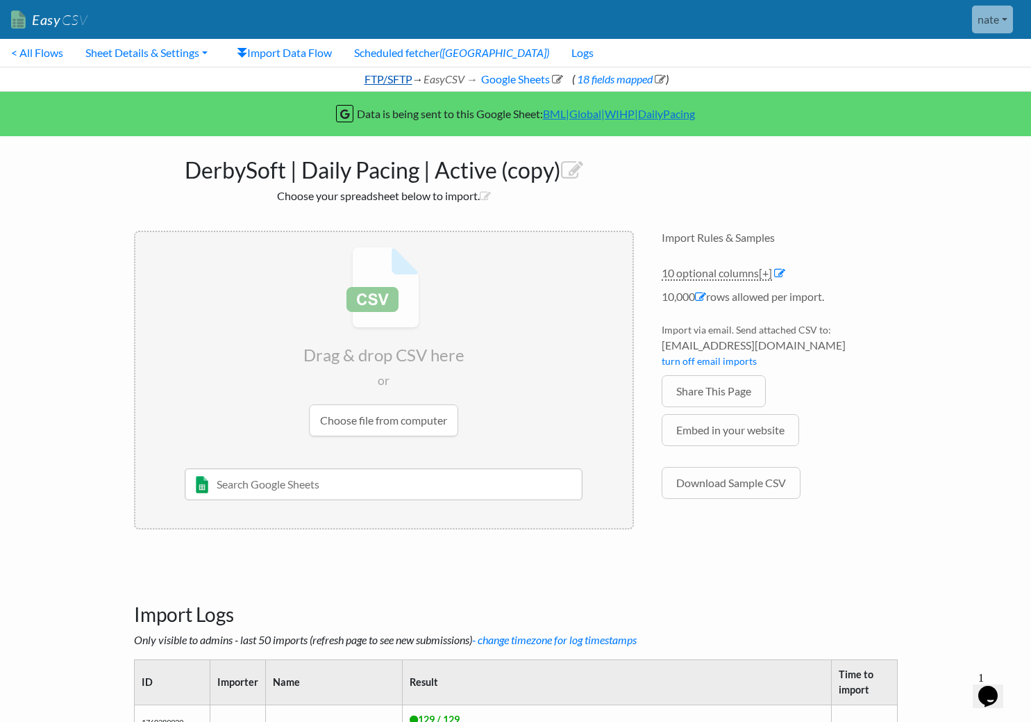
click at [370, 78] on link "FTP/SFTP" at bounding box center [388, 78] width 50 height 13
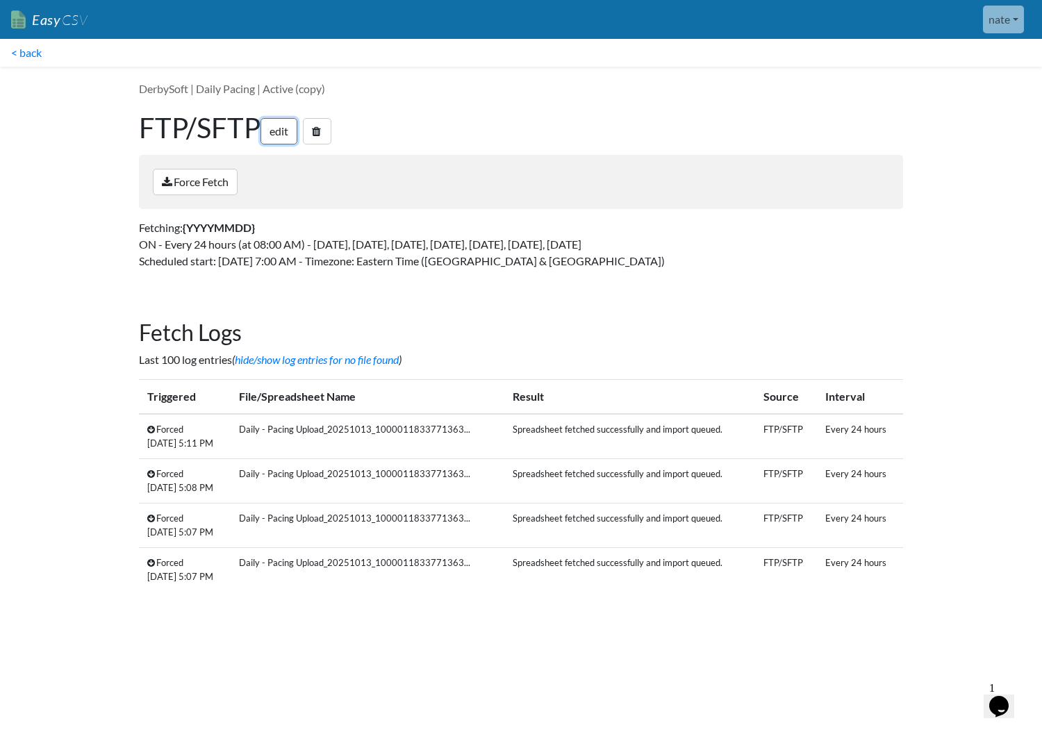
click at [281, 135] on link "edit" at bounding box center [278, 131] width 37 height 26
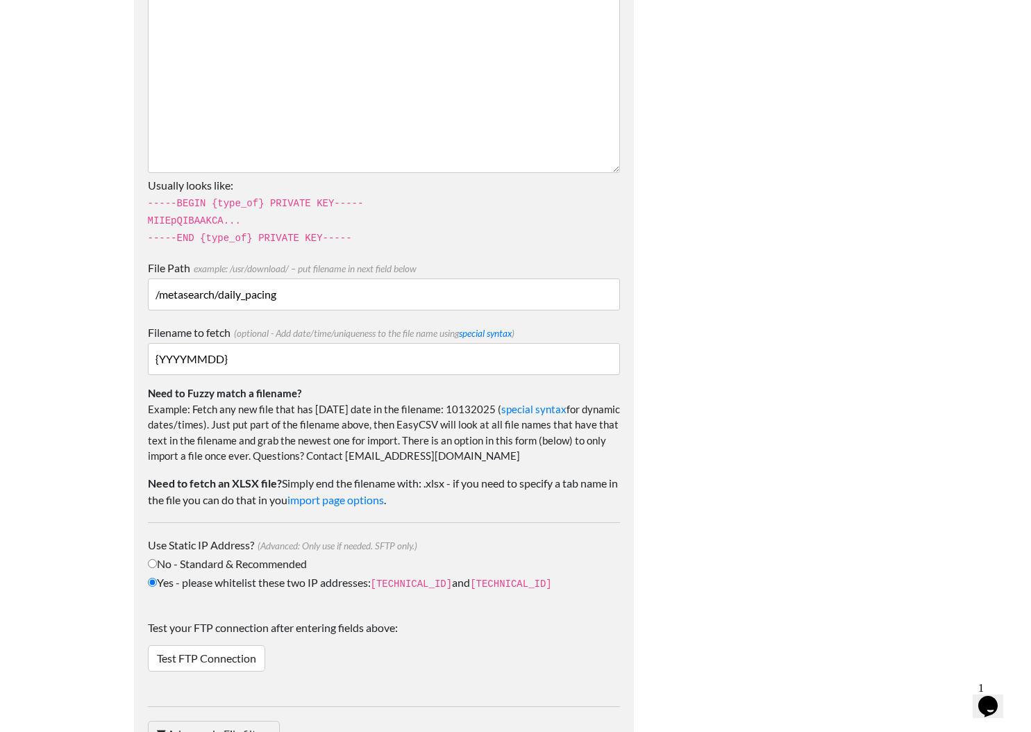
scroll to position [2008, 0]
